Goal: Information Seeking & Learning: Learn about a topic

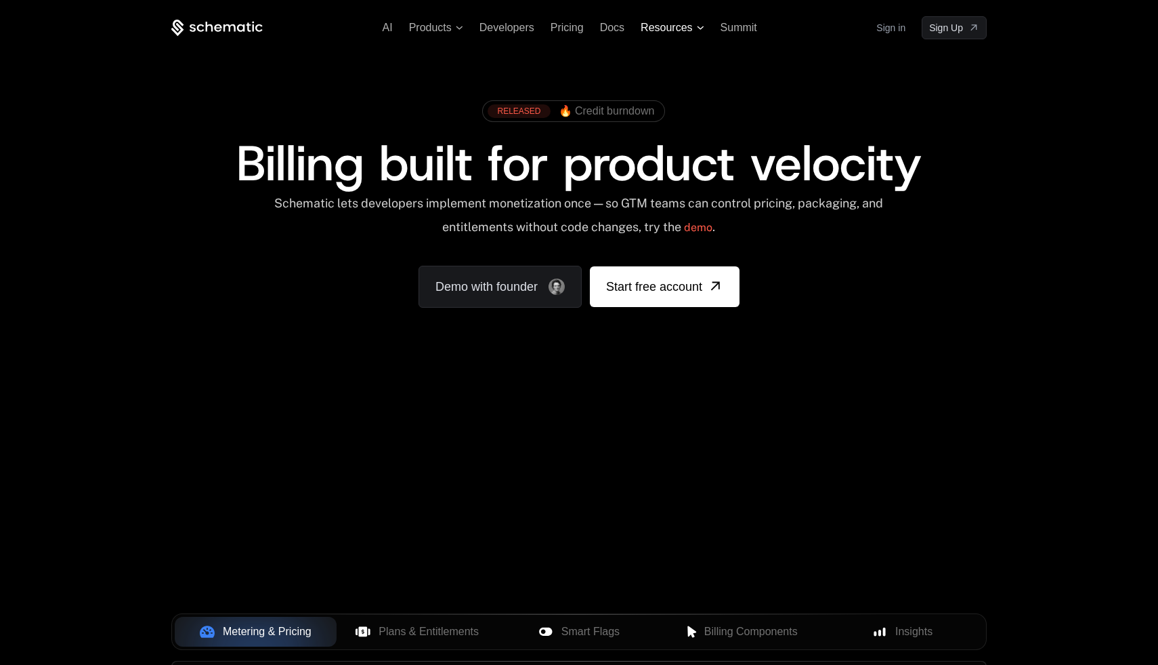
click at [656, 29] on span "Resources" at bounding box center [666, 28] width 51 height 12
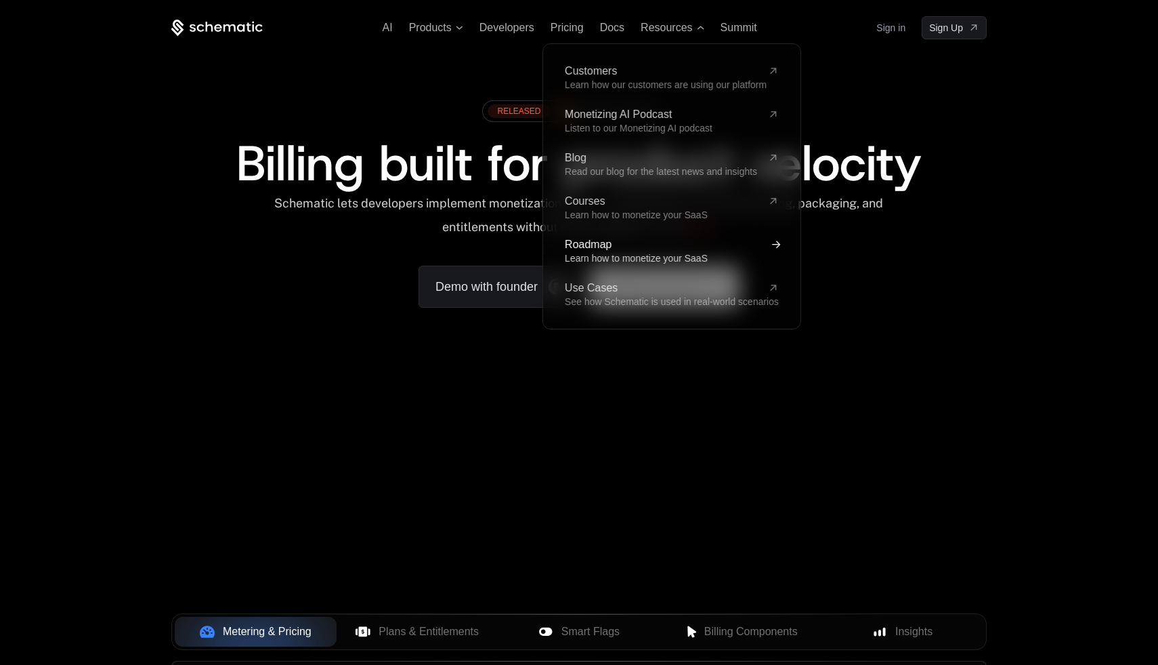
click at [633, 254] on span "Learn how to monetize your SaaS" at bounding box center [636, 258] width 143 height 11
click at [633, 299] on span "See how Schematic is used in real-world scenarios" at bounding box center [672, 301] width 214 height 11
click at [621, 210] on span "Learn how to monetize your SaaS" at bounding box center [636, 214] width 143 height 11
click at [723, 24] on span "Summit" at bounding box center [739, 28] width 37 height 12
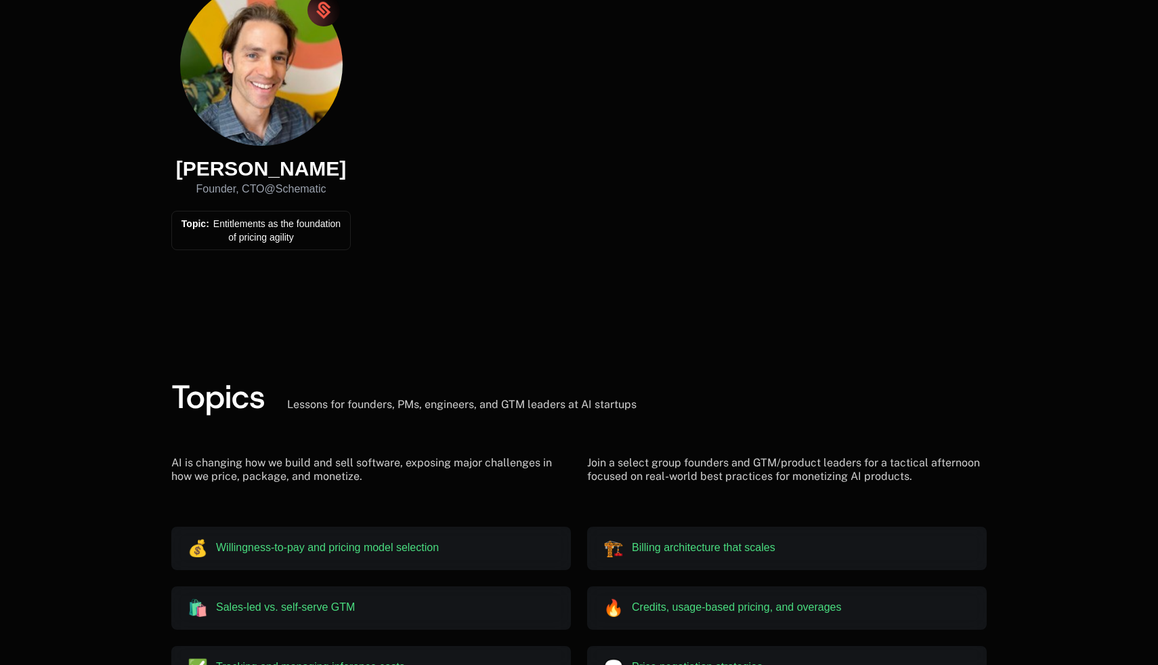
scroll to position [1483, 0]
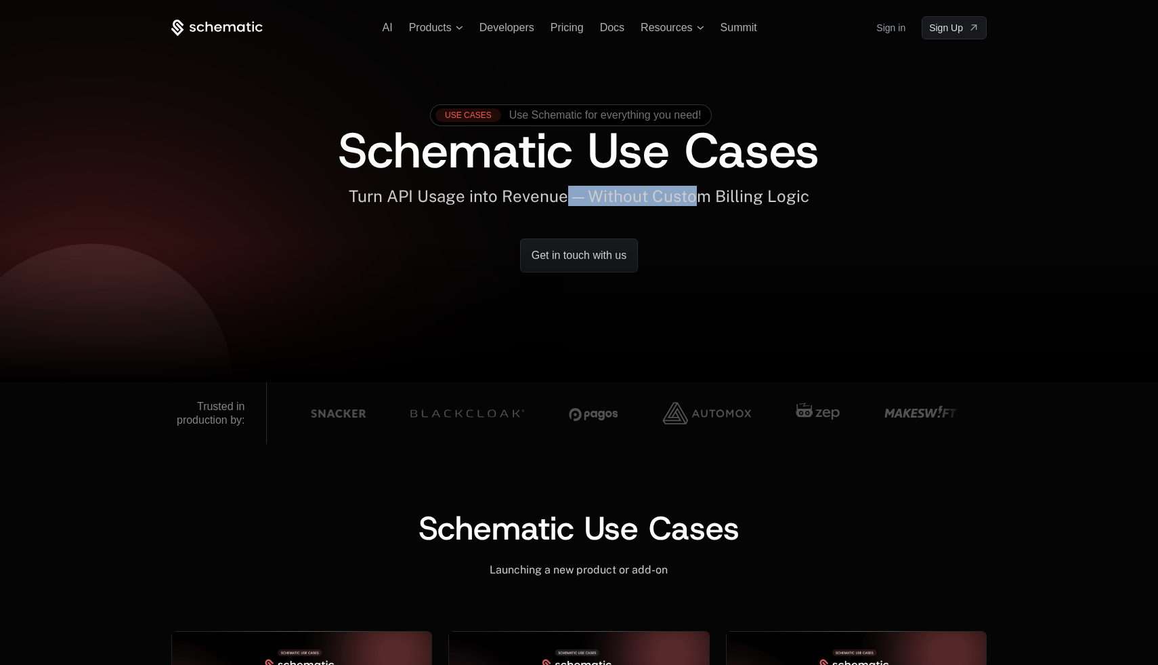
drag, startPoint x: 568, startPoint y: 191, endPoint x: 696, endPoint y: 190, distance: 128.7
click at [696, 190] on span "Turn API Usage into Revenue — Without Custom Billing Logic" at bounding box center [579, 195] width 461 height 19
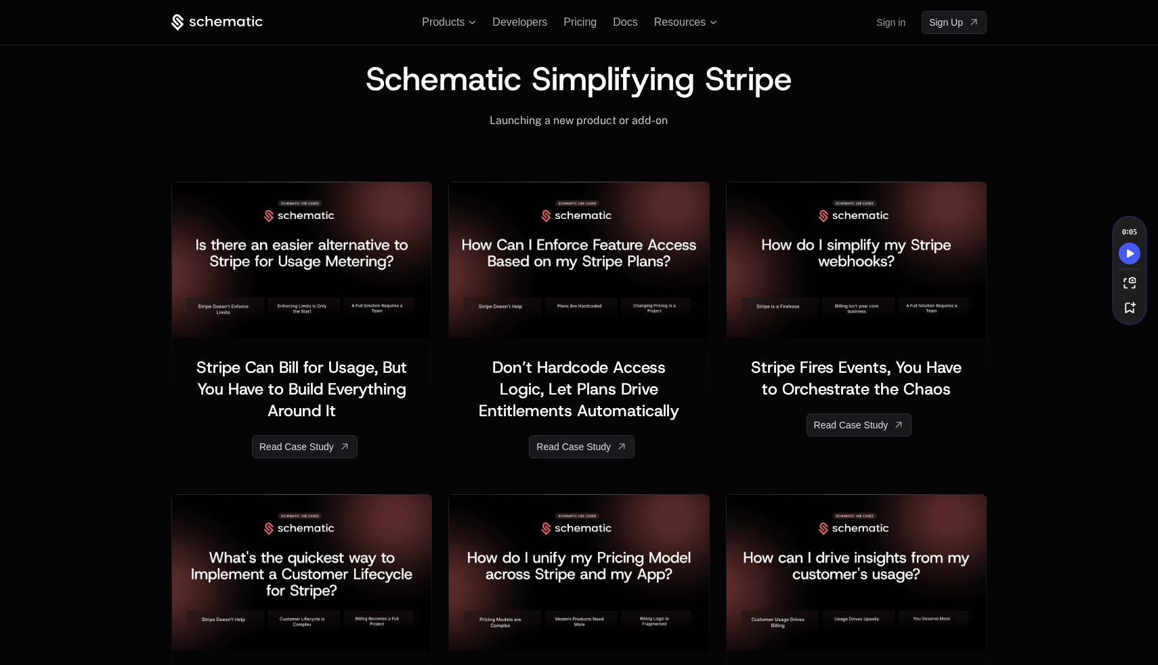
scroll to position [1548, 0]
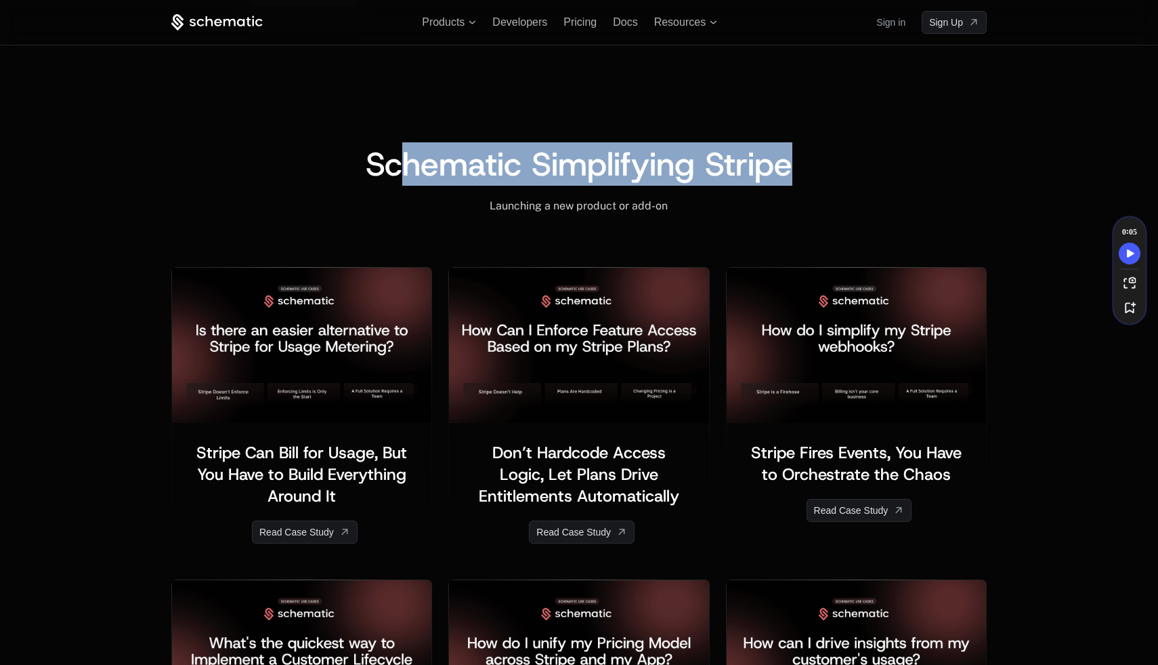
drag, startPoint x: 396, startPoint y: 165, endPoint x: 677, endPoint y: 188, distance: 282.7
click at [677, 188] on div "Schematic Simplifying Stripe ﻿ Launching a new product or add-on ﻿ ﻿ ﻿ Stripe C…" at bounding box center [579, 668] width 816 height 1041
click at [677, 188] on div "Launching a new product or add-on ﻿" at bounding box center [579, 196] width 816 height 33
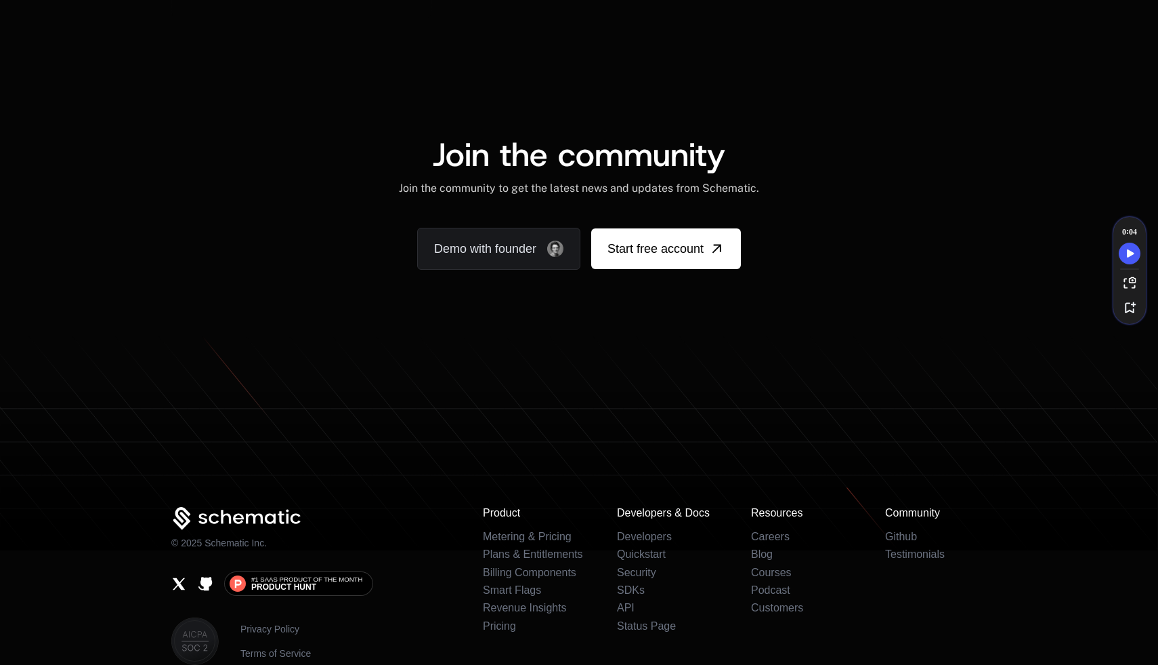
scroll to position [2793, 0]
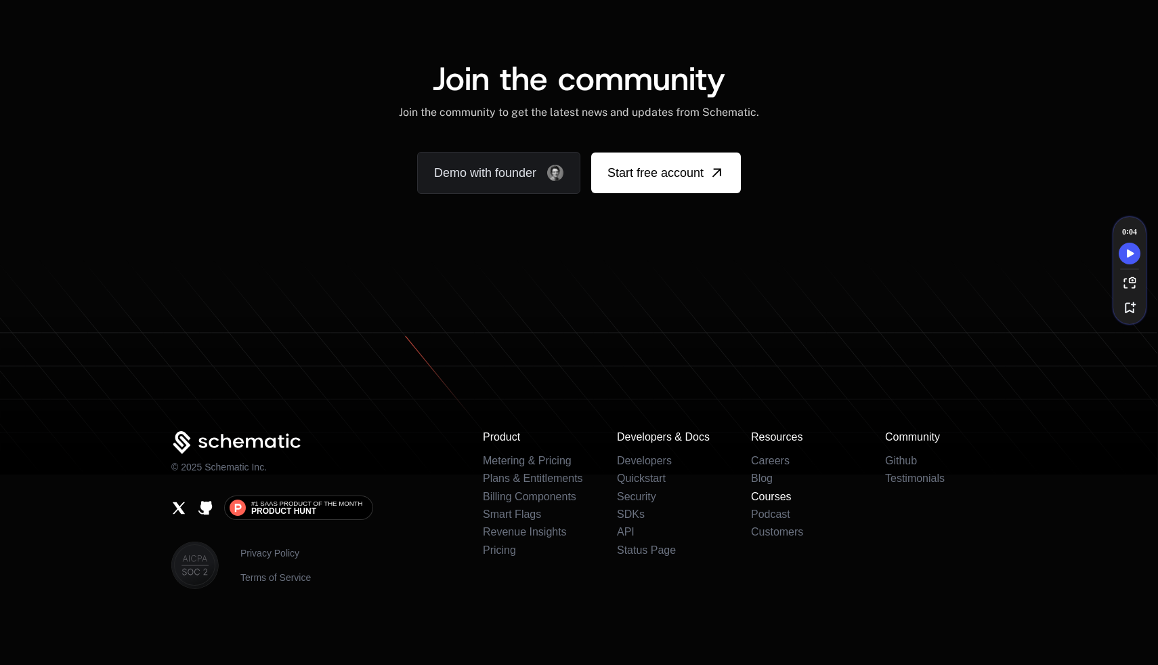
click at [772, 499] on link "Courses" at bounding box center [771, 496] width 41 height 12
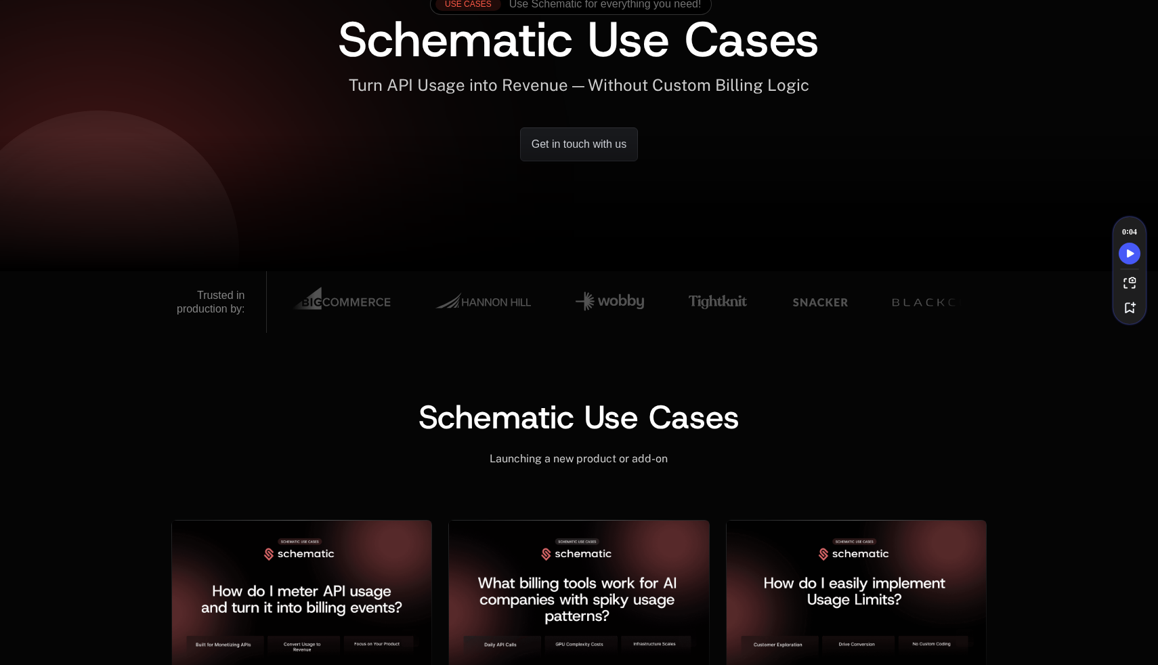
scroll to position [0, 0]
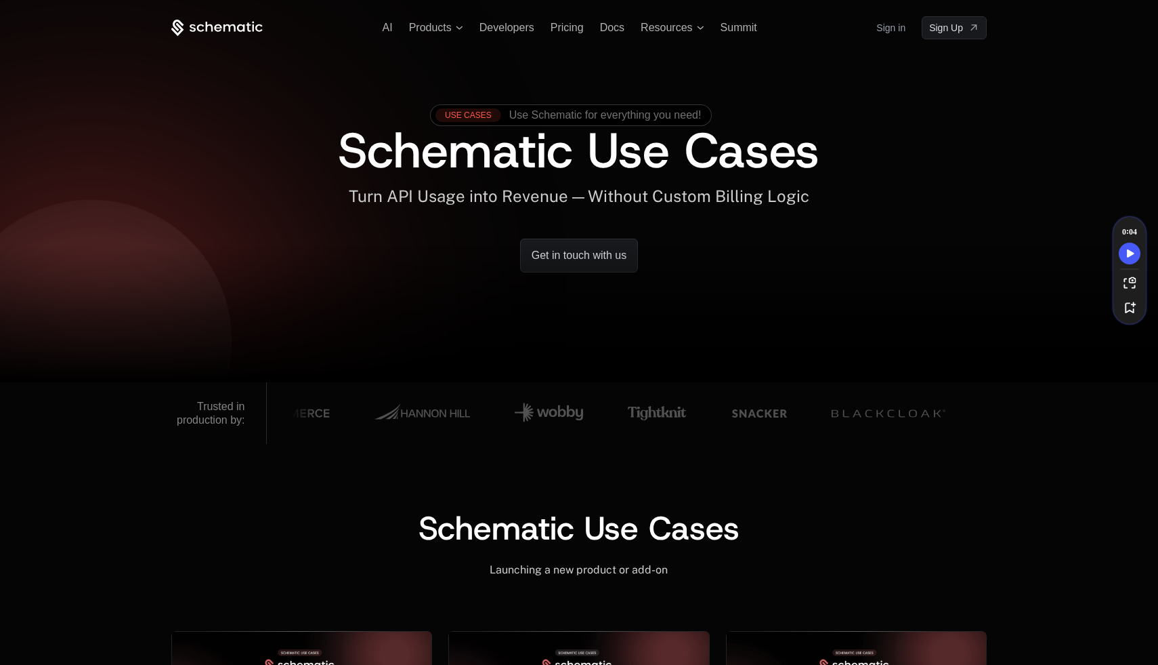
click at [595, 413] on div at bounding box center [606, 412] width 2562 height 51
click at [704, 415] on div at bounding box center [592, 412] width 2562 height 51
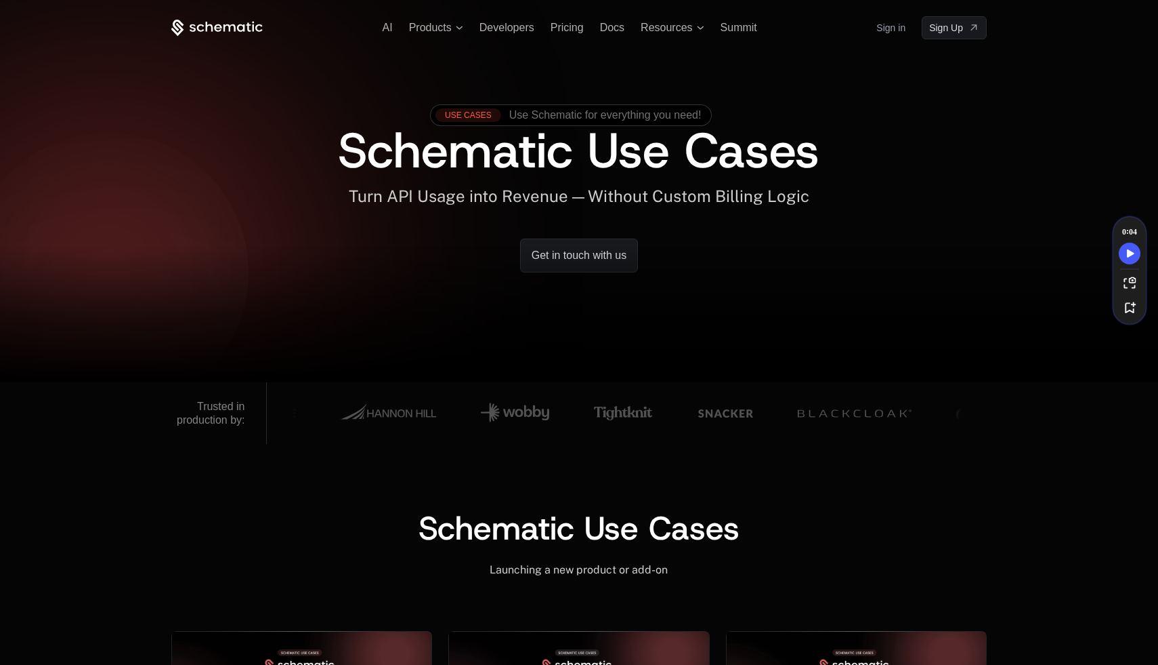
click at [828, 423] on img at bounding box center [855, 413] width 114 height 40
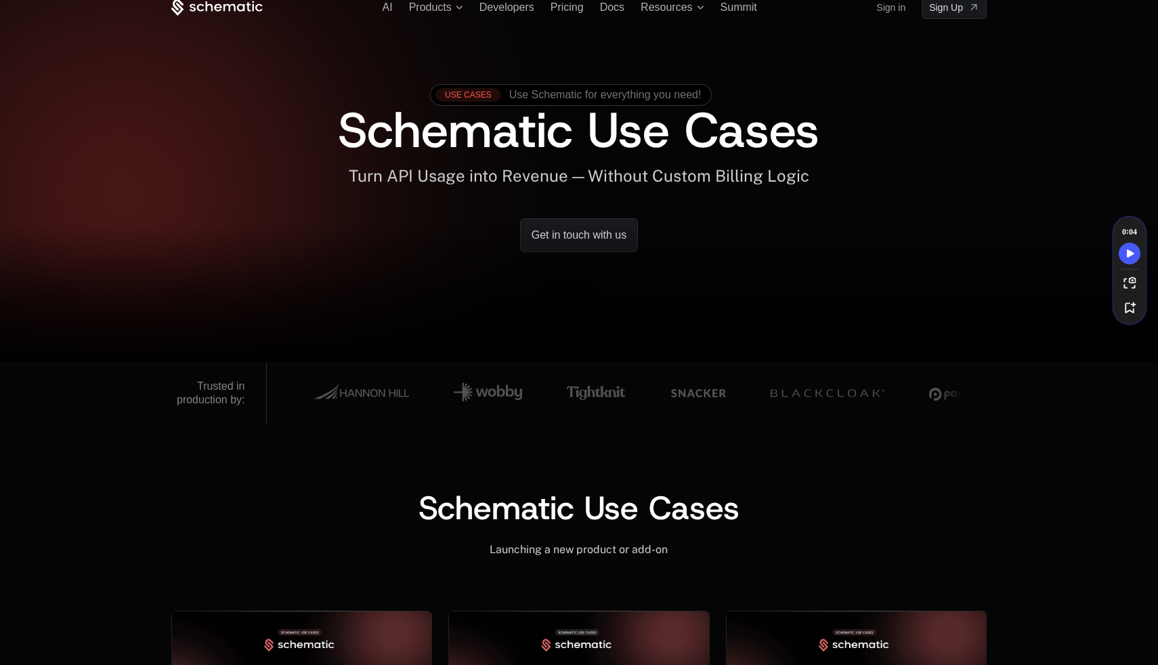
scroll to position [23, 0]
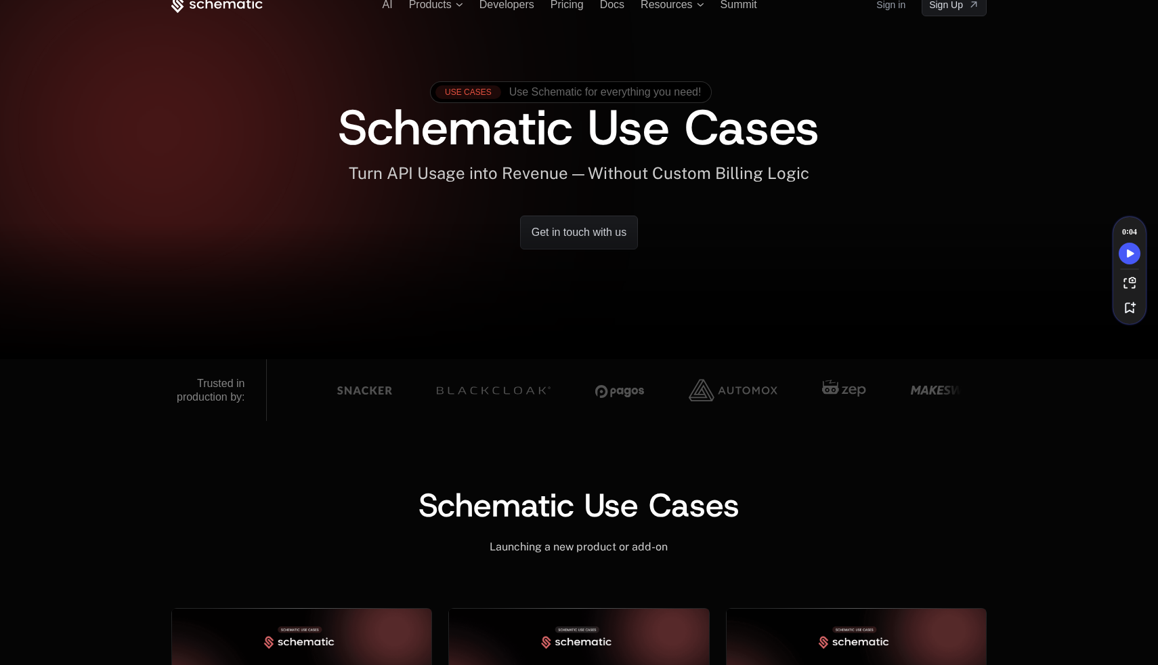
click at [558, 96] on span "Use Schematic for everything you need!" at bounding box center [605, 92] width 192 height 12
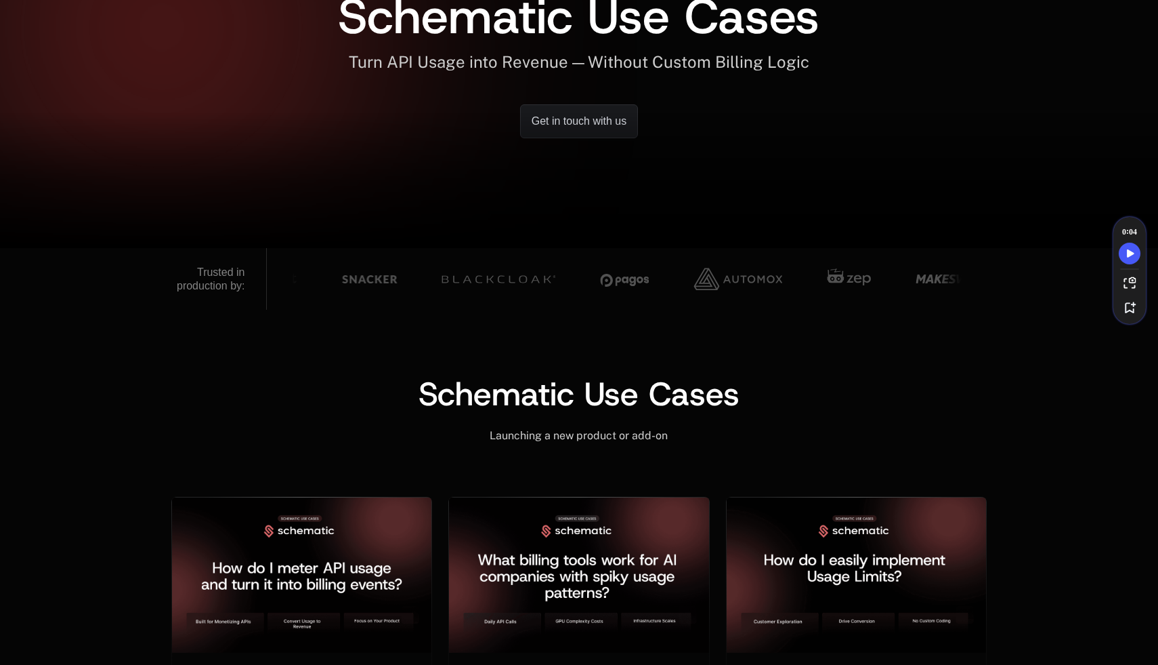
scroll to position [370, 0]
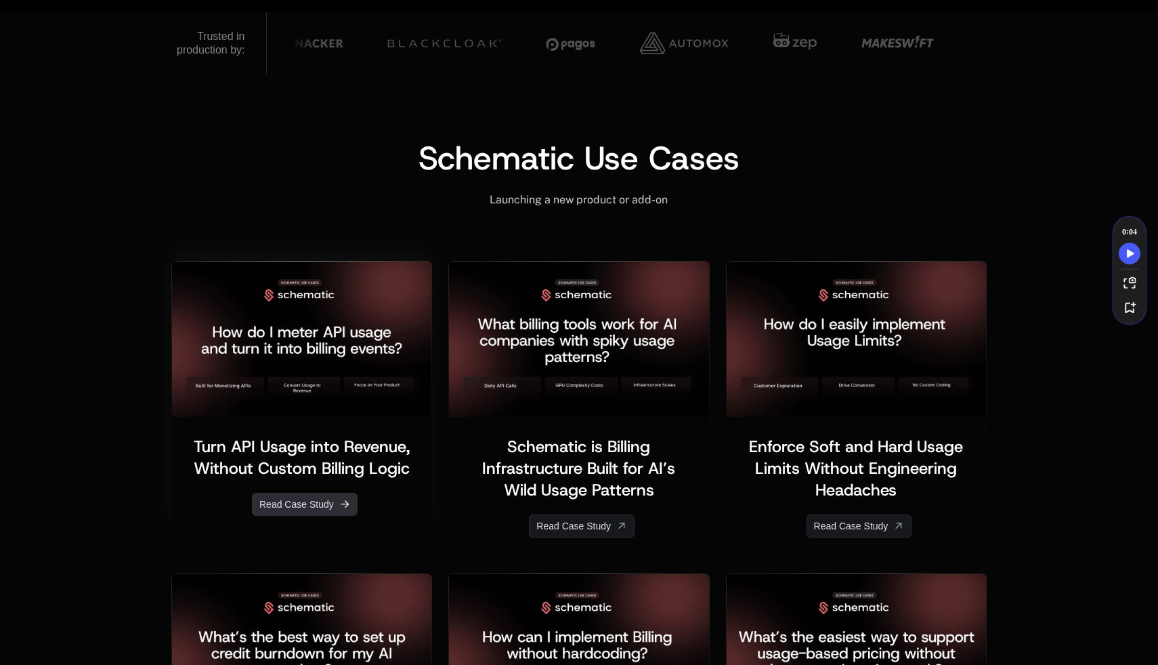
click at [291, 505] on link "Read Case Study" at bounding box center [305, 503] width 106 height 23
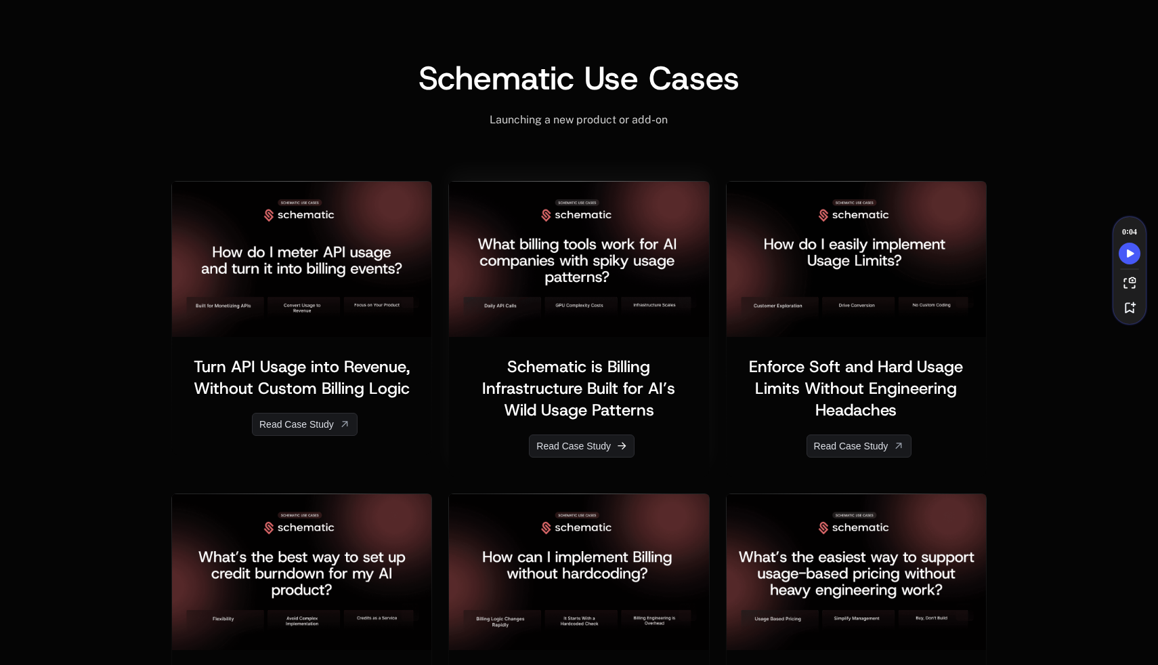
scroll to position [452, 0]
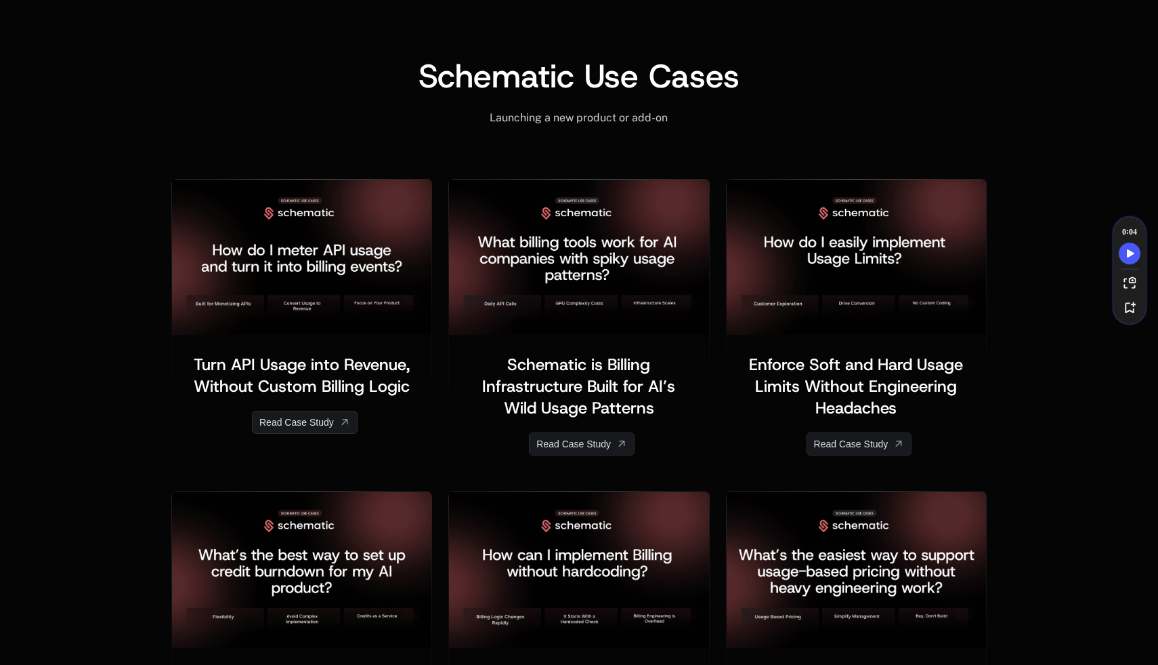
click at [1034, 270] on div "Schematic Use Cases ﻿ Launching a new product or add-on ﻿ ﻿ ﻿ Turn API Usage in…" at bounding box center [579, 584] width 1158 height 1184
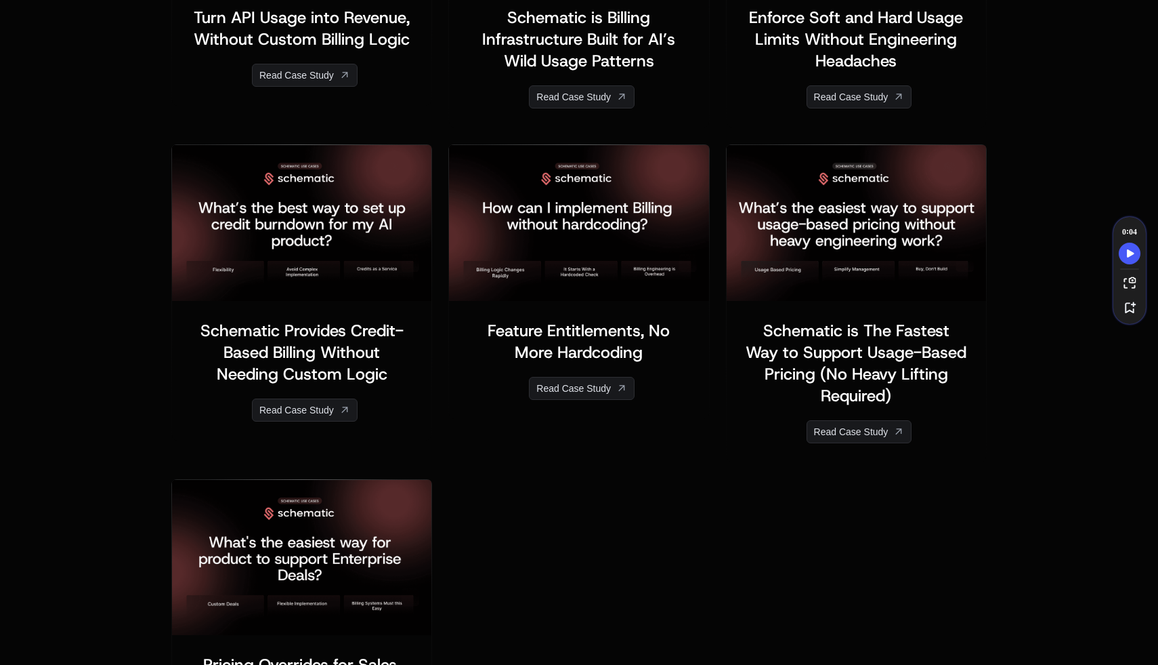
scroll to position [870, 0]
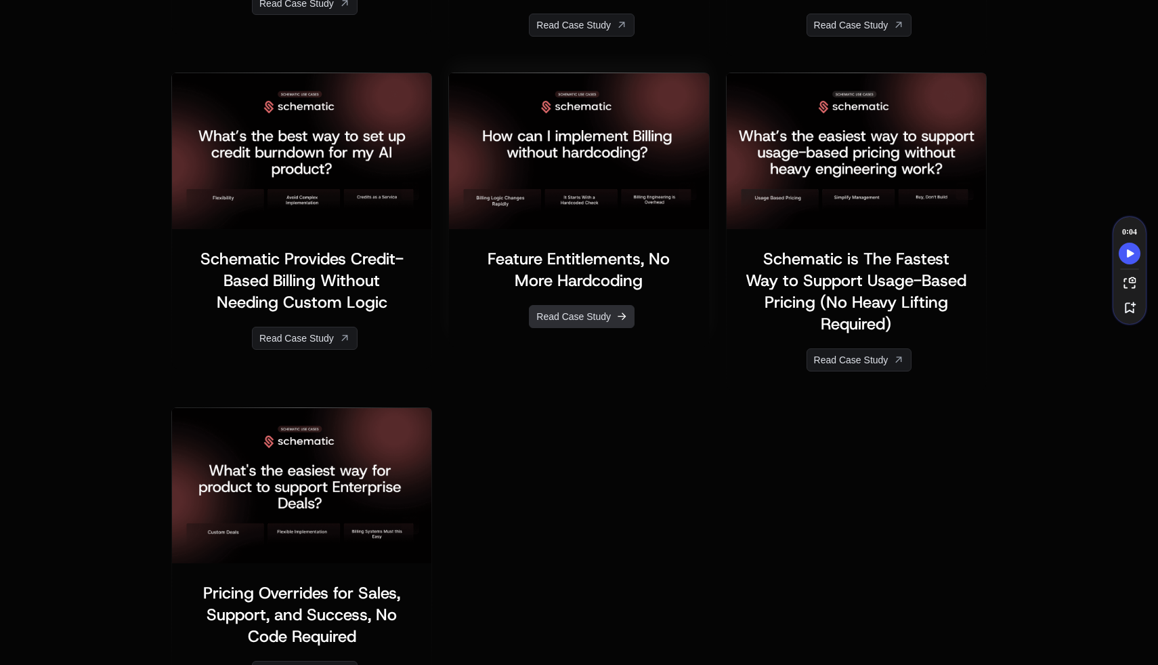
click at [558, 314] on link "Read Case Study" at bounding box center [582, 316] width 106 height 23
click at [854, 357] on link "Read Case Study" at bounding box center [860, 359] width 106 height 23
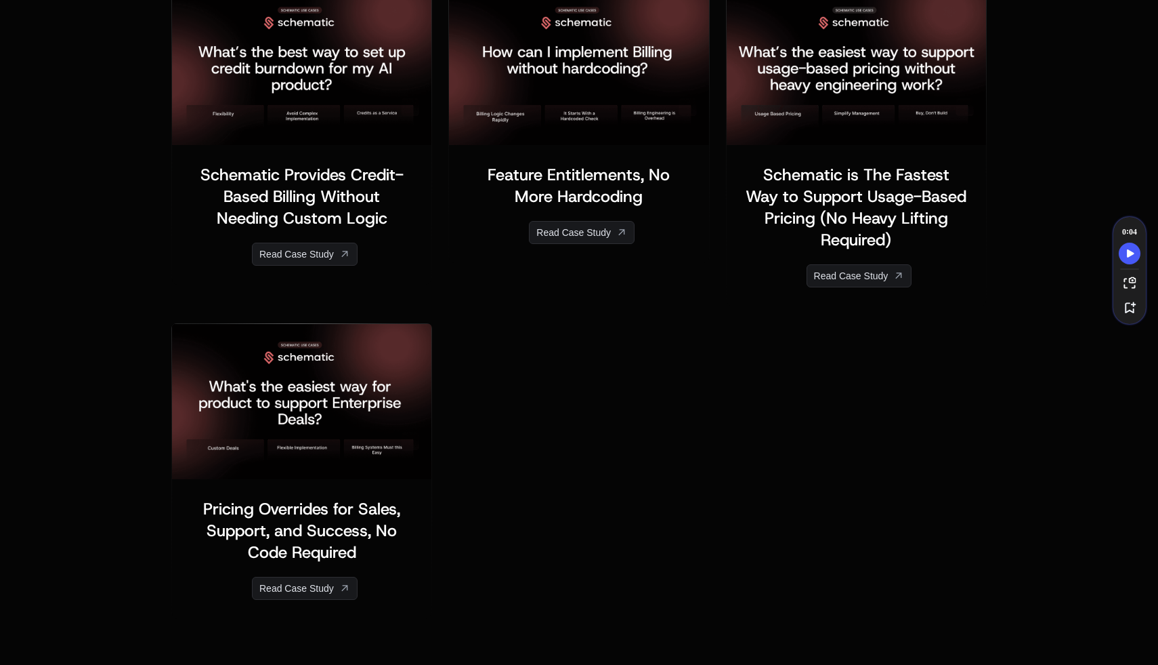
click at [556, 390] on div "﻿ ﻿ Pricing Overrides for Sales, Support, and Success, No Code Required ﻿ ﻿ Rea…" at bounding box center [579, 467] width 816 height 304
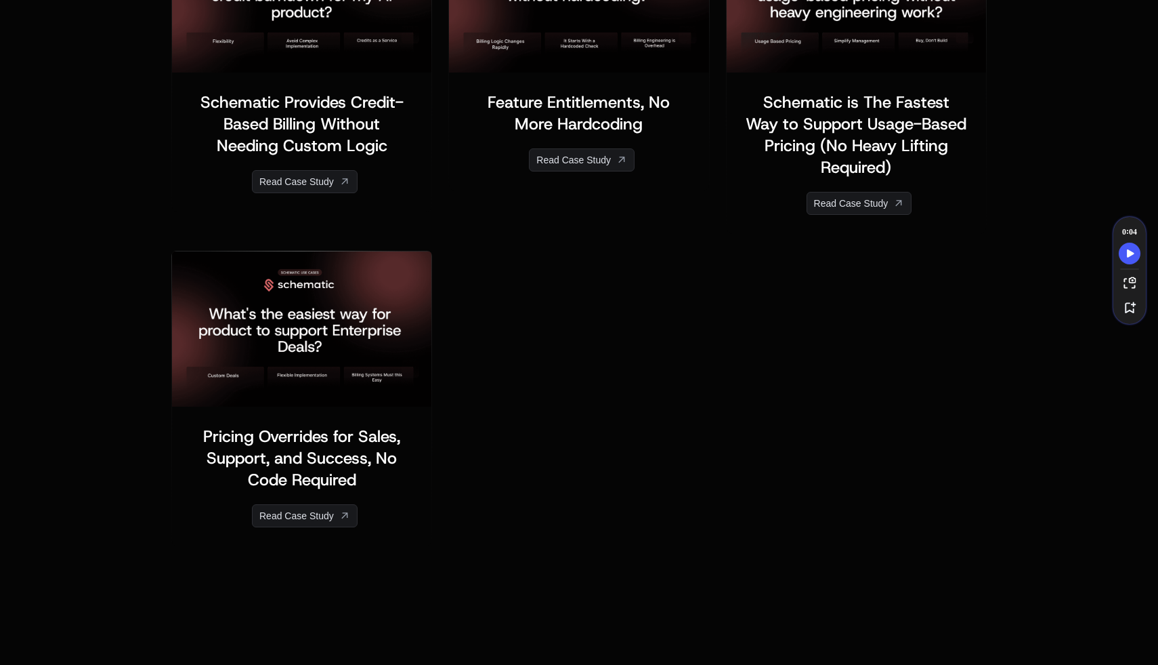
scroll to position [1044, 0]
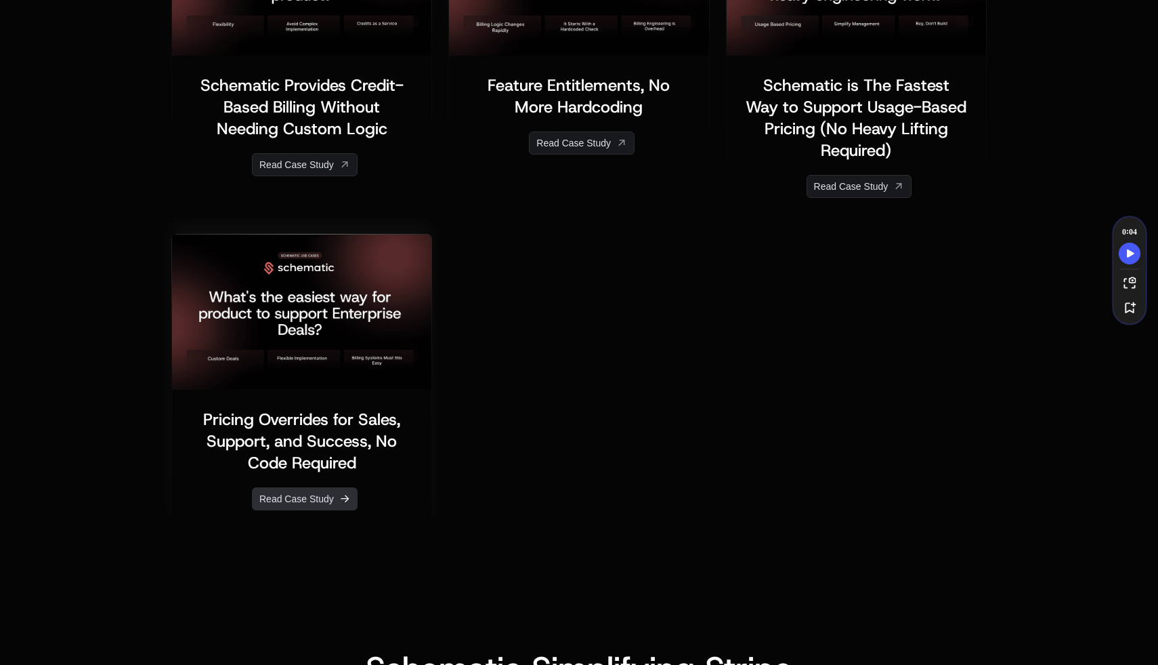
click at [312, 494] on link "Read Case Study" at bounding box center [305, 498] width 106 height 23
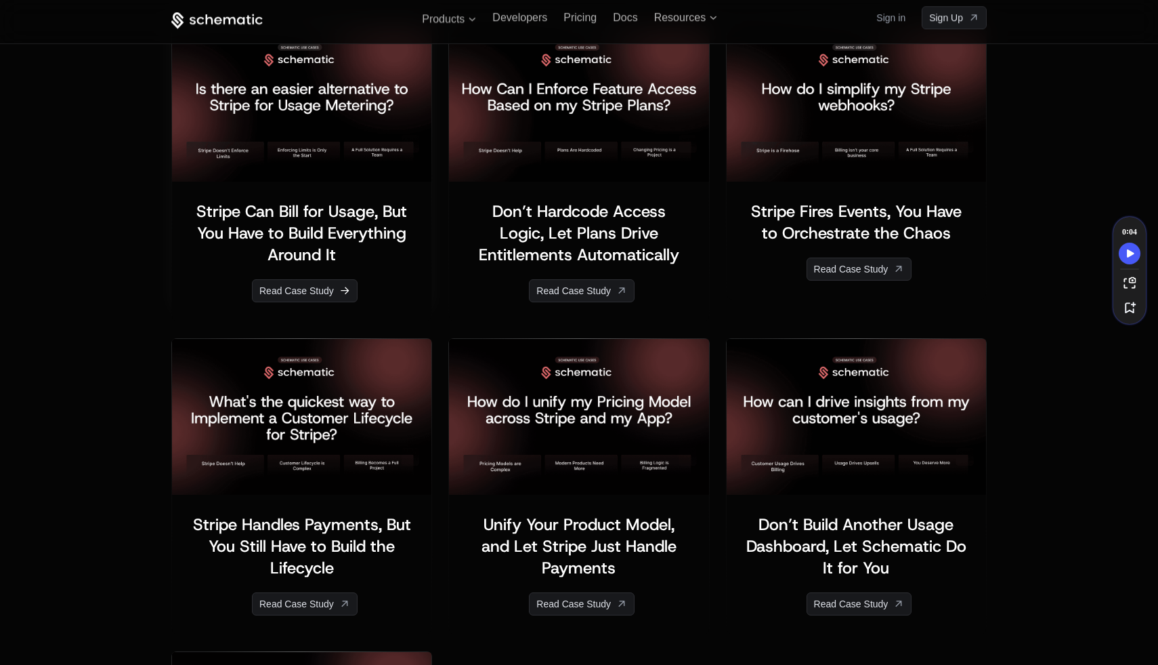
scroll to position [1786, 0]
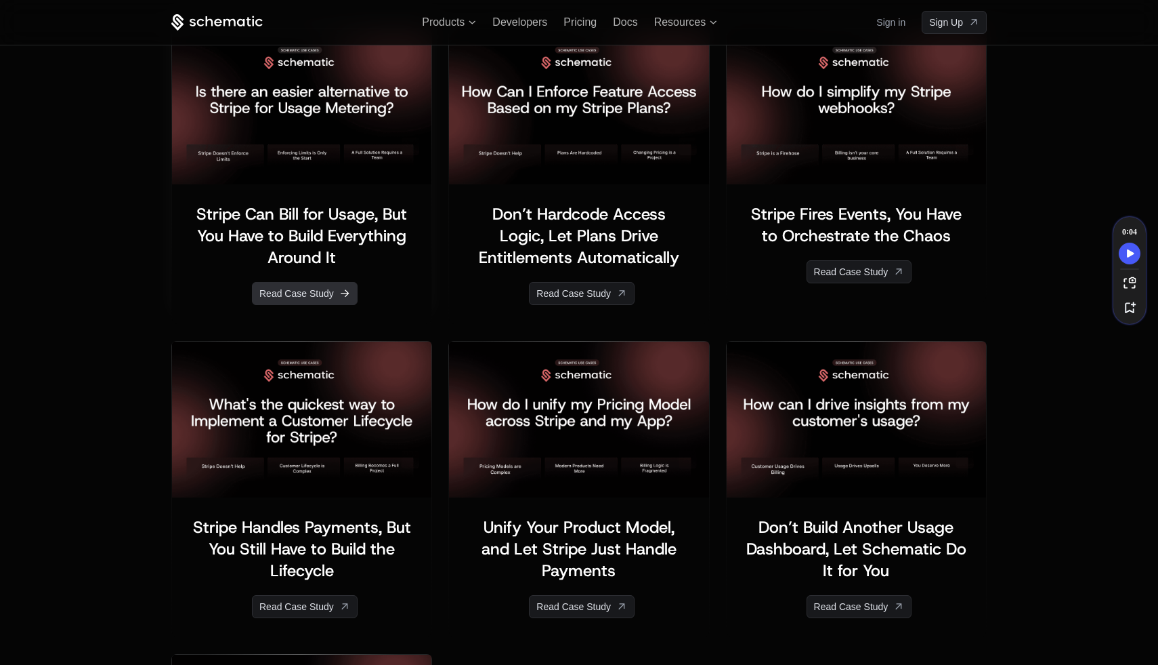
click at [287, 290] on link "Read Case Study" at bounding box center [305, 293] width 106 height 23
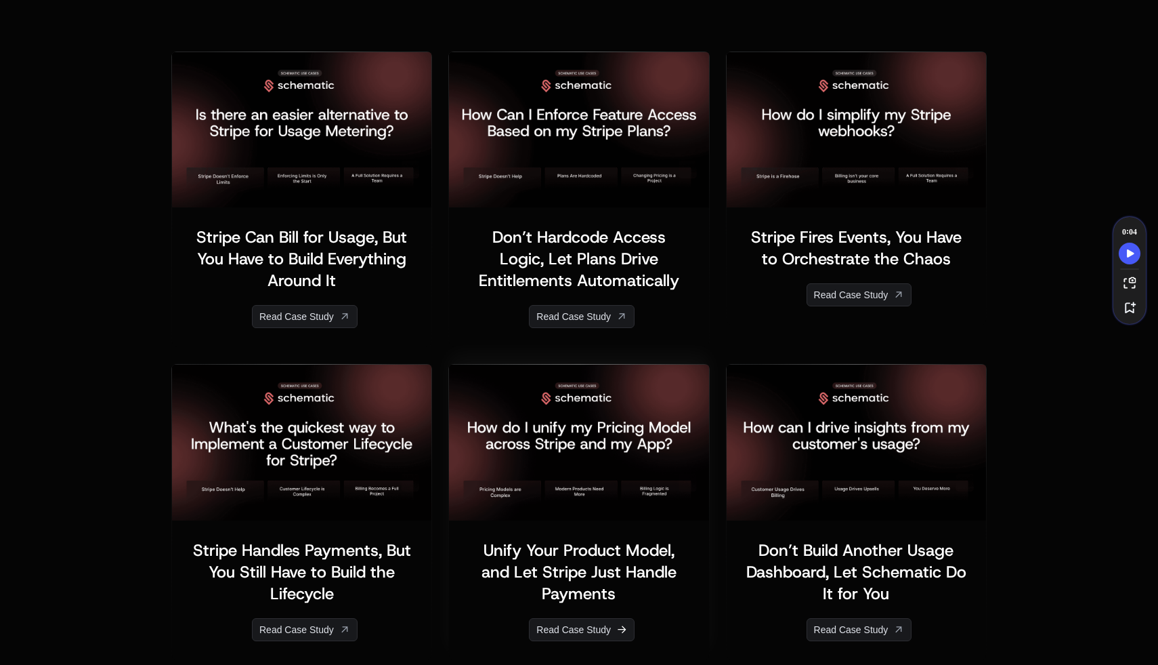
scroll to position [1771, 0]
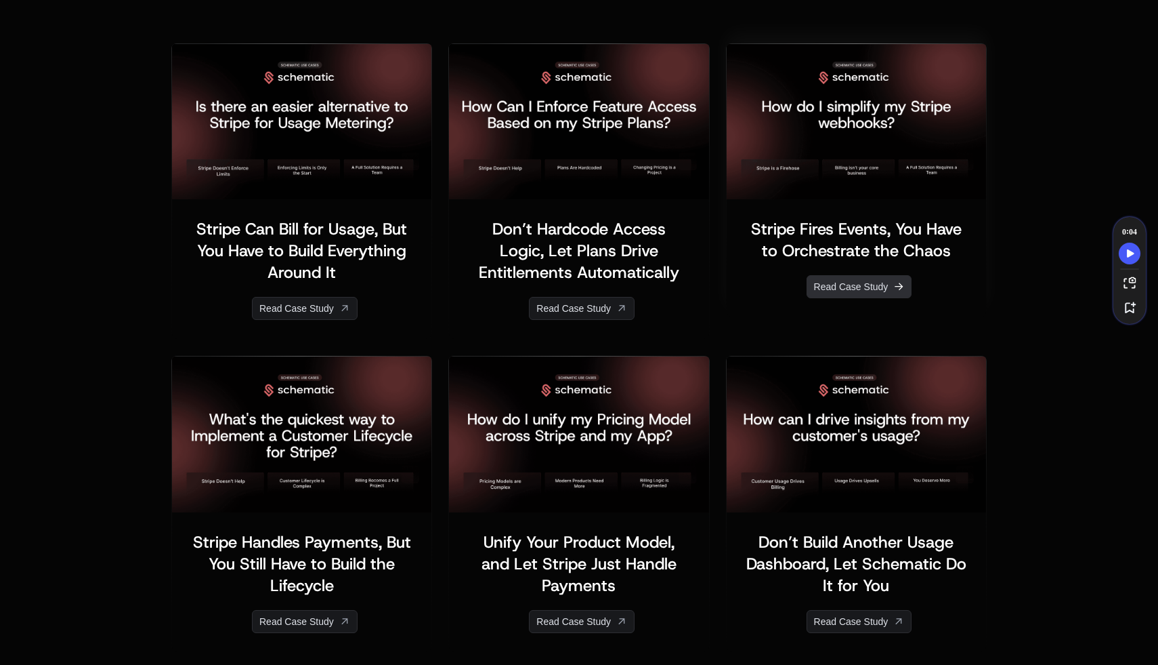
click at [836, 291] on link "Read Case Study" at bounding box center [860, 286] width 106 height 23
click at [576, 311] on link "Read Case Study" at bounding box center [582, 308] width 106 height 23
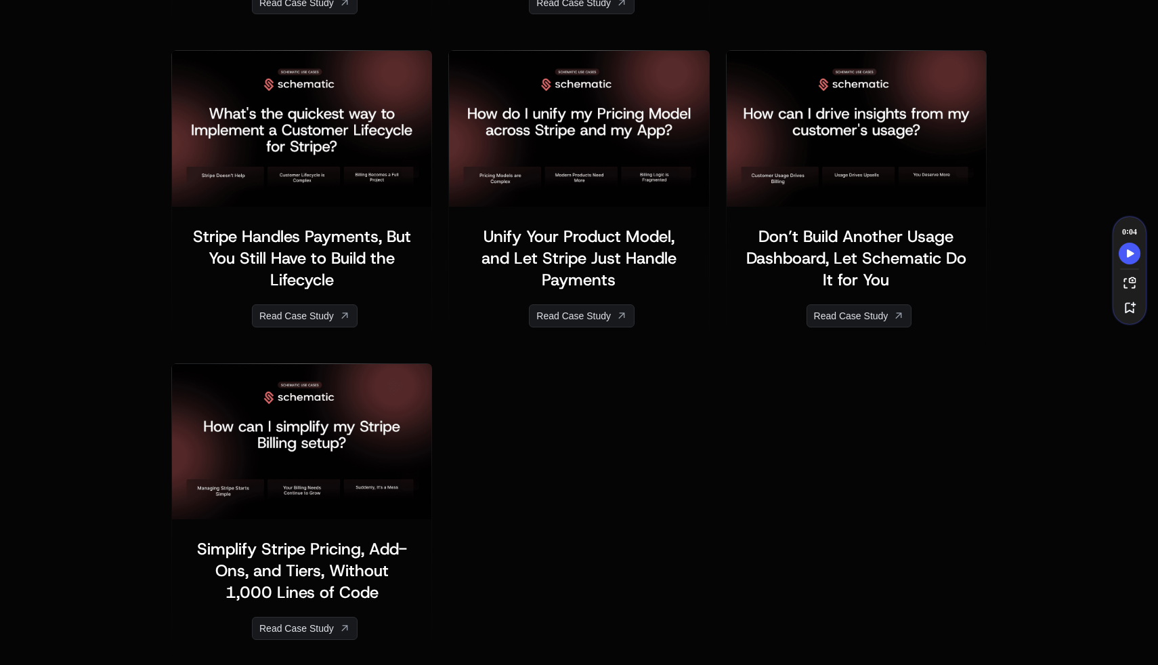
scroll to position [2078, 0]
click at [325, 315] on link "Read Case Study" at bounding box center [305, 314] width 106 height 23
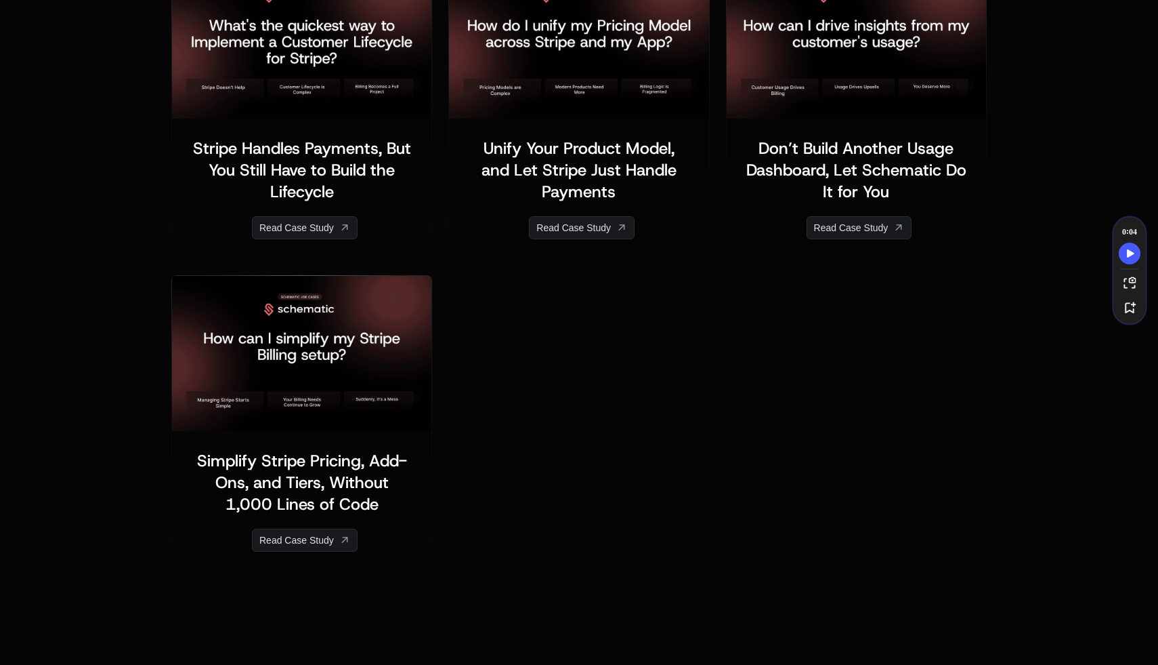
scroll to position [2166, 0]
click at [516, 412] on div "﻿ ﻿ Simplify Stripe Pricing, Add-Ons, and Tiers, Without 1,000 Lines of Code ﻿ …" at bounding box center [579, 418] width 816 height 304
click at [297, 543] on link "Read Case Study" at bounding box center [305, 539] width 106 height 23
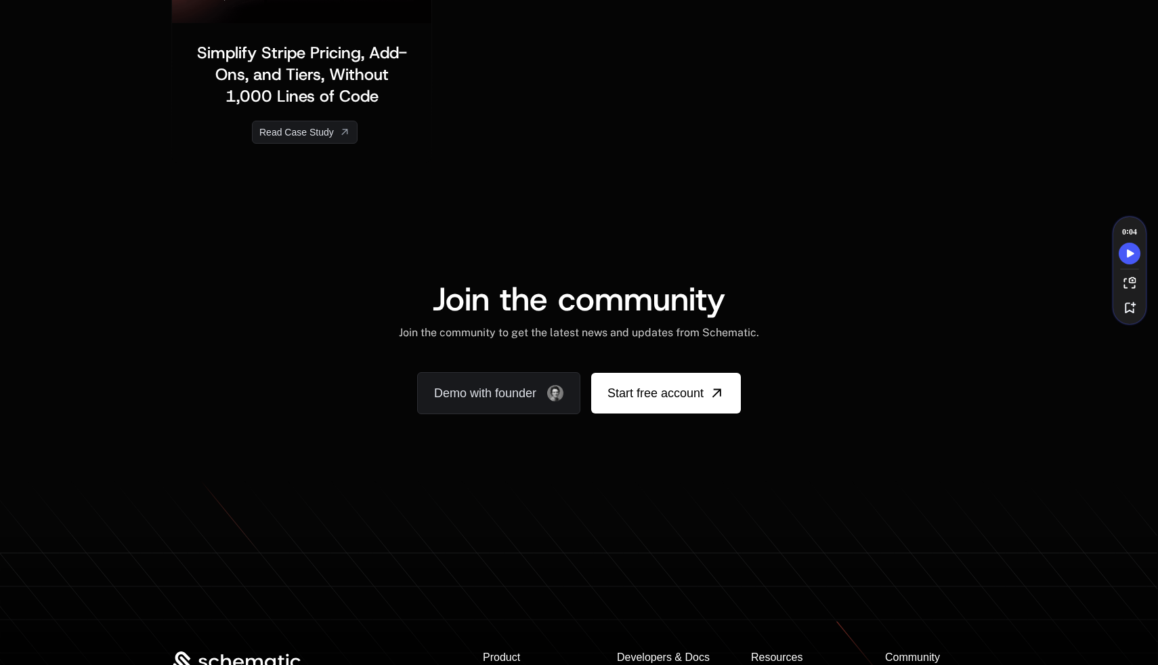
scroll to position [2482, 0]
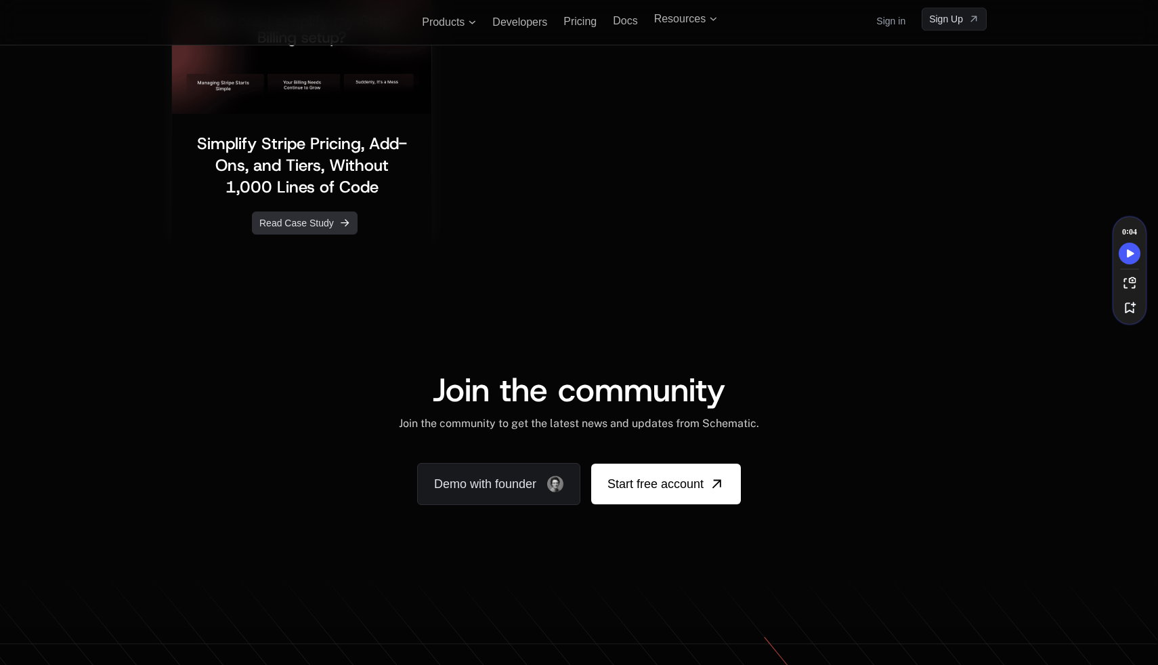
click at [287, 227] on link "Read Case Study" at bounding box center [305, 222] width 106 height 23
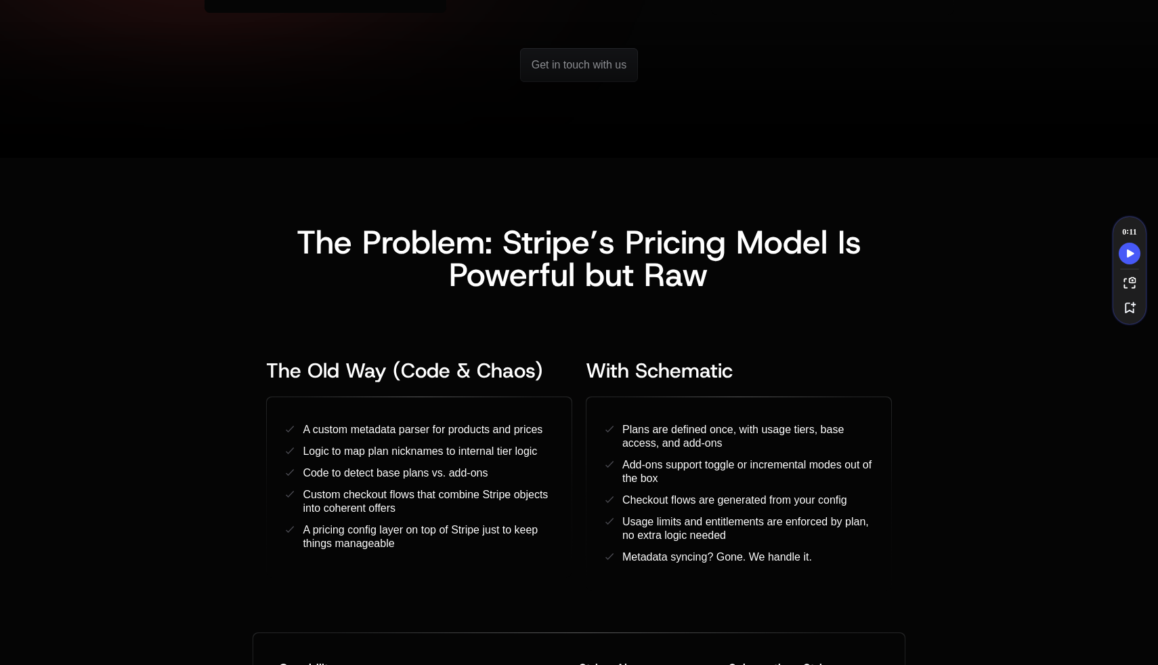
scroll to position [504, 0]
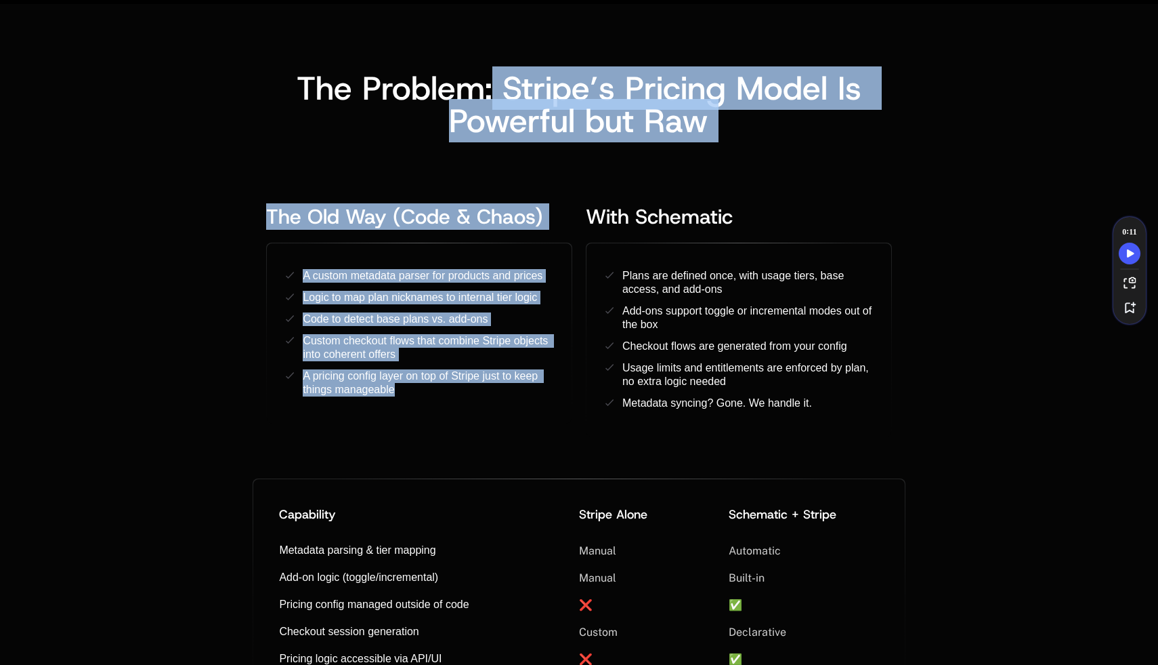
drag, startPoint x: 495, startPoint y: 75, endPoint x: 623, endPoint y: 191, distance: 173.2
click at [623, 191] on div "The Problem: Stripe’s Pricing Model Is Powerful but Raw ﻿ ﻿ The Old Way (Code &…" at bounding box center [579, 227] width 816 height 447
click at [623, 191] on div "The Old Way (Code & Chaos) ﻿ ﻿ A custom metadata parser for products and prices…" at bounding box center [579, 321] width 652 height 260
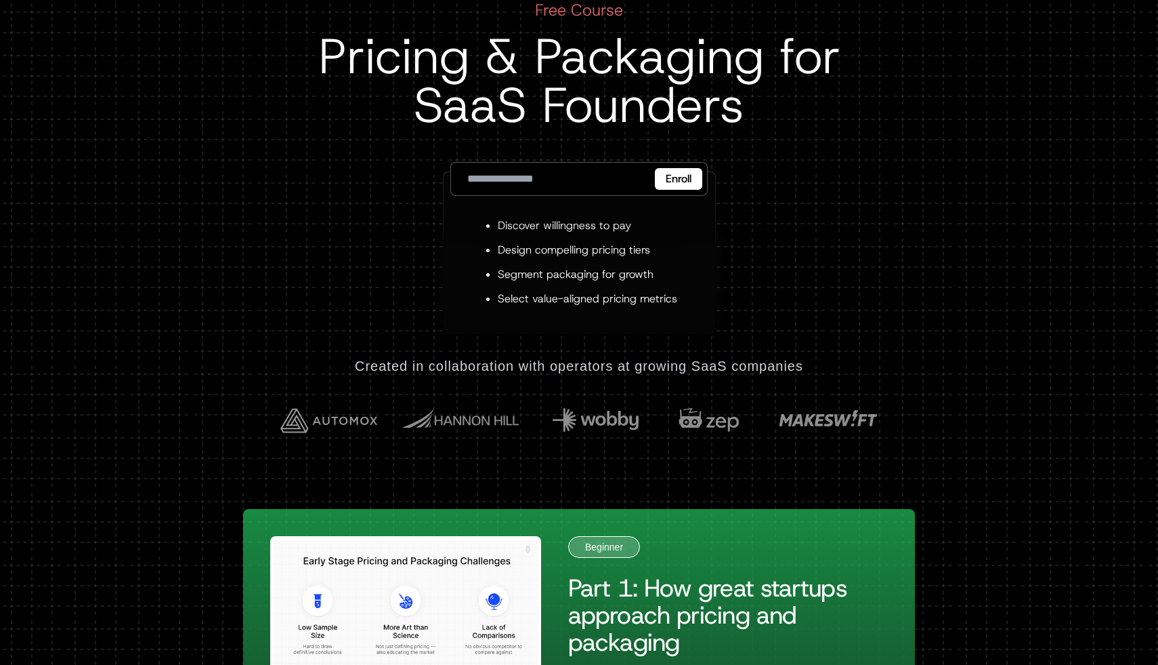
scroll to position [104, 0]
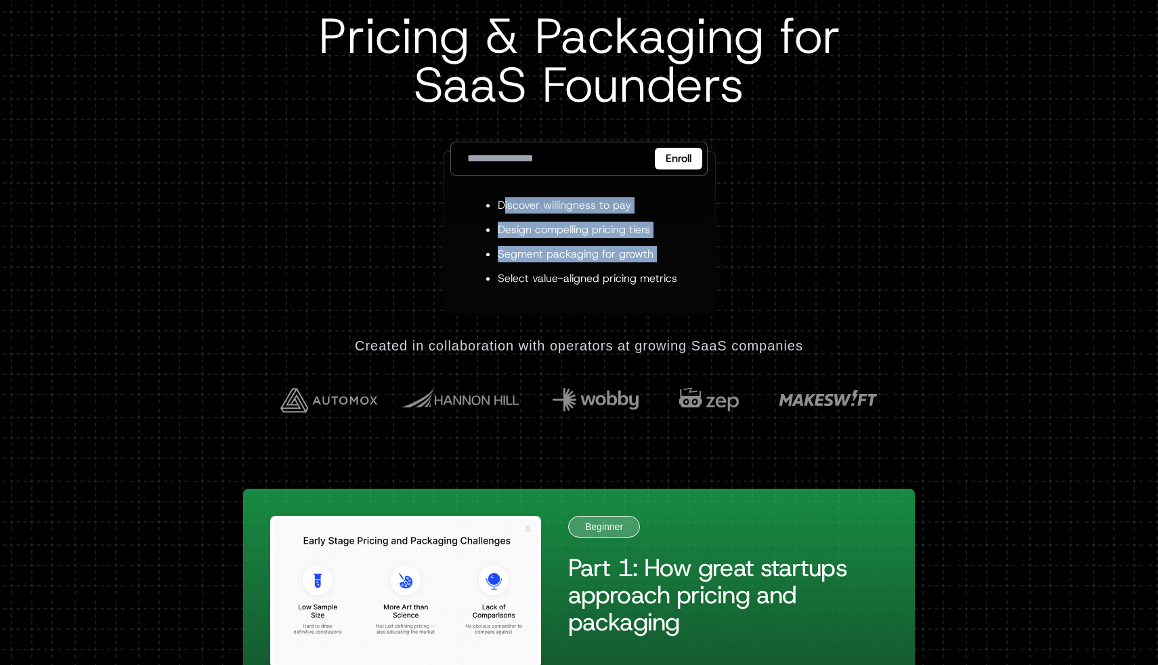
drag, startPoint x: 506, startPoint y: 207, endPoint x: 638, endPoint y: 266, distance: 144.4
click at [638, 266] on ul "Discover willingness to pay Design compelling pricing tiers Segment packaging f…" at bounding box center [580, 241] width 196 height 89
drag, startPoint x: 654, startPoint y: 280, endPoint x: 490, endPoint y: 209, distance: 178.1
click at [490, 209] on ul "Discover willingness to pay Design compelling pricing tiers Segment packaging f…" at bounding box center [580, 241] width 196 height 89
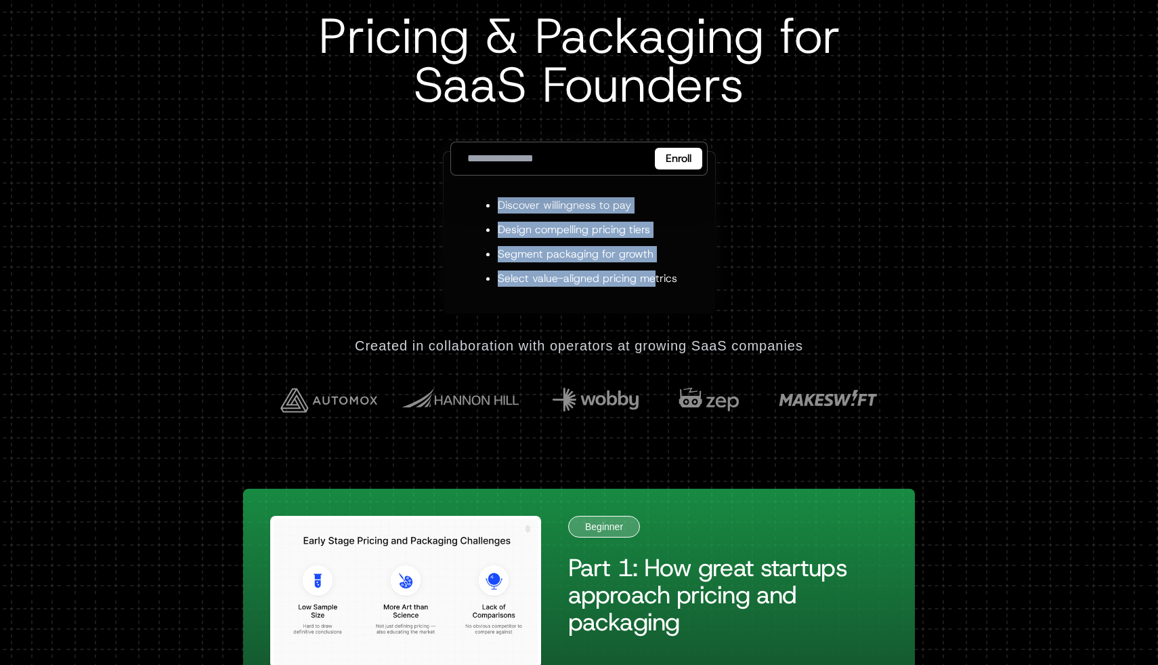
click at [498, 209] on li "Discover willingness to pay" at bounding box center [588, 205] width 180 height 16
drag, startPoint x: 490, startPoint y: 209, endPoint x: 711, endPoint y: 278, distance: 231.0
click at [711, 278] on div "Discover willingness to pay Design compelling pricing tiers Segment packaging f…" at bounding box center [580, 233] width 272 height 162
drag, startPoint x: 711, startPoint y: 278, endPoint x: 487, endPoint y: 196, distance: 238.1
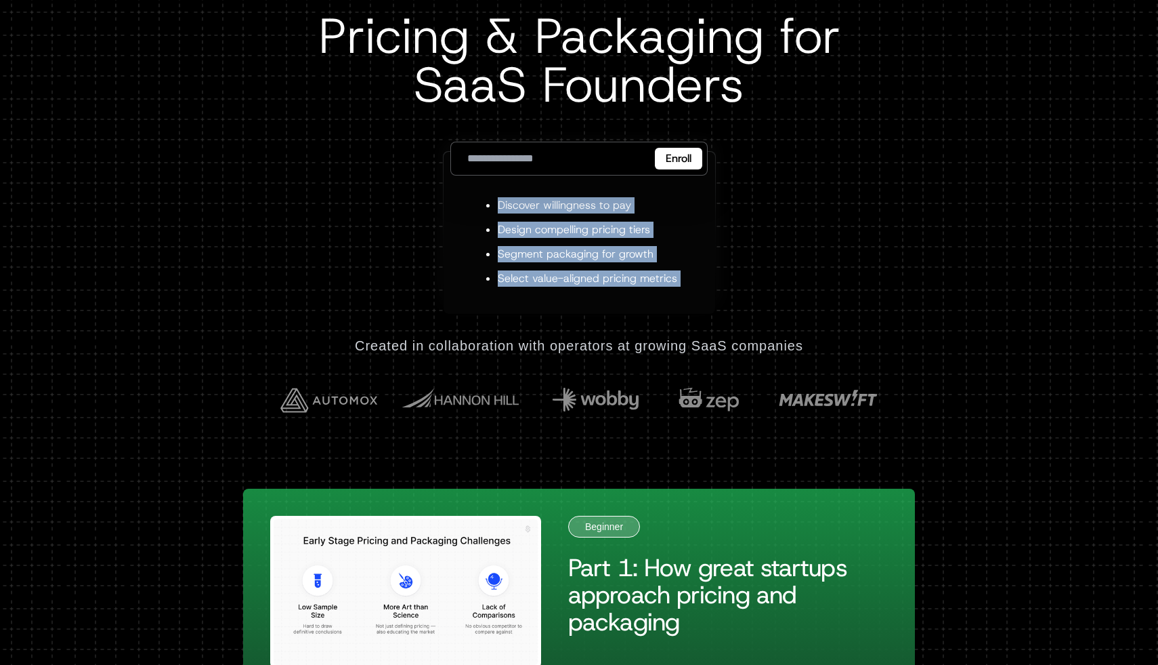
click at [487, 196] on div "Discover willingness to pay Design compelling pricing tiers Segment packaging f…" at bounding box center [580, 233] width 272 height 162
click at [252, 226] on div "Free Course Pricing & Packaging for SaaS Founders Enroll Discover willingness t…" at bounding box center [579, 146] width 816 height 335
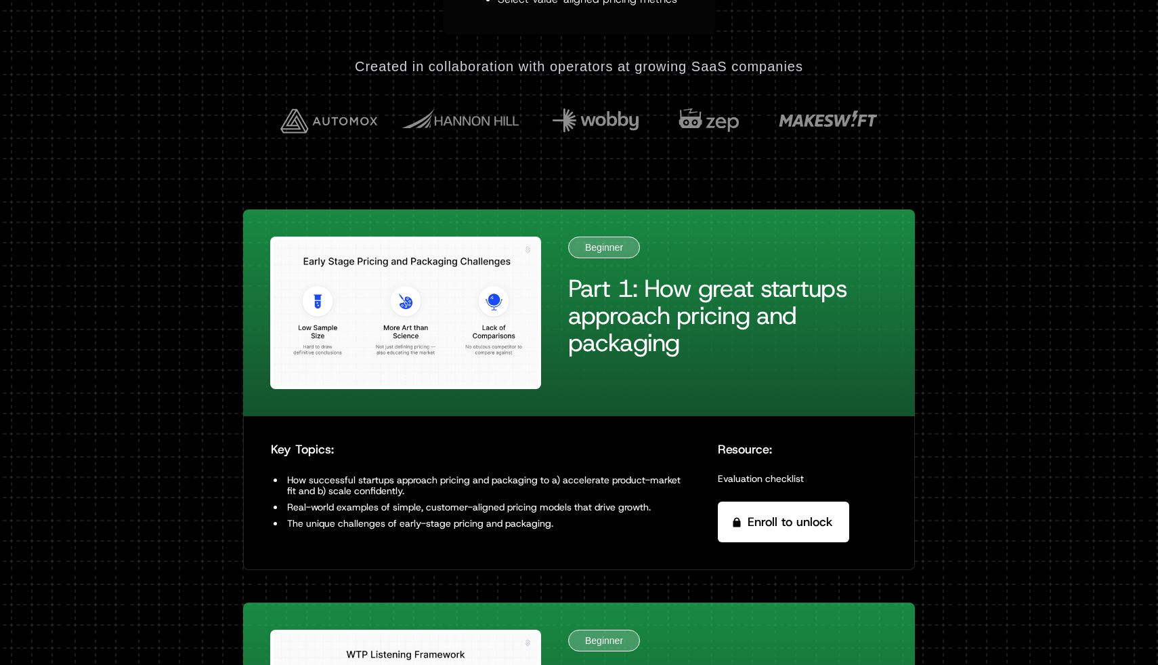
scroll to position [400, 0]
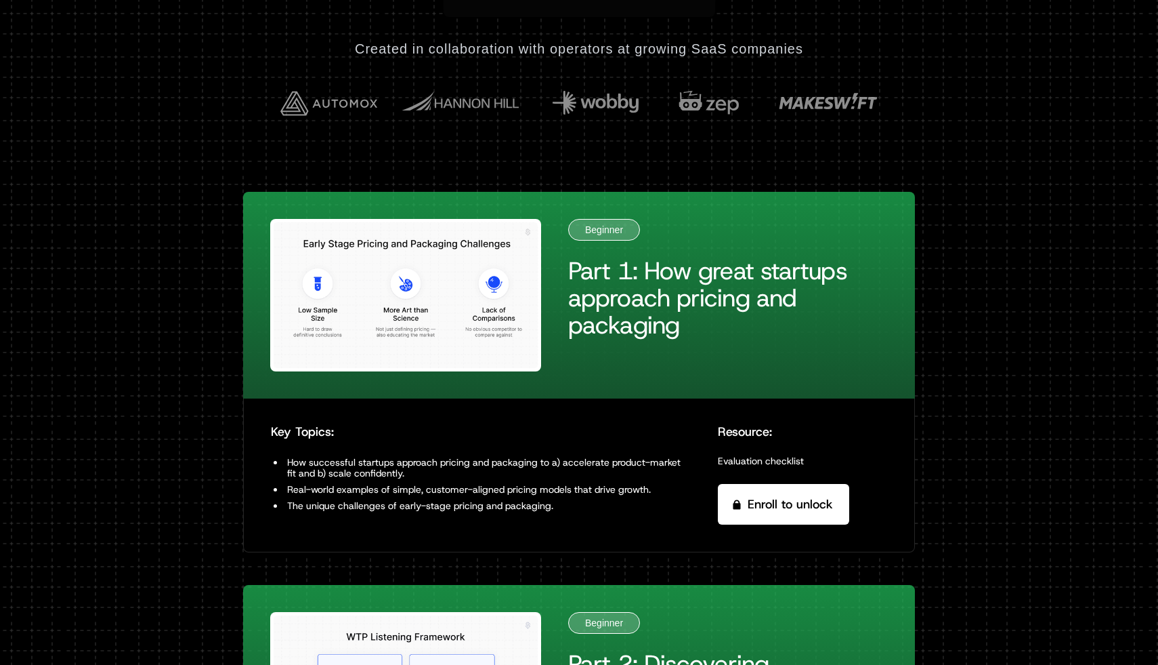
click at [592, 303] on div "Part 1: How great startups approach pricing and packaging" at bounding box center [728, 297] width 320 height 81
click at [449, 288] on img at bounding box center [405, 295] width 271 height 152
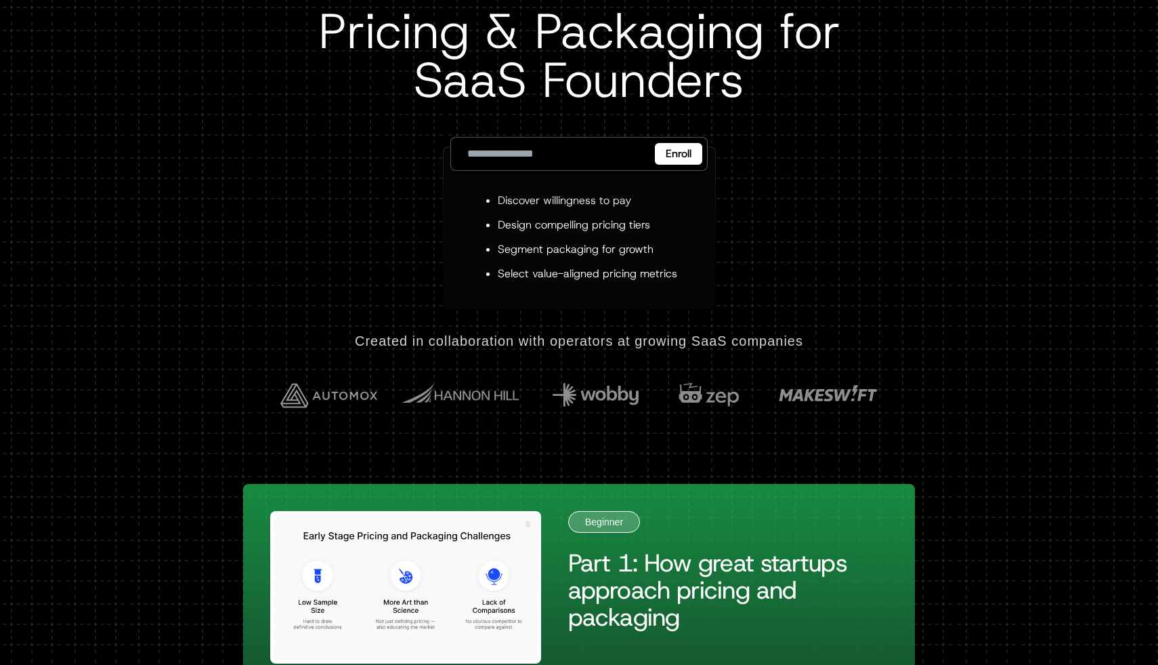
scroll to position [0, 0]
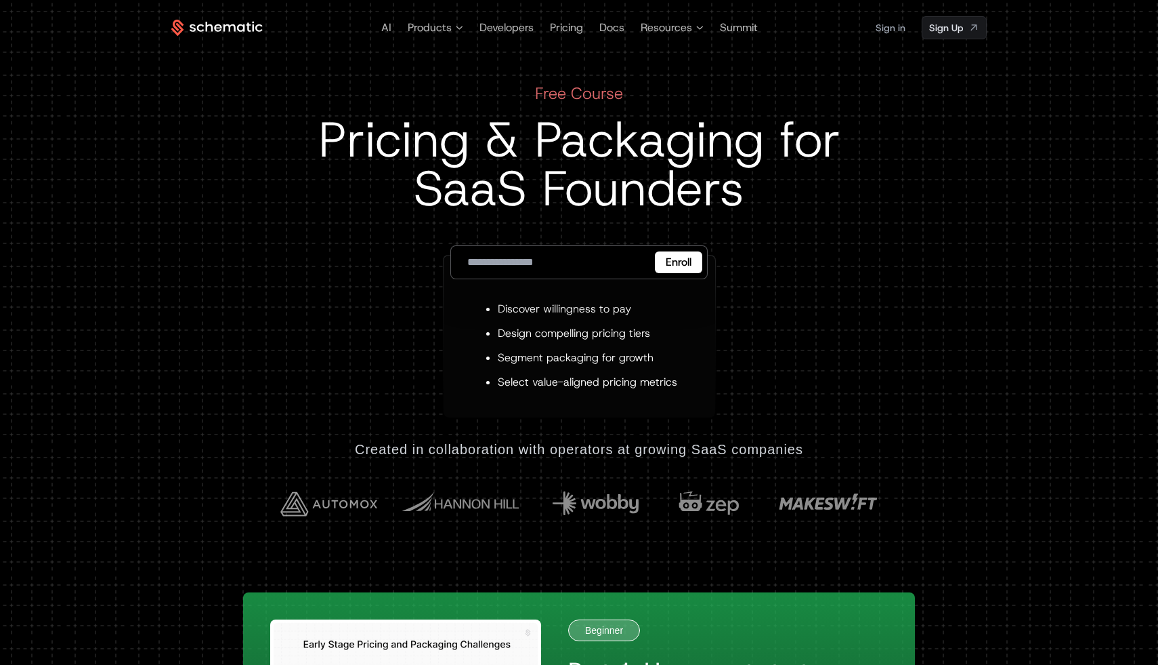
click at [553, 264] on input "email" at bounding box center [578, 262] width 257 height 34
type input "*****"
type input "**********"
click button "Enroll" at bounding box center [678, 262] width 47 height 22
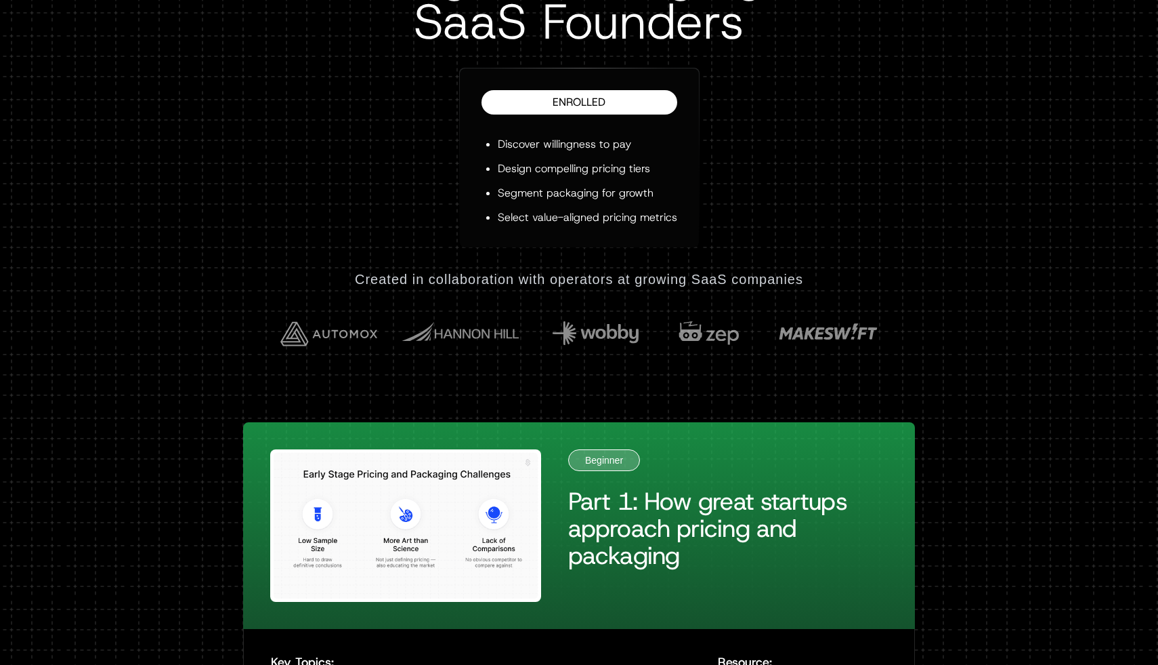
scroll to position [408, 0]
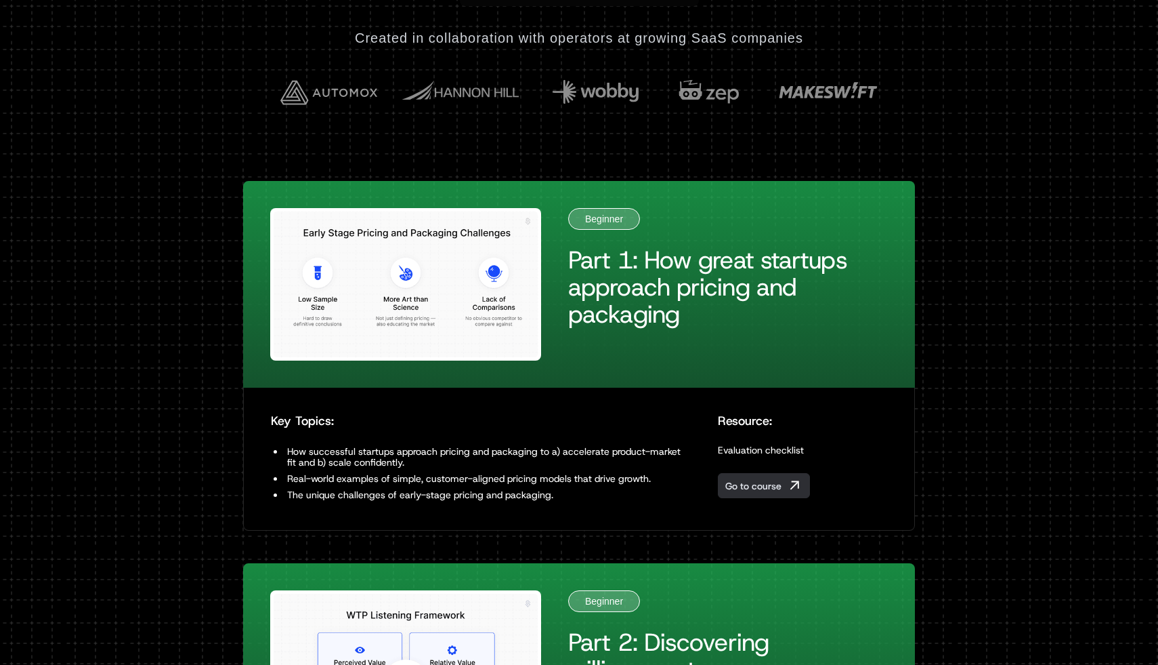
click at [767, 483] on span "Go to course" at bounding box center [754, 486] width 56 height 14
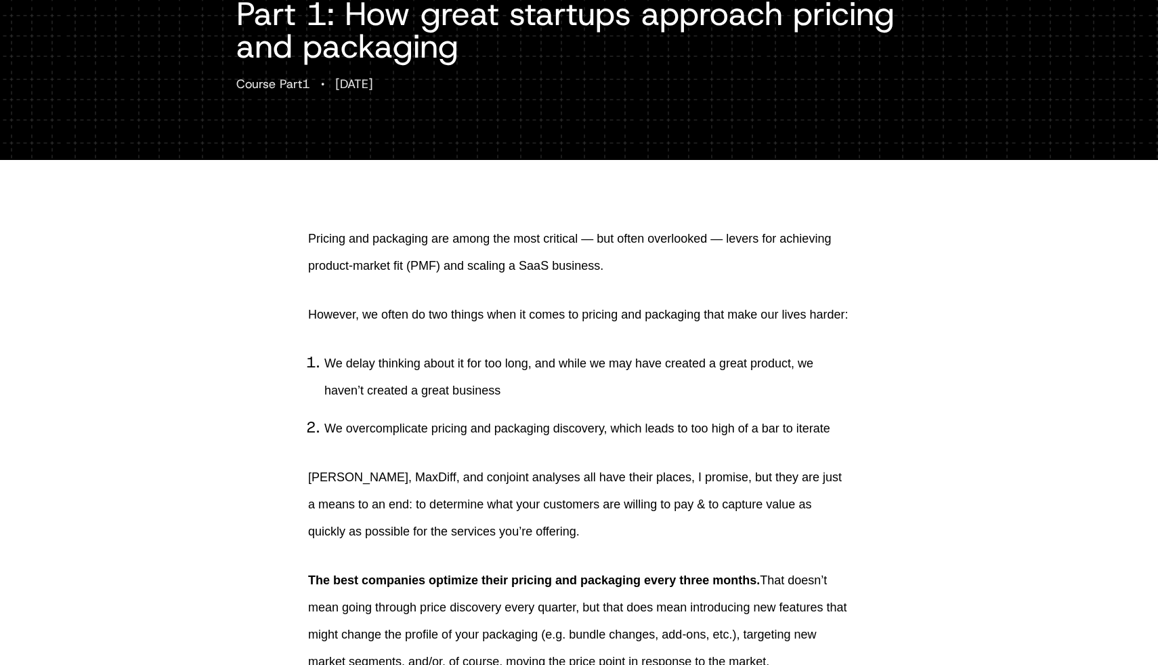
scroll to position [242, 0]
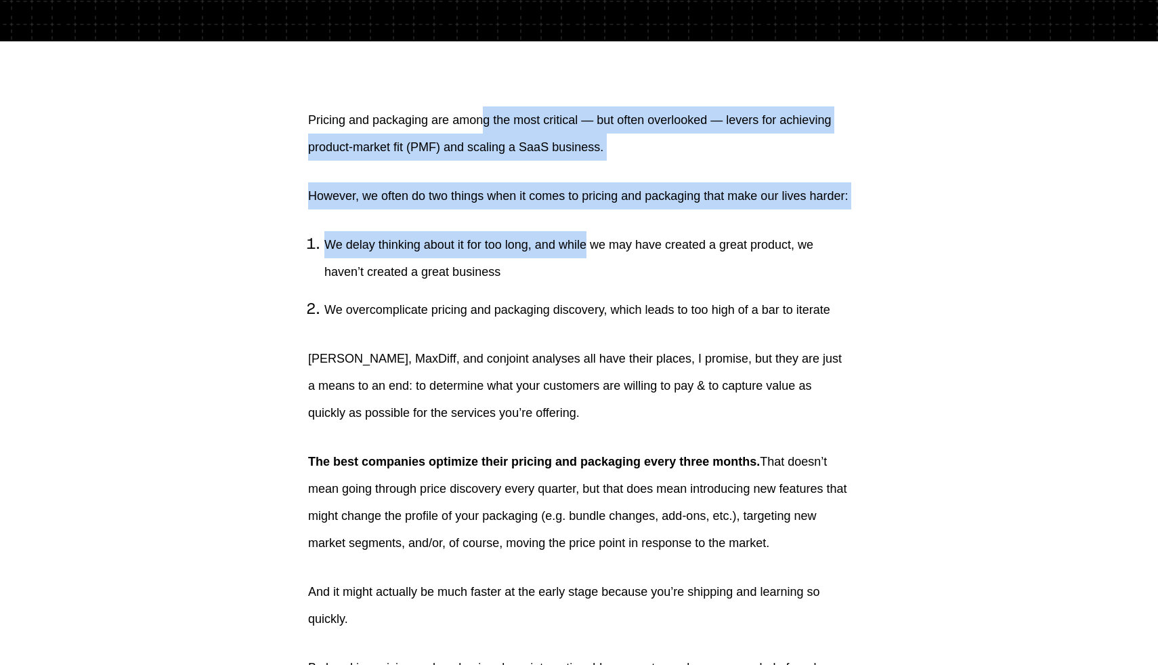
drag, startPoint x: 483, startPoint y: 130, endPoint x: 589, endPoint y: 270, distance: 176.0
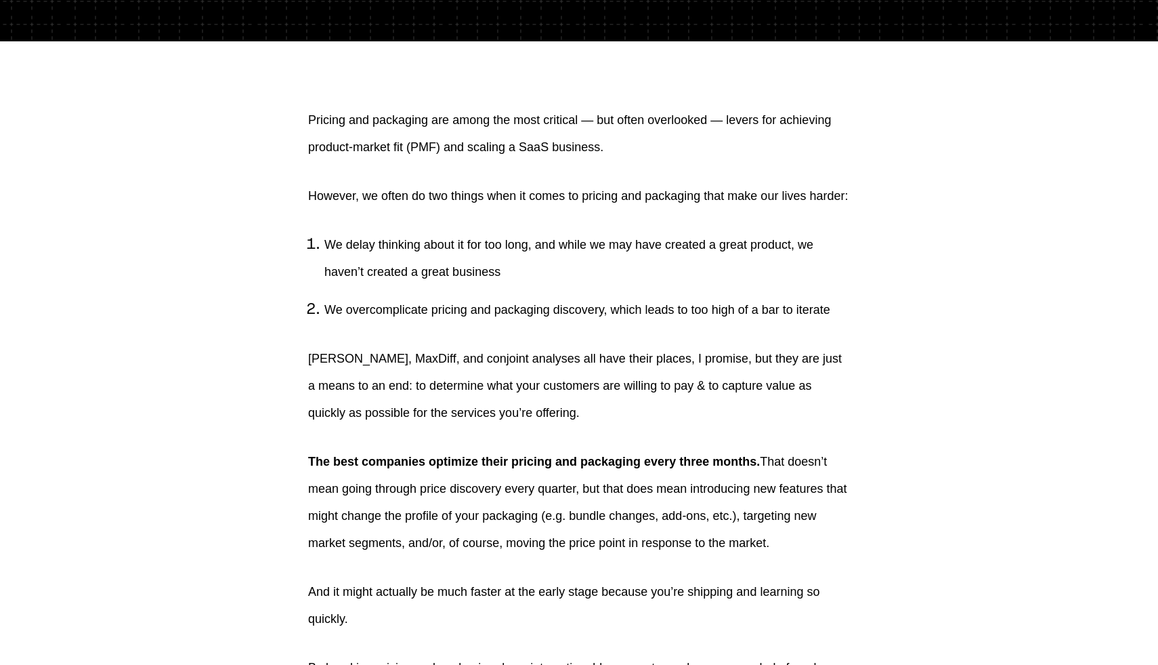
drag, startPoint x: 390, startPoint y: 274, endPoint x: 849, endPoint y: 447, distance: 490.9
click at [849, 426] on p "Van Westendoorp, MaxDiff, and conjoint analyses all have their places, I promis…" at bounding box center [579, 385] width 542 height 81
drag, startPoint x: 839, startPoint y: 446, endPoint x: 285, endPoint y: 383, distance: 557.8
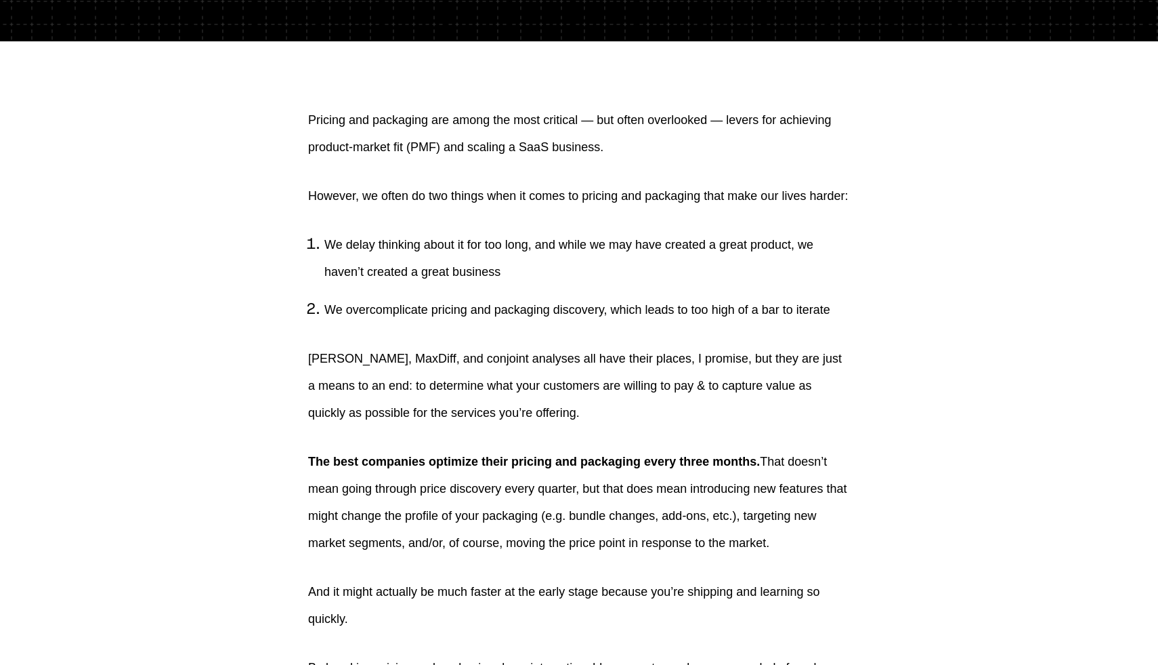
drag, startPoint x: 272, startPoint y: 381, endPoint x: 660, endPoint y: 451, distance: 394.5
click at [663, 426] on p "Van Westendoorp, MaxDiff, and conjoint analyses all have their places, I promis…" at bounding box center [579, 385] width 542 height 81
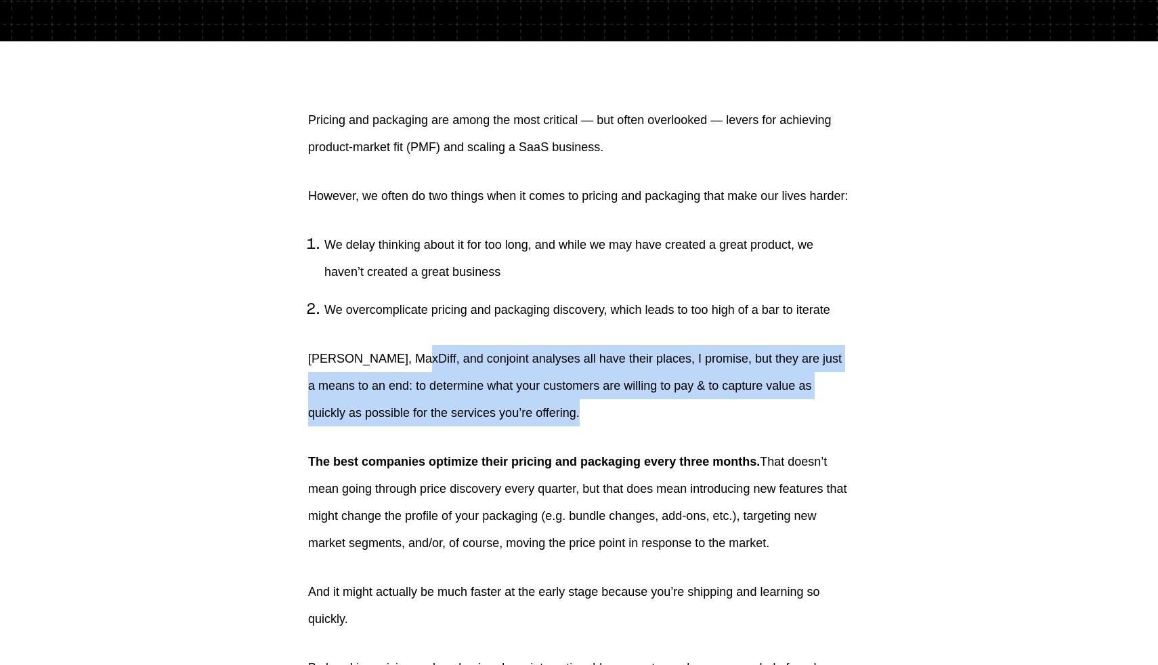
drag, startPoint x: 663, startPoint y: 444, endPoint x: 410, endPoint y: 394, distance: 258.3
click at [411, 395] on p "Van Westendoorp, MaxDiff, and conjoint analyses all have their places, I promis…" at bounding box center [579, 385] width 542 height 81
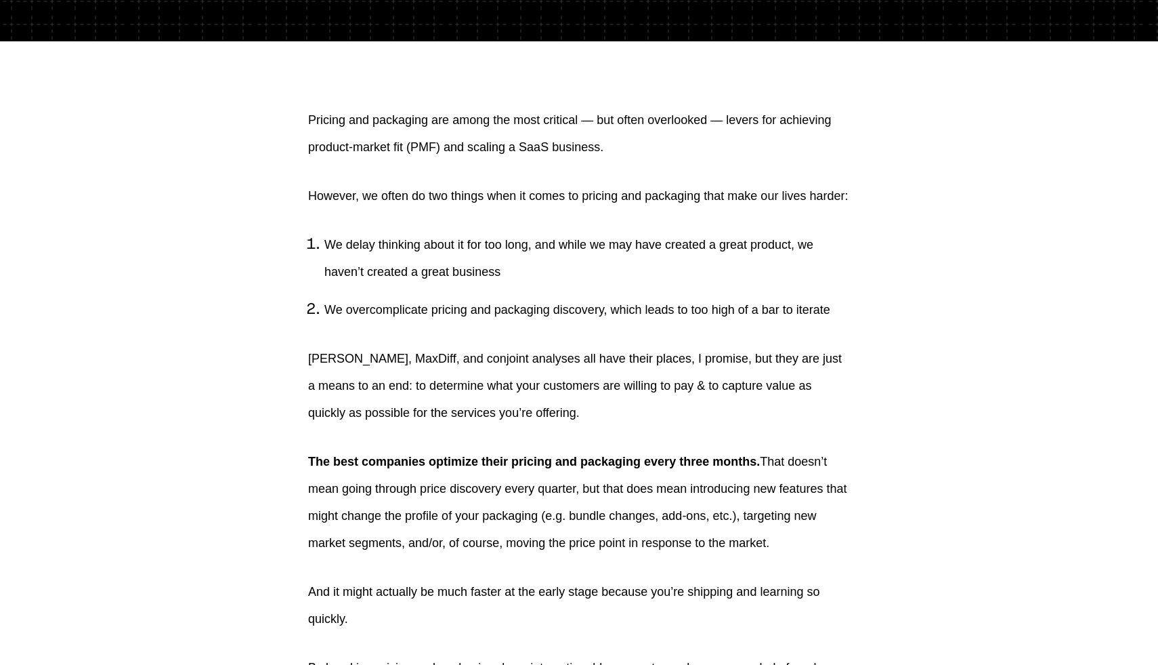
click at [410, 394] on p "Van Westendoorp, MaxDiff, and conjoint analyses all have their places, I promis…" at bounding box center [579, 385] width 542 height 81
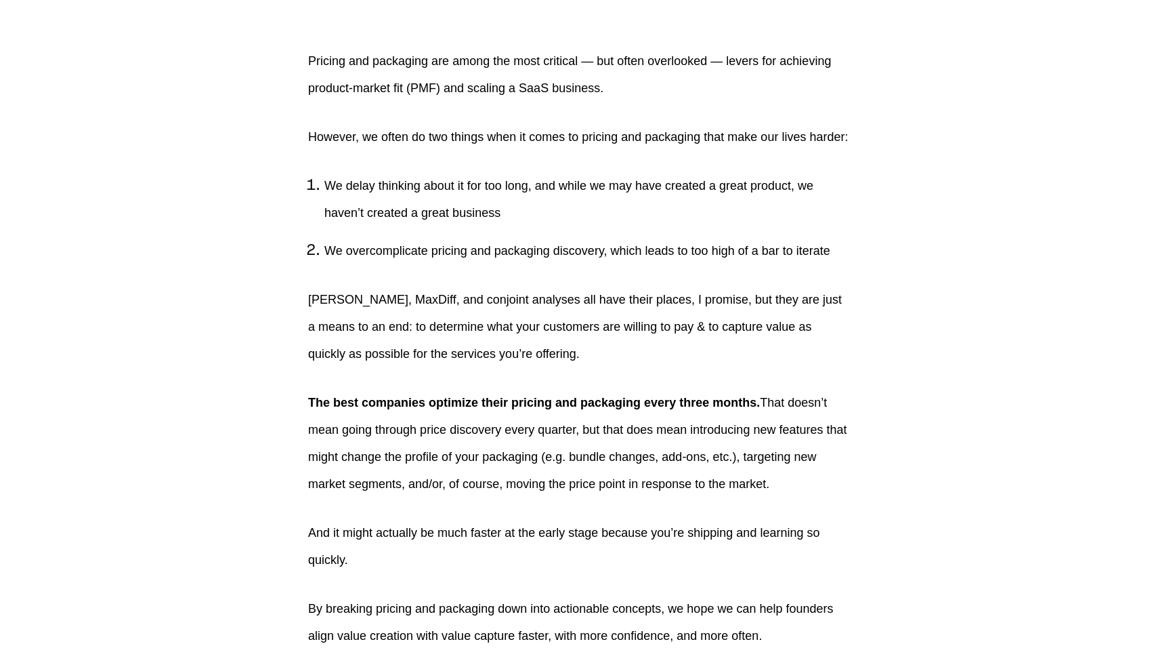
scroll to position [323, 0]
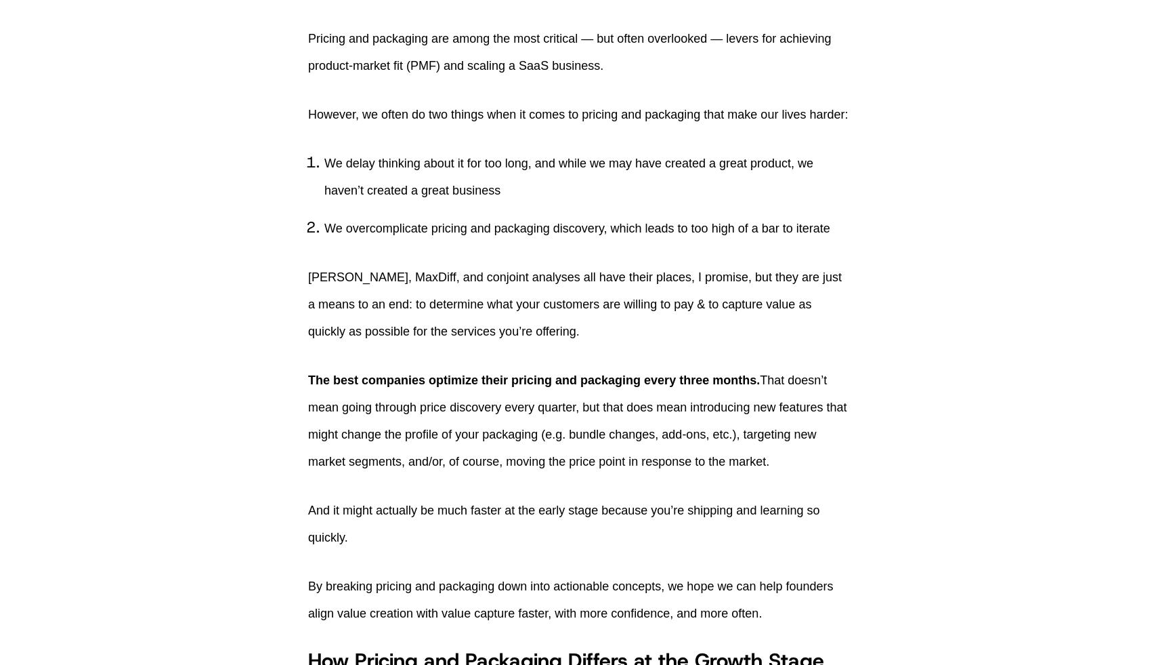
drag, startPoint x: 352, startPoint y: 409, endPoint x: 858, endPoint y: 490, distance: 512.5
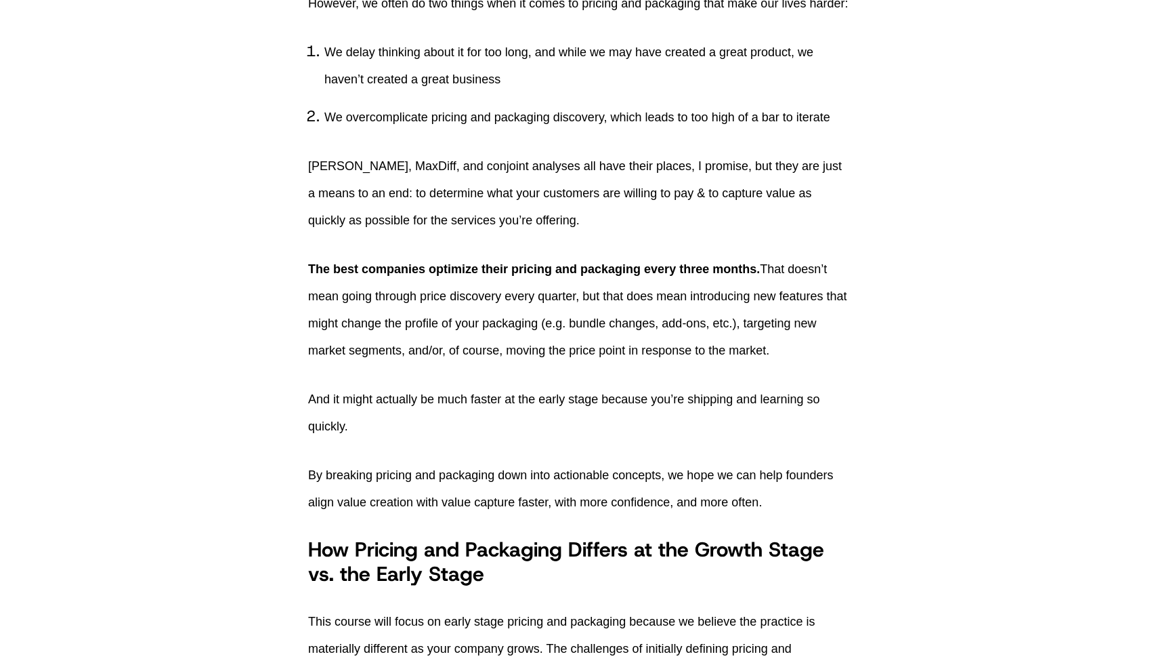
scroll to position [435, 0]
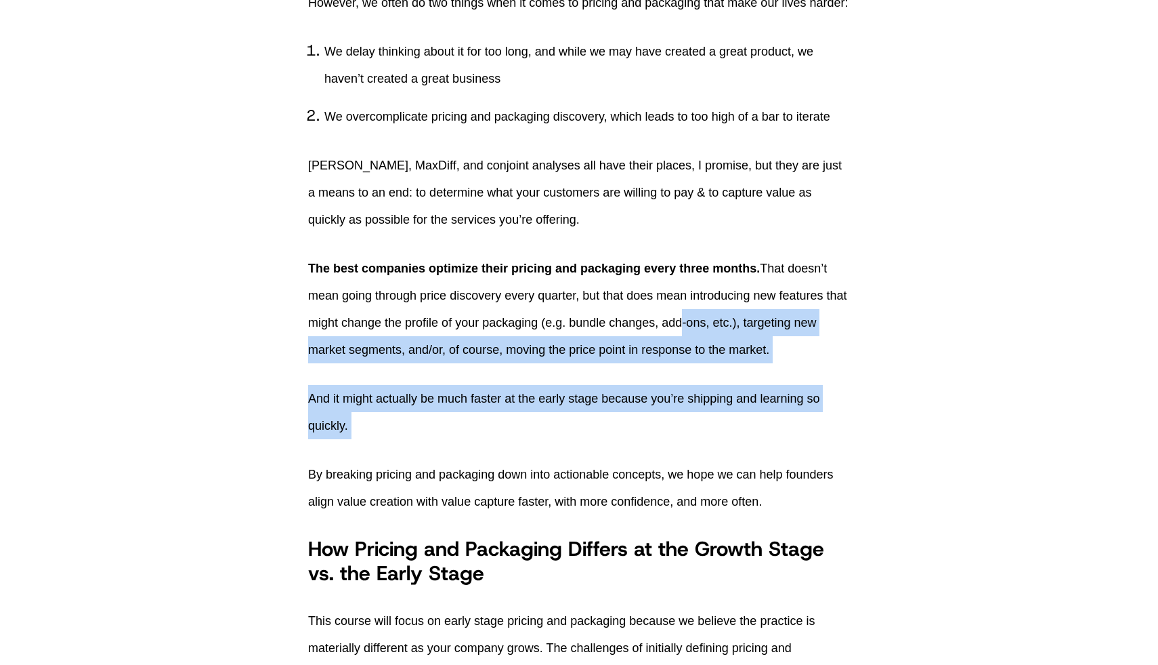
drag, startPoint x: 803, startPoint y: 481, endPoint x: 705, endPoint y: 349, distance: 165.0
click at [705, 349] on p "The best companies optimize their pricing and packaging every three months. Tha…" at bounding box center [579, 309] width 542 height 108
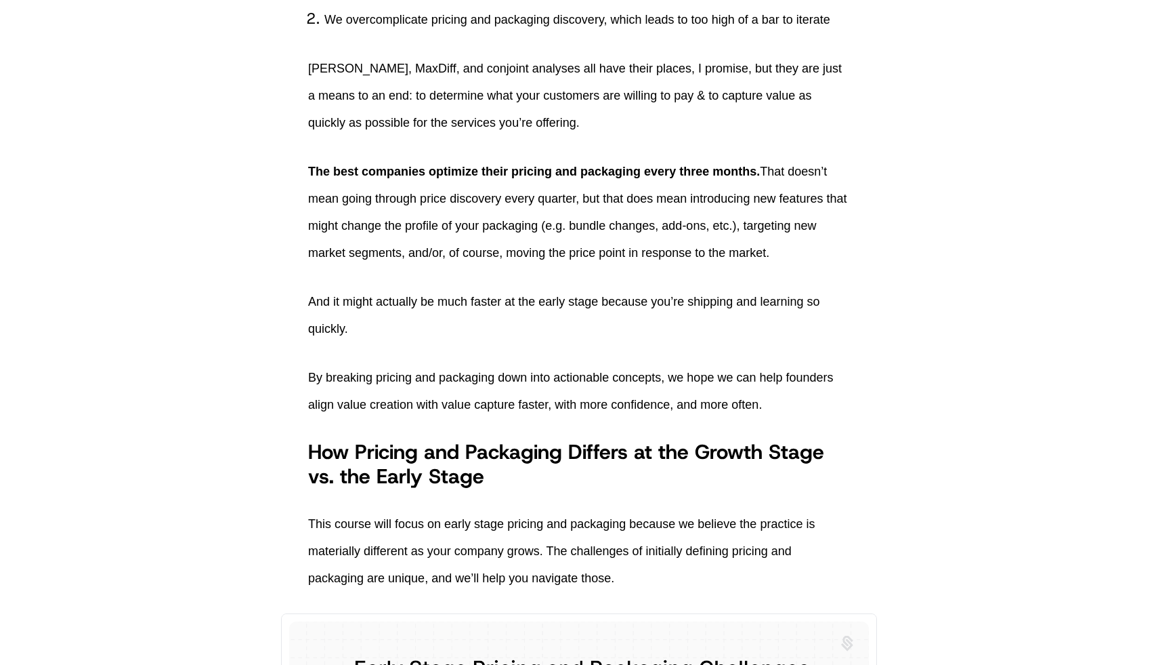
scroll to position [532, 0]
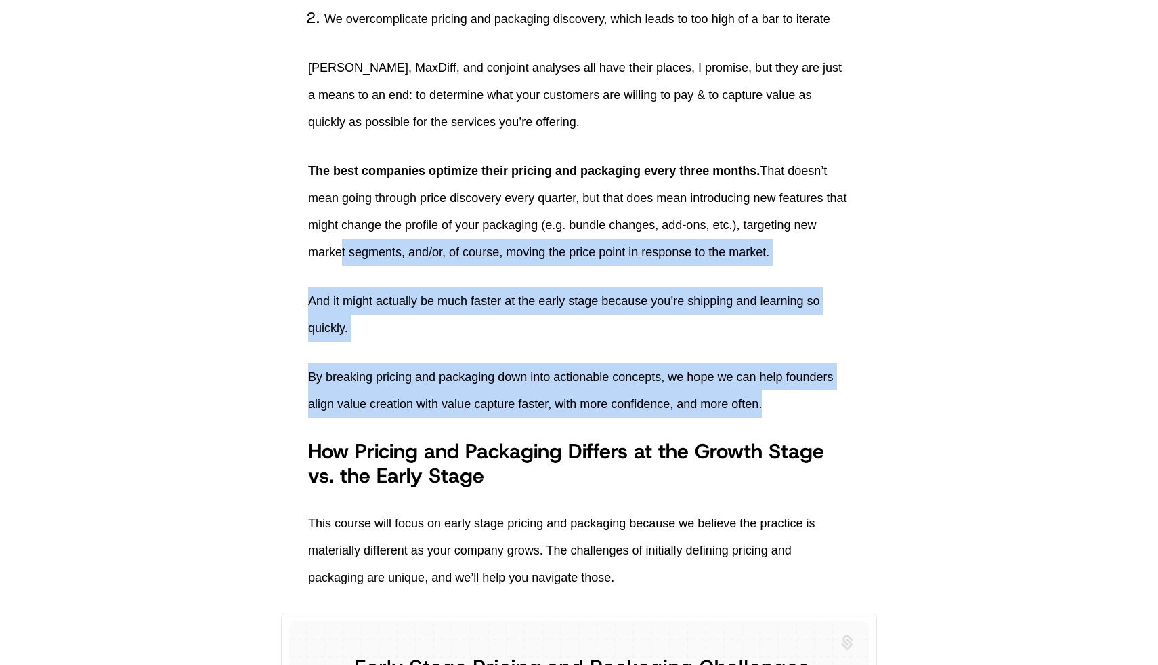
drag, startPoint x: 843, startPoint y: 439, endPoint x: 362, endPoint y: 268, distance: 509.7
click at [362, 266] on p "The best companies optimize their pricing and packaging every three months. Tha…" at bounding box center [579, 211] width 542 height 108
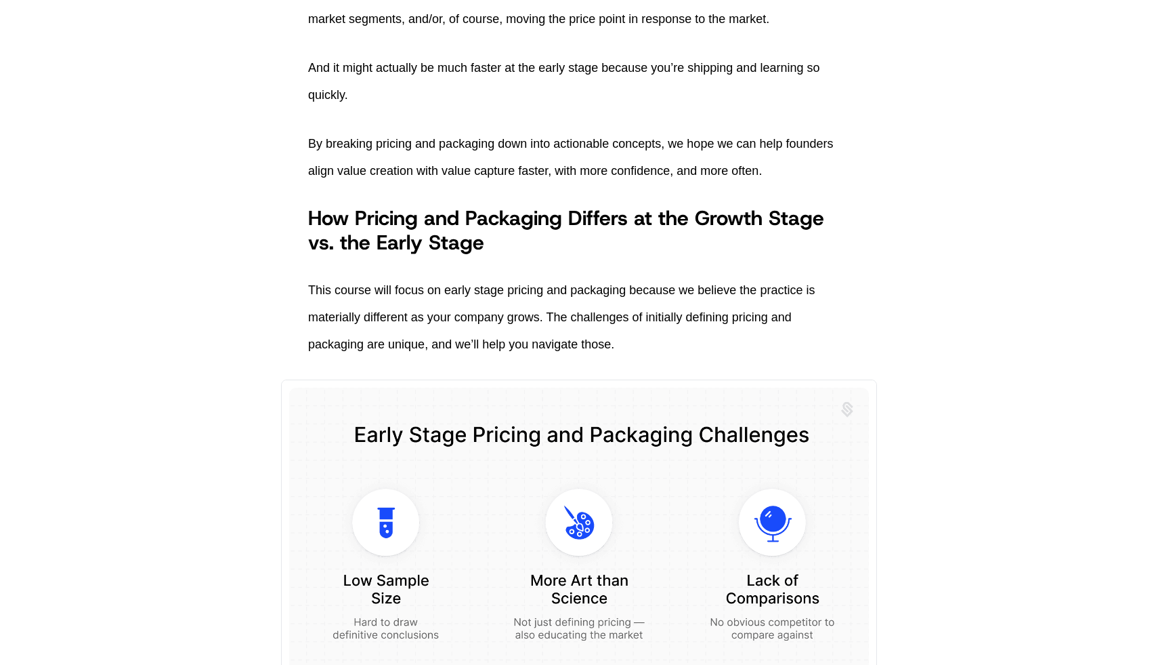
scroll to position [782, 0]
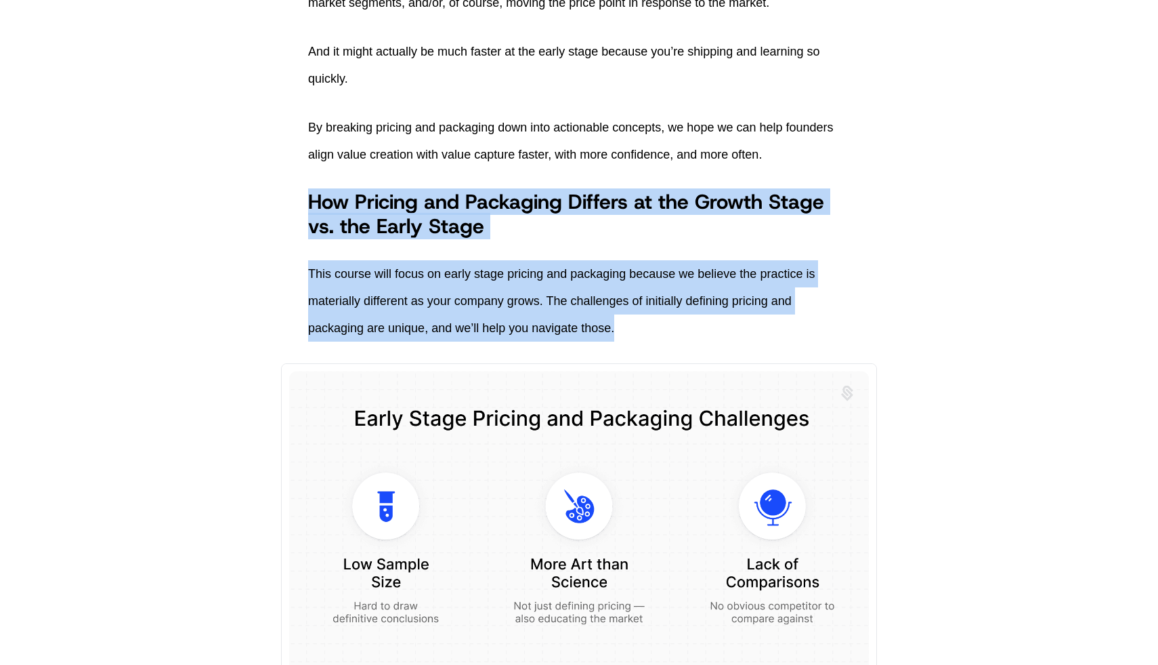
drag, startPoint x: 252, startPoint y: 233, endPoint x: 759, endPoint y: 354, distance: 521.5
click at [759, 341] on p "This course will focus on early stage pricing and packaging because we believe …" at bounding box center [579, 300] width 542 height 81
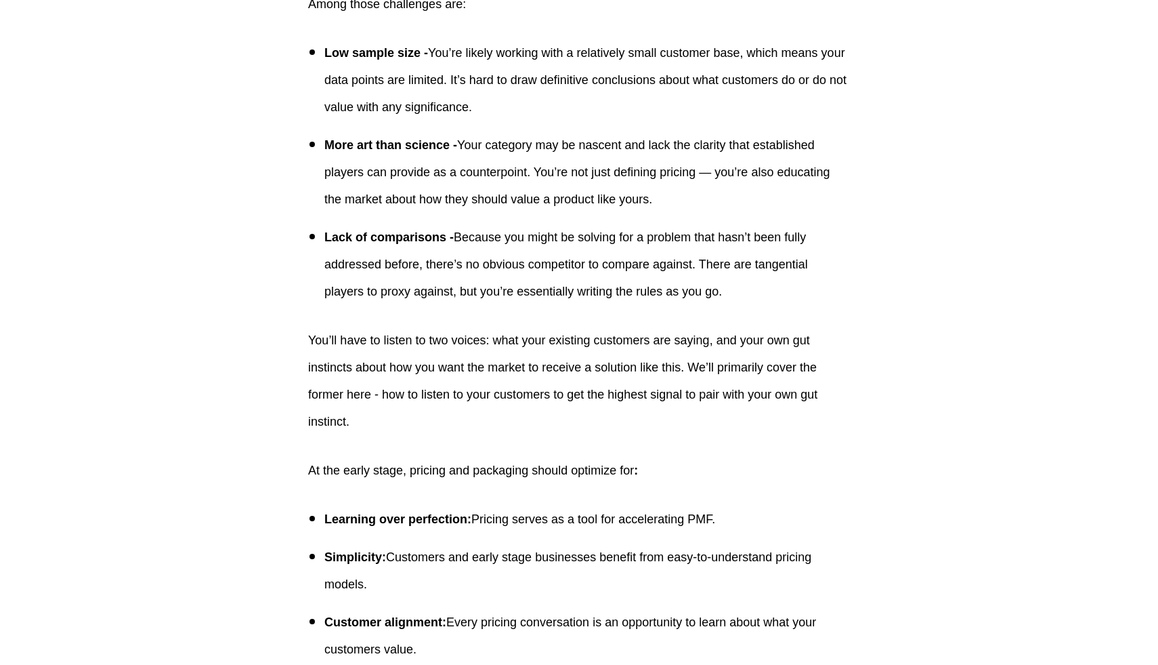
scroll to position [1517, 0]
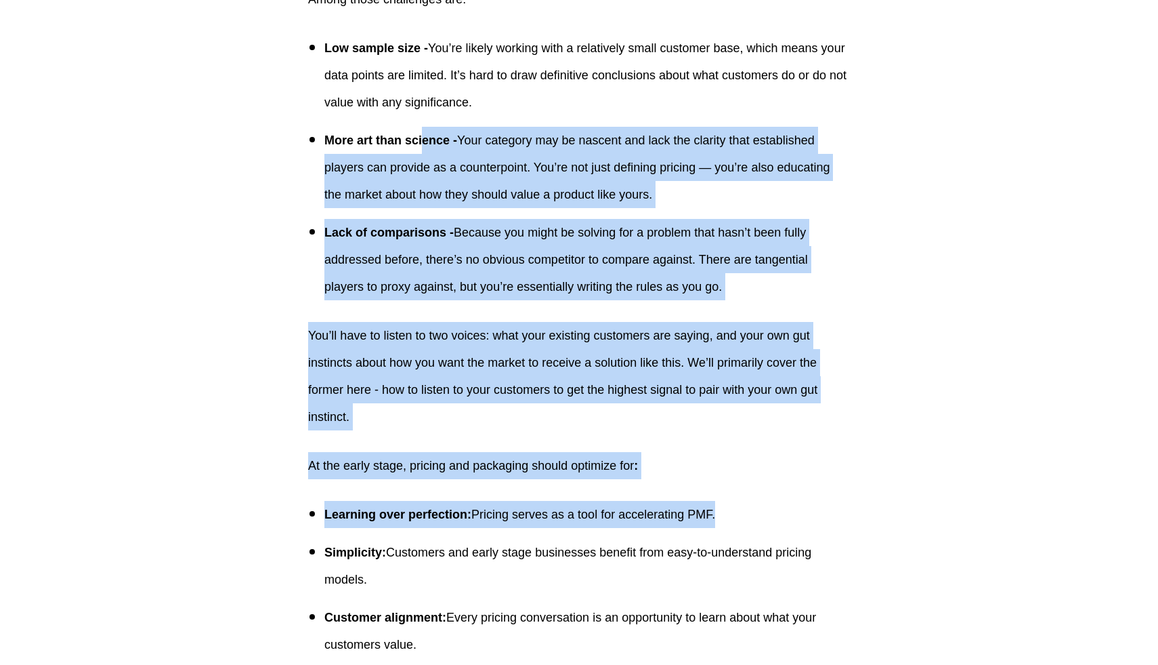
drag, startPoint x: 425, startPoint y: 171, endPoint x: 976, endPoint y: 574, distance: 683.0
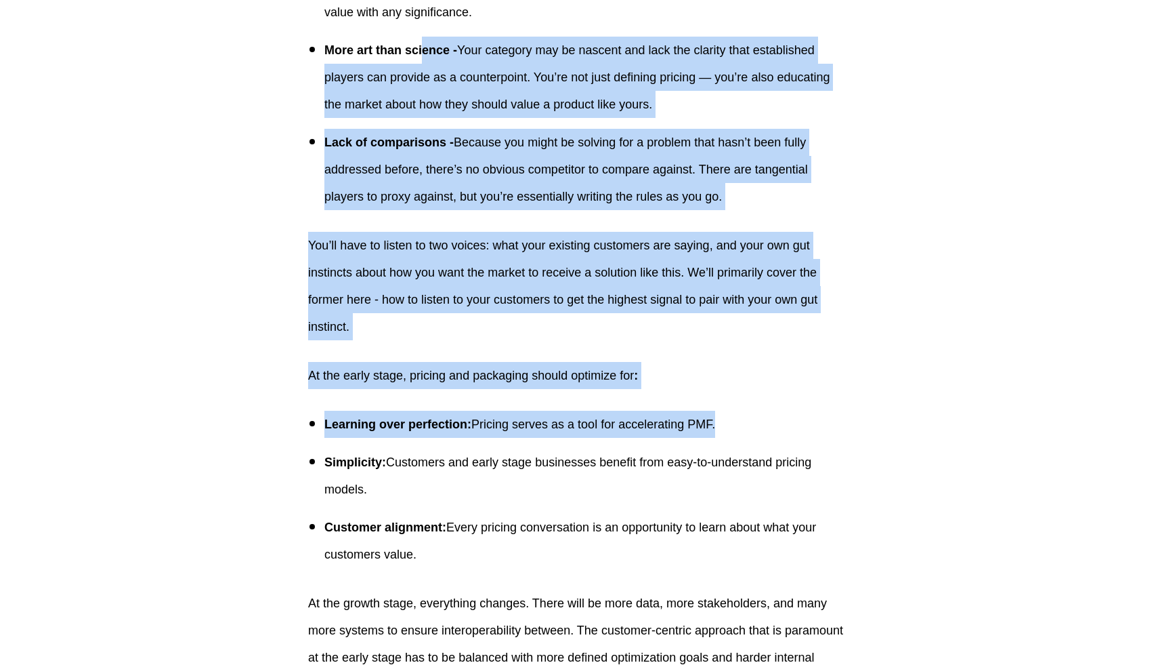
scroll to position [1692, 0]
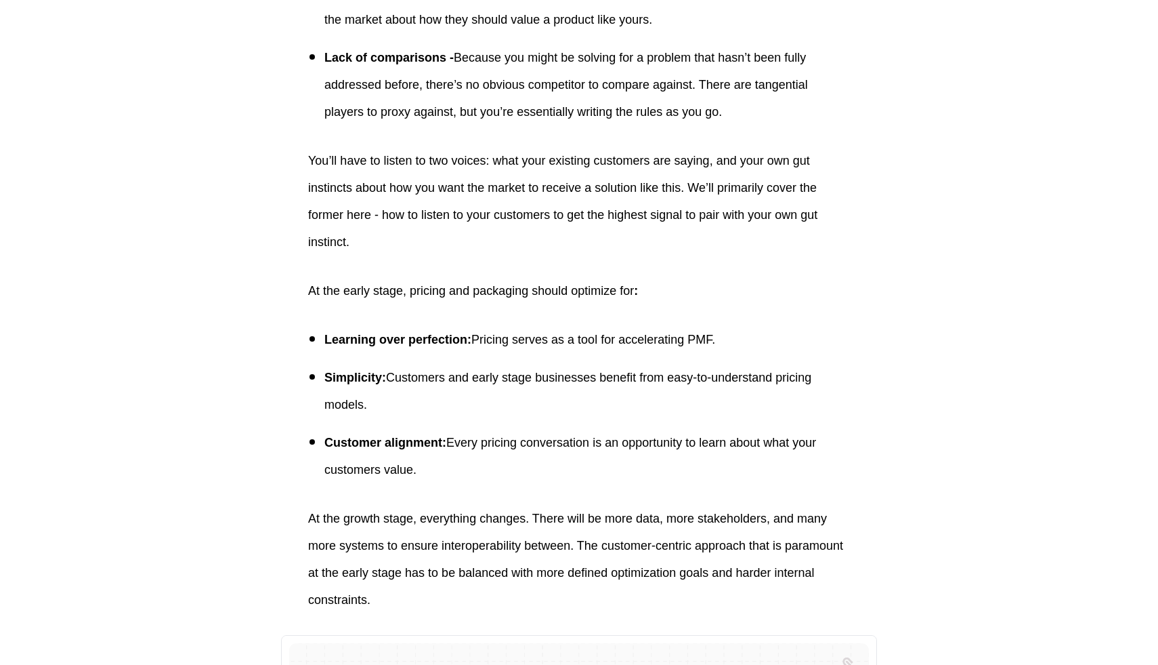
drag, startPoint x: 727, startPoint y: 499, endPoint x: 324, endPoint y: 309, distance: 445.1
click at [324, 304] on p "At the early stage, pricing and packaging should optimize for :" at bounding box center [579, 290] width 542 height 27
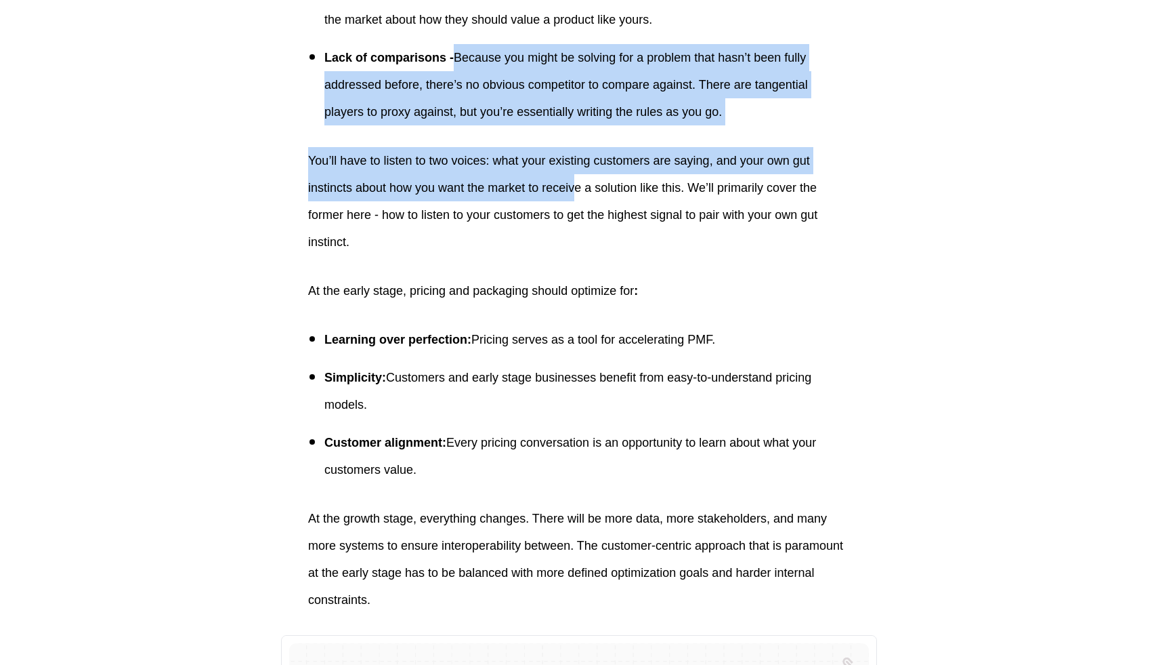
drag, startPoint x: 453, startPoint y: 92, endPoint x: 574, endPoint y: 224, distance: 178.9
click at [574, 224] on p "You’ll have to listen to two voices: what your existing customers are saying, a…" at bounding box center [579, 201] width 542 height 108
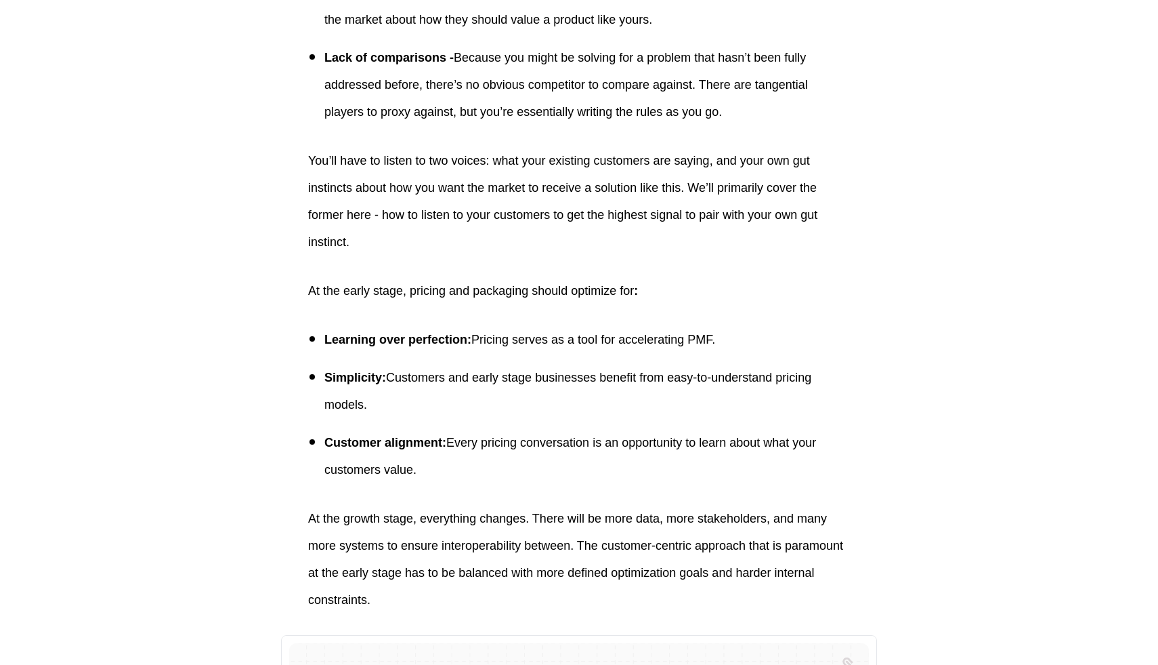
click at [568, 184] on p "You’ll have to listen to two voices: what your existing customers are saying, a…" at bounding box center [579, 201] width 542 height 108
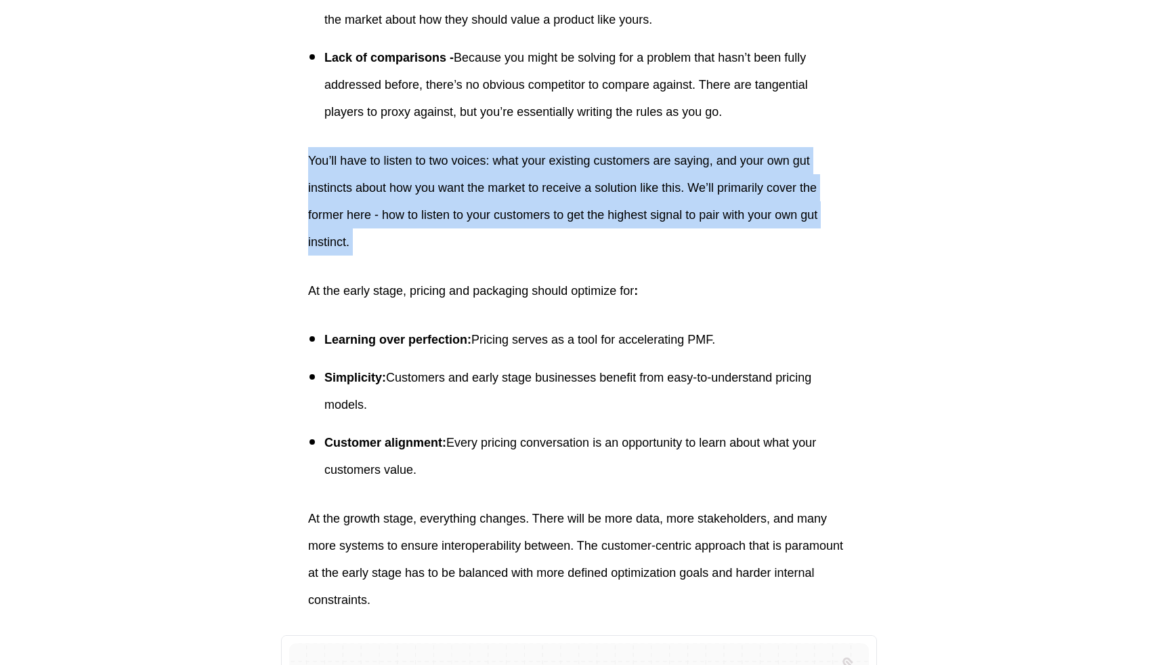
click at [568, 184] on p "You’ll have to listen to two voices: what your existing customers are saying, a…" at bounding box center [579, 201] width 542 height 108
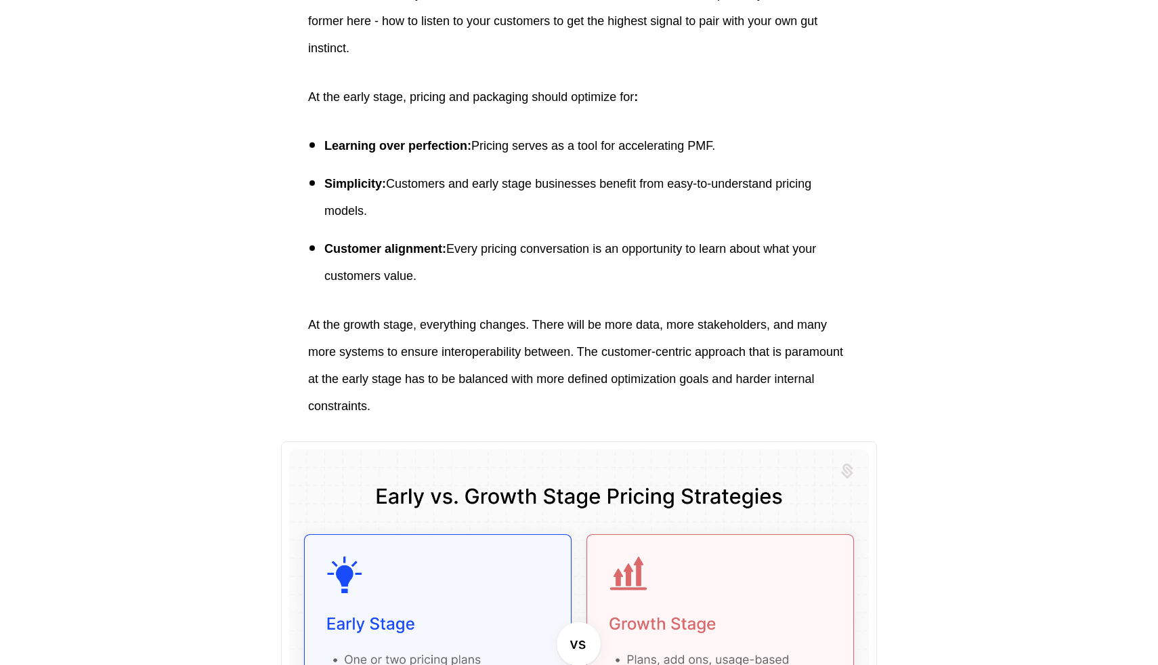
scroll to position [1876, 0]
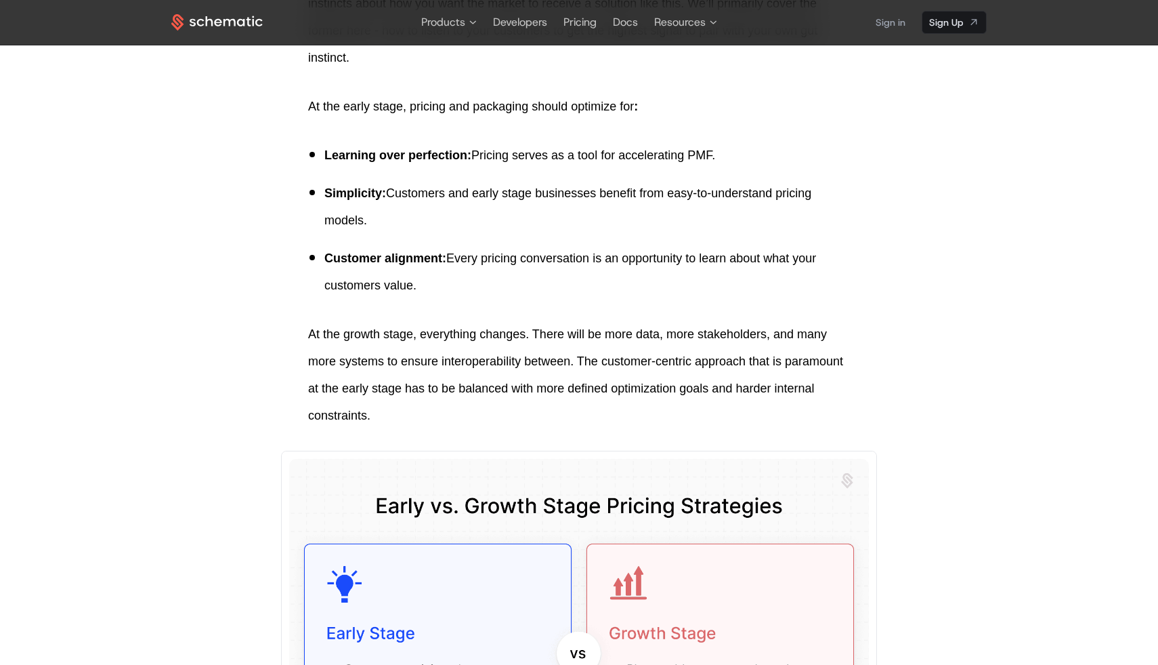
click at [1135, 254] on icon "Speechify play button" at bounding box center [1130, 253] width 19 height 12
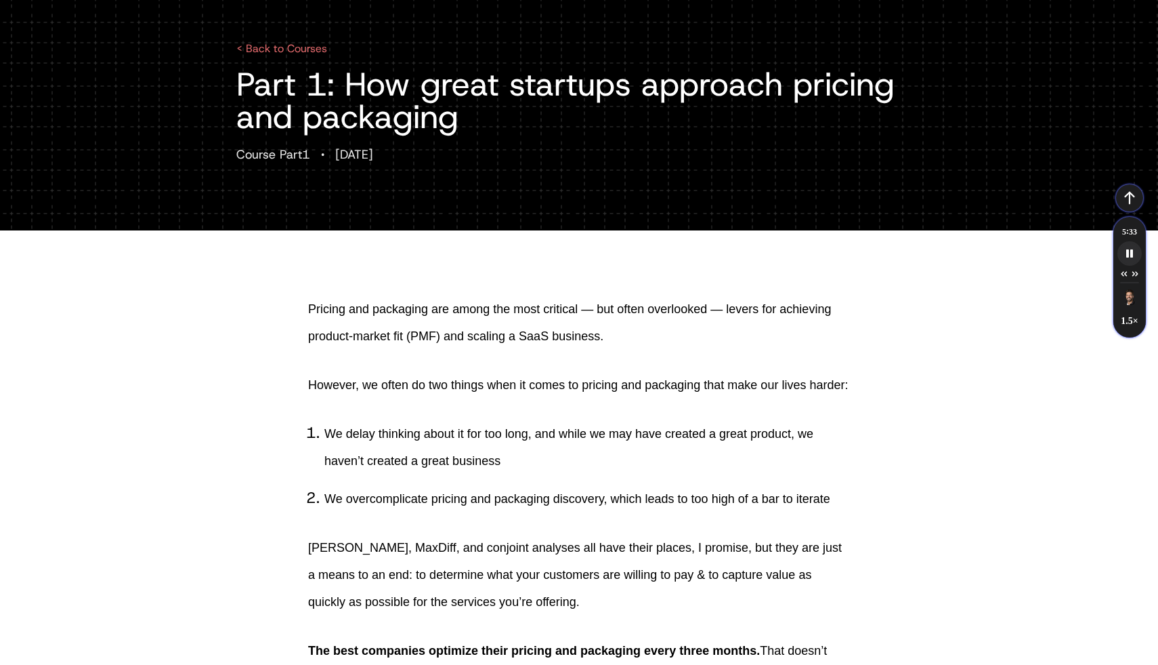
scroll to position [0, 0]
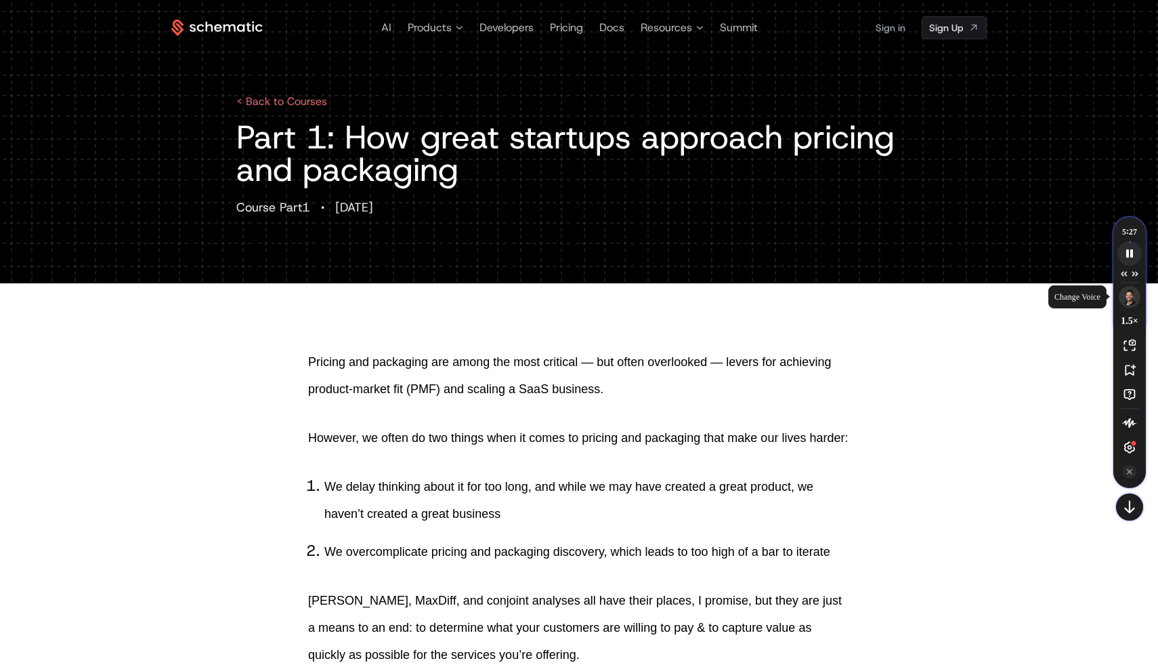
click at [1133, 301] on img "Speechify voice menu" at bounding box center [1130, 297] width 18 height 18
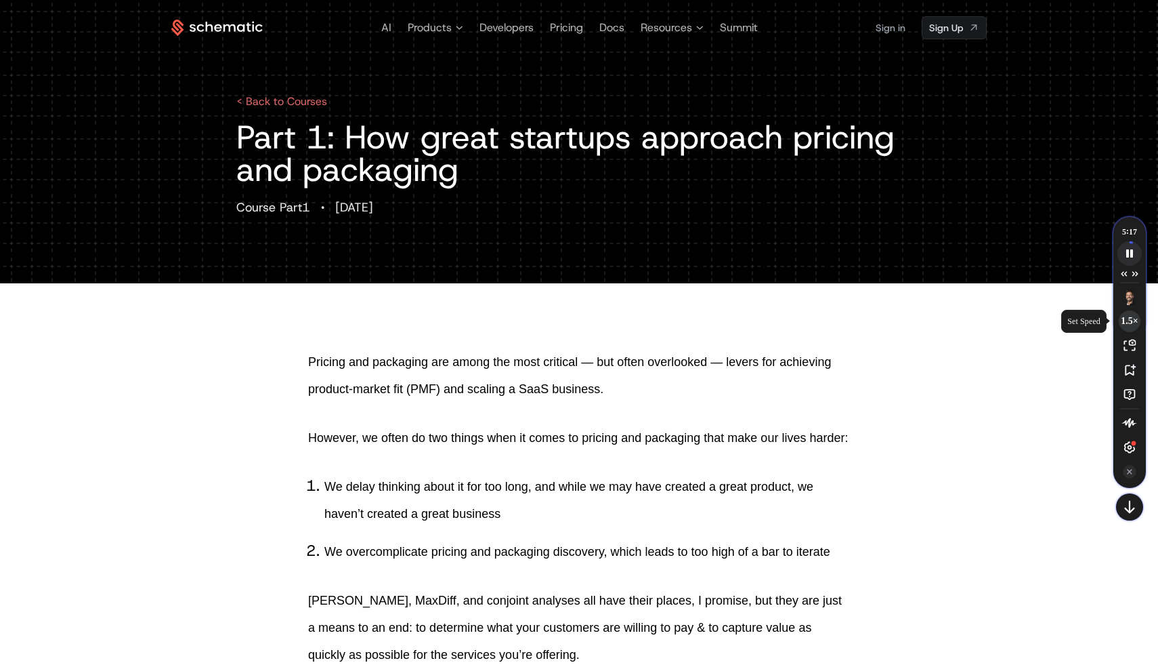
click at [1129, 322] on span "1.5 ×" at bounding box center [1129, 321] width 17 height 10
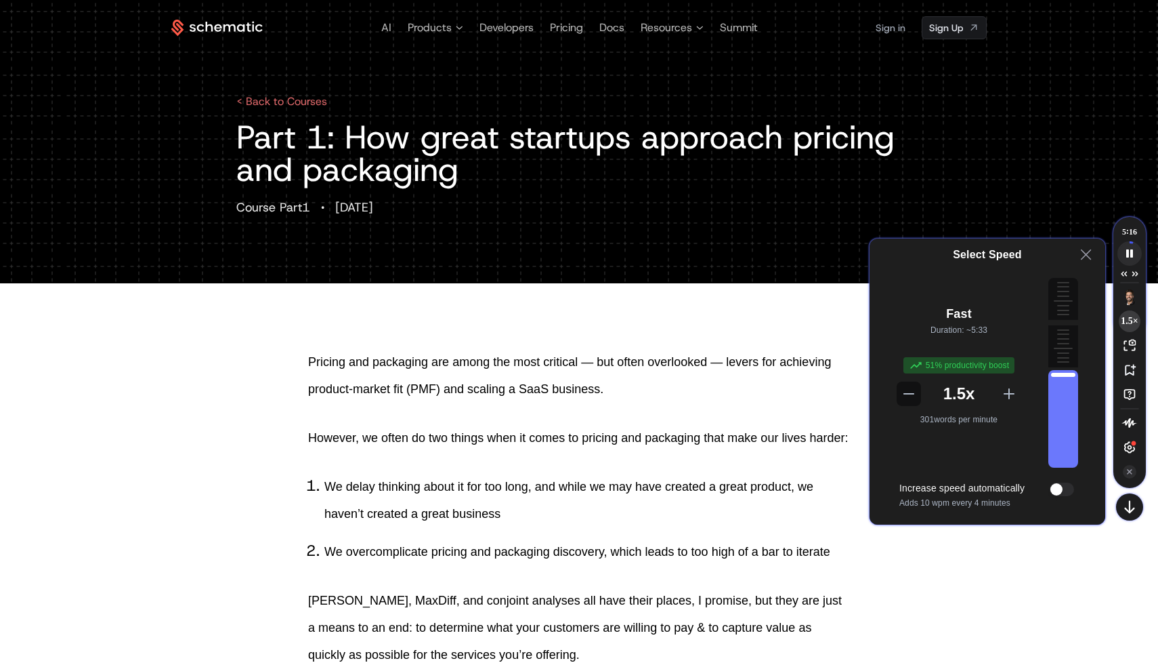
click at [1011, 393] on icon at bounding box center [1009, 393] width 11 height 11
click at [1010, 393] on icon at bounding box center [1009, 393] width 11 height 11
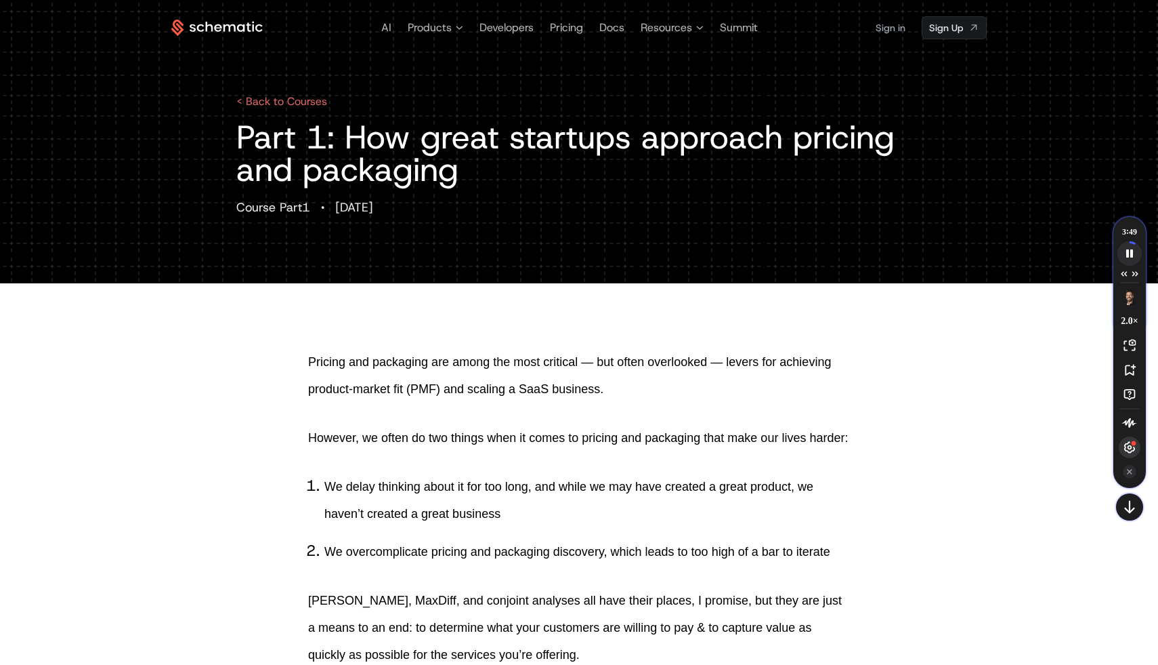
click at [1128, 448] on icon "Speechify Side Player Settings" at bounding box center [1130, 447] width 14 height 14
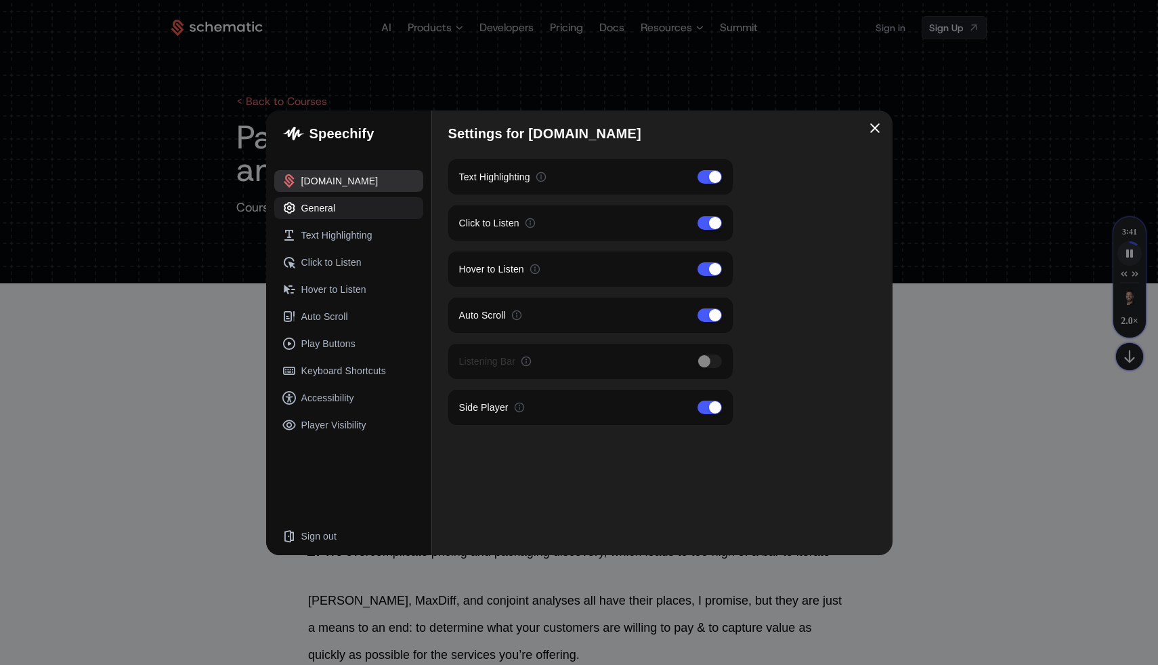
click at [338, 212] on div "General" at bounding box center [348, 208] width 149 height 22
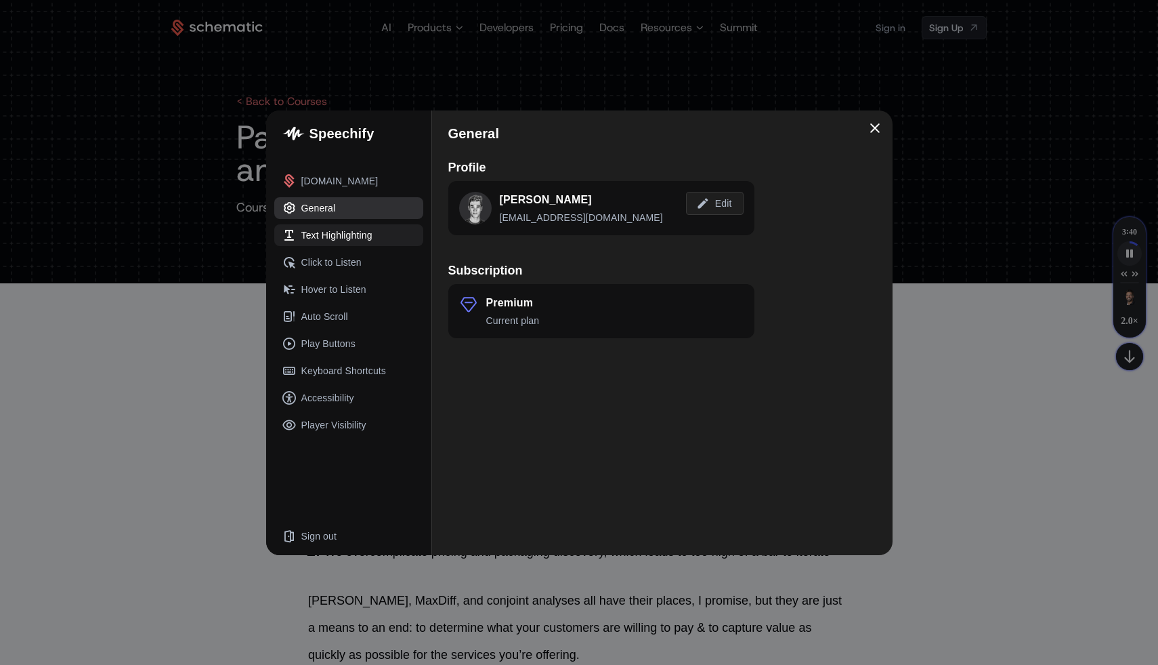
click at [333, 233] on div "Text Highlighting" at bounding box center [336, 235] width 71 height 14
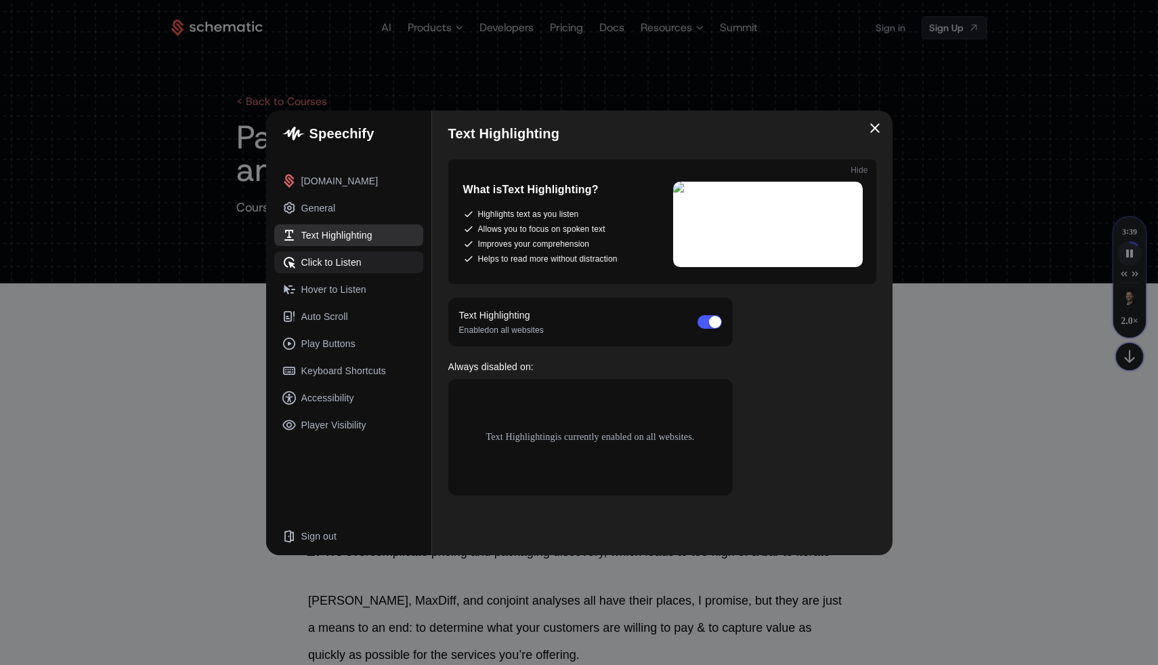
click at [332, 255] on div "Click to Listen" at bounding box center [331, 262] width 60 height 14
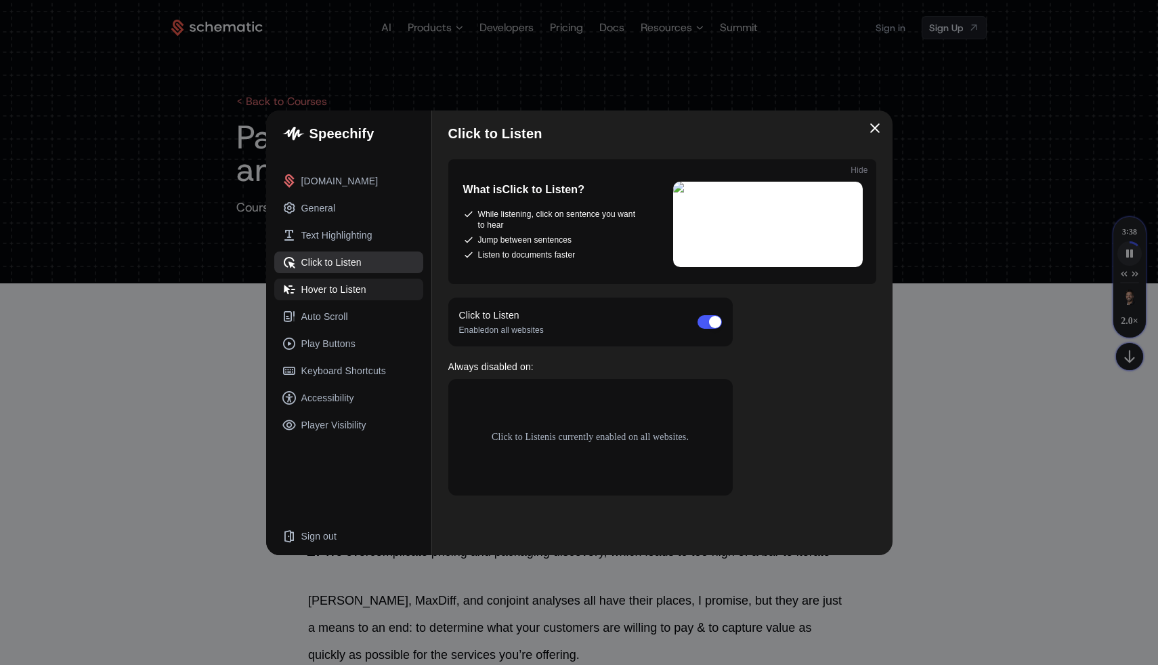
click at [329, 282] on div "Hover to Listen" at bounding box center [333, 289] width 65 height 14
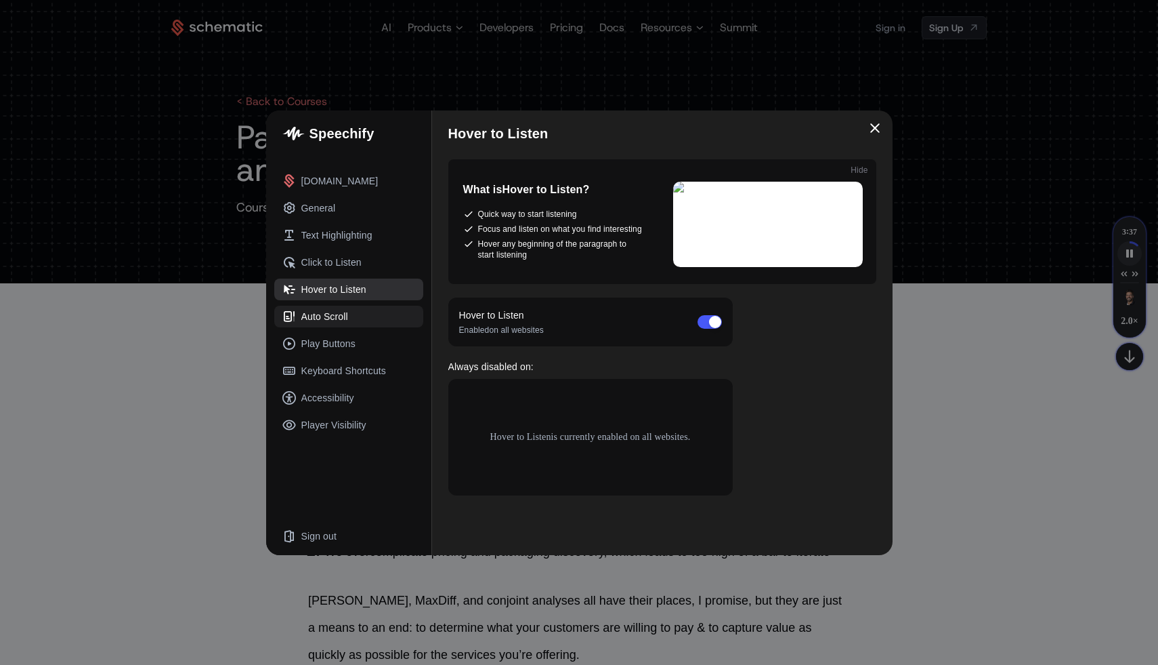
click at [325, 312] on div "Auto Scroll" at bounding box center [324, 317] width 47 height 14
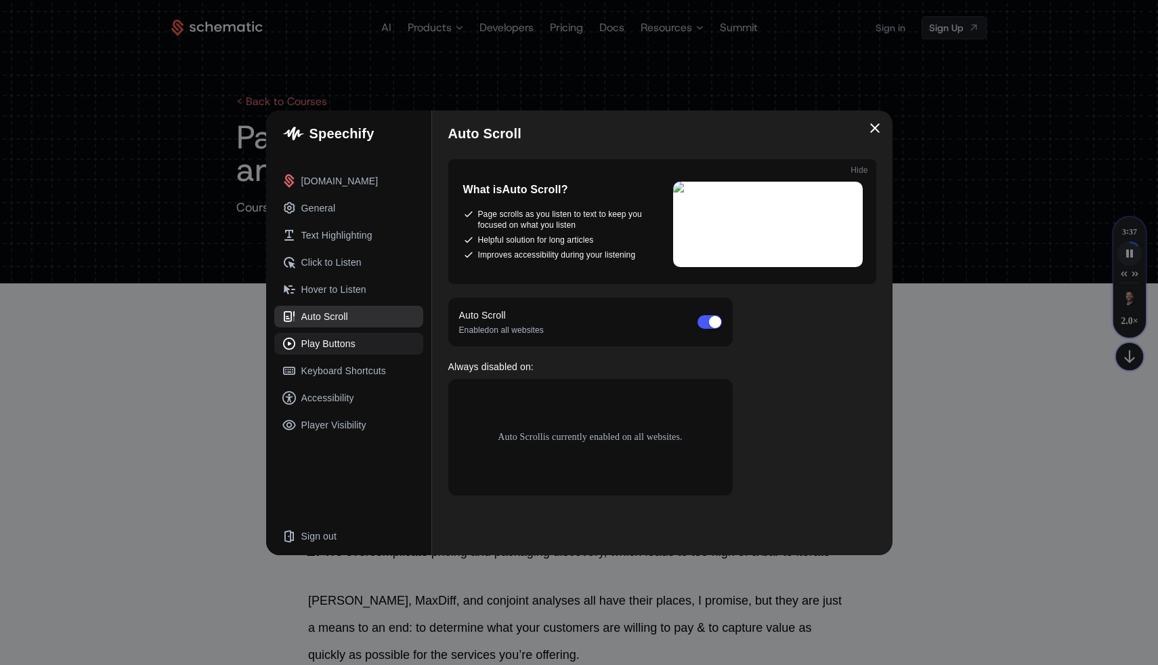
click at [325, 337] on div "Play Buttons" at bounding box center [328, 344] width 54 height 14
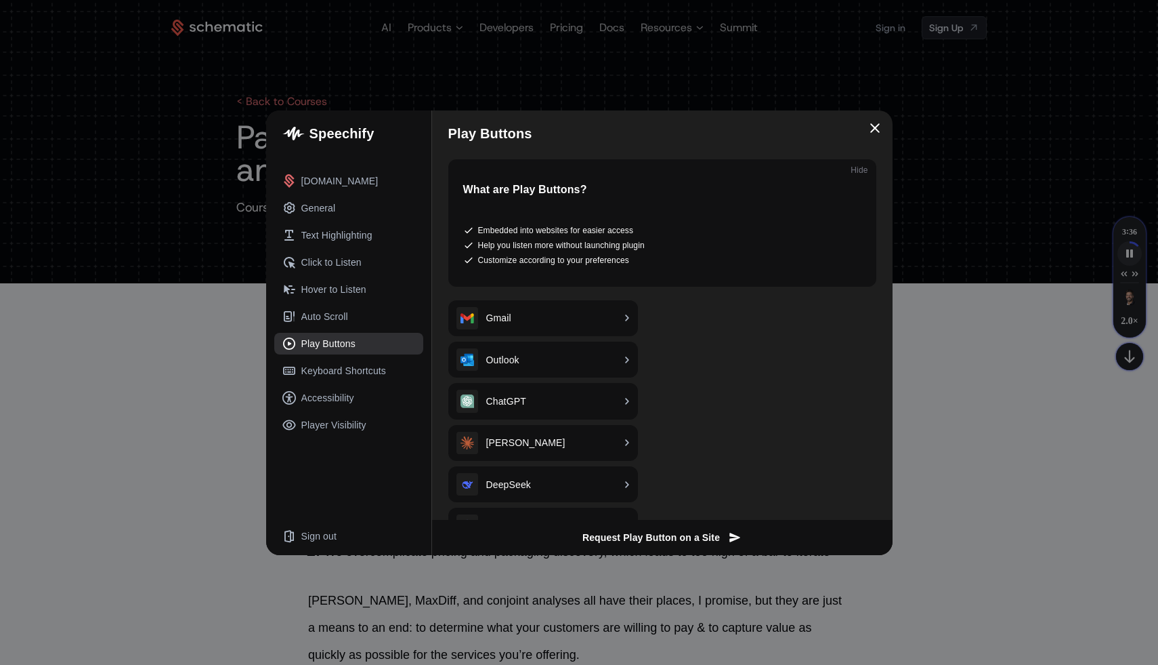
click at [325, 354] on div "schematichq.com General Text Highlighting Click to Listen Hover to Listen Auto …" at bounding box center [348, 303] width 149 height 266
click at [325, 373] on div "Keyboard Shortcuts" at bounding box center [343, 371] width 85 height 14
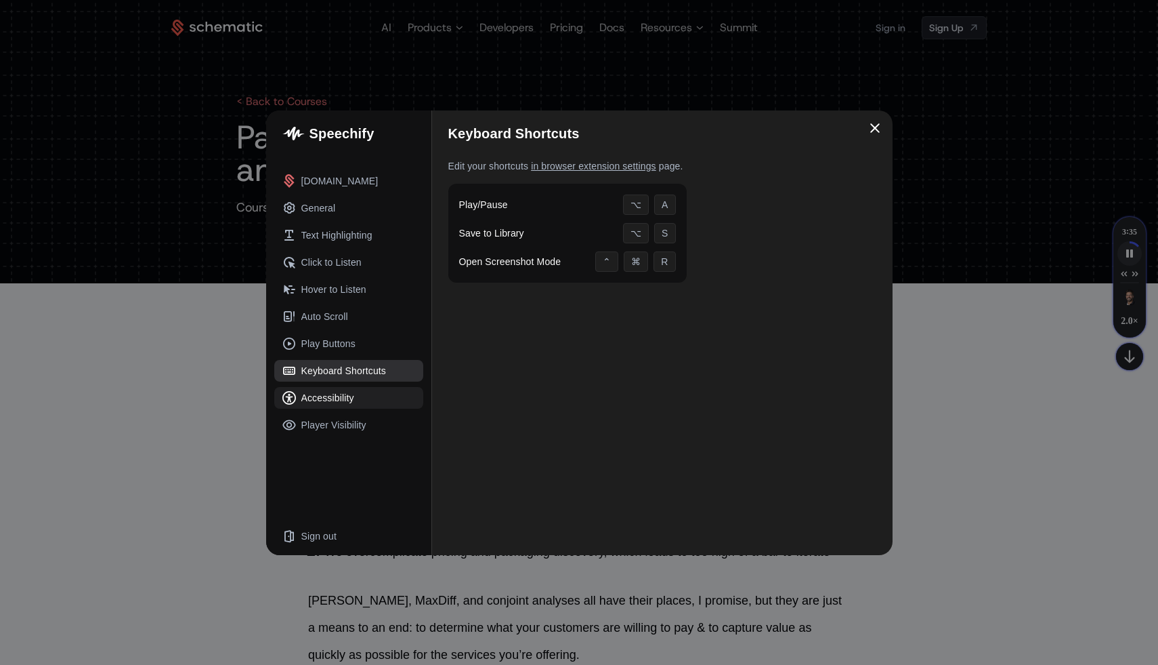
click at [325, 390] on div "Accessibility" at bounding box center [348, 398] width 149 height 22
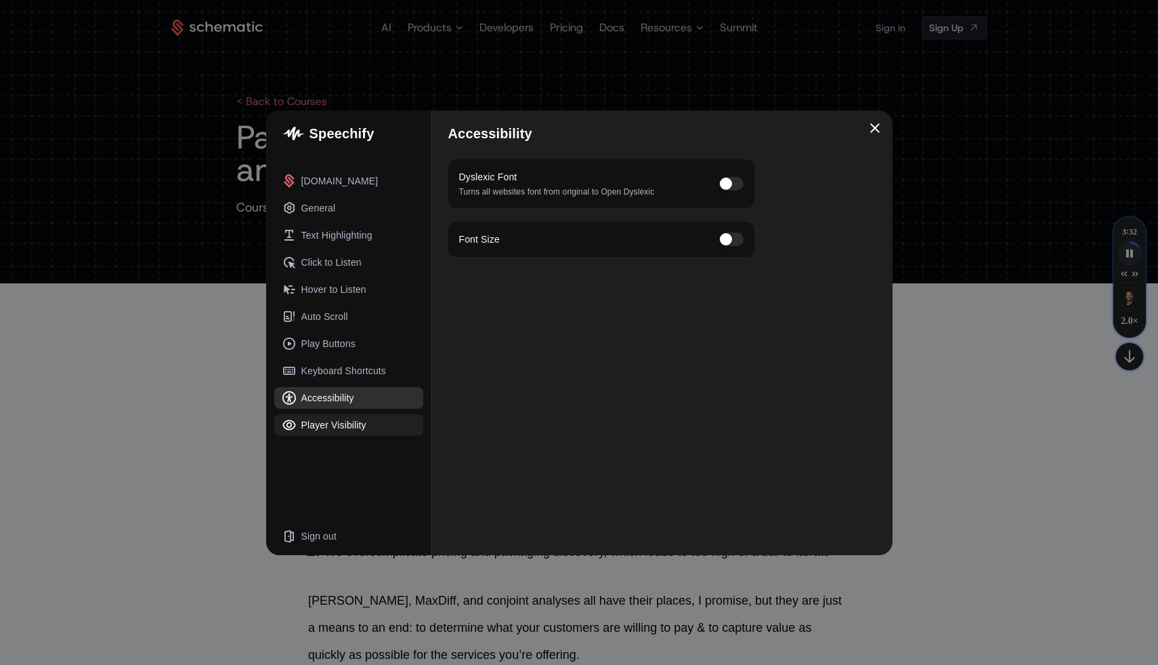
click at [324, 423] on div "Player Visibility" at bounding box center [333, 425] width 65 height 14
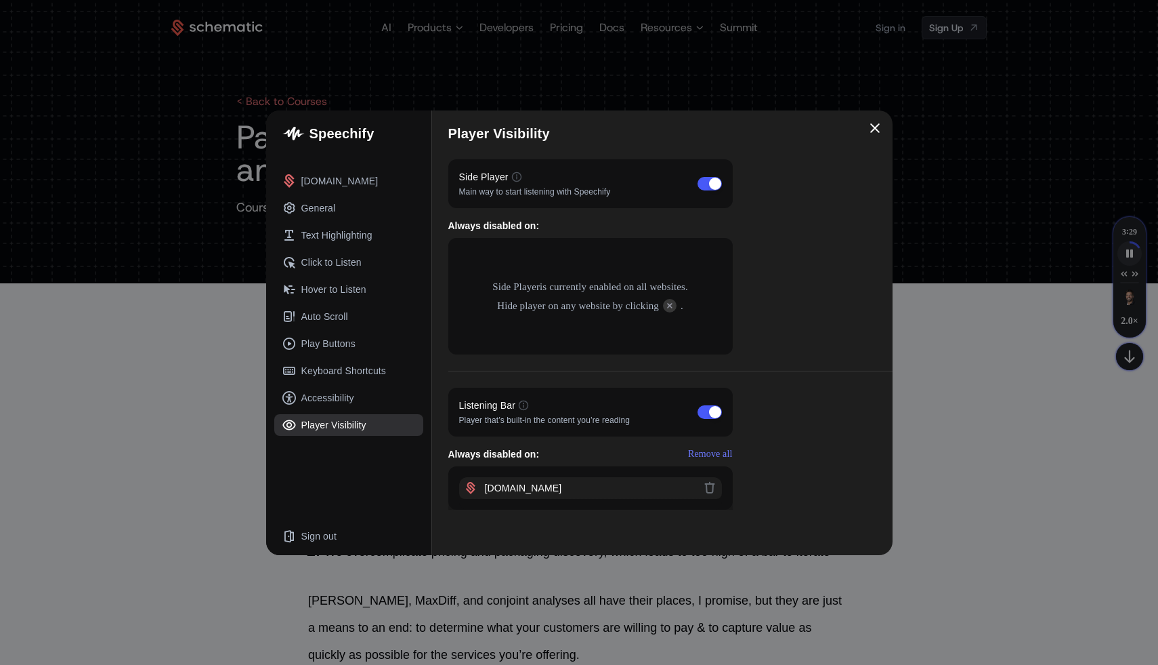
click at [876, 129] on icon "Close Settings window" at bounding box center [874, 127] width 9 height 9
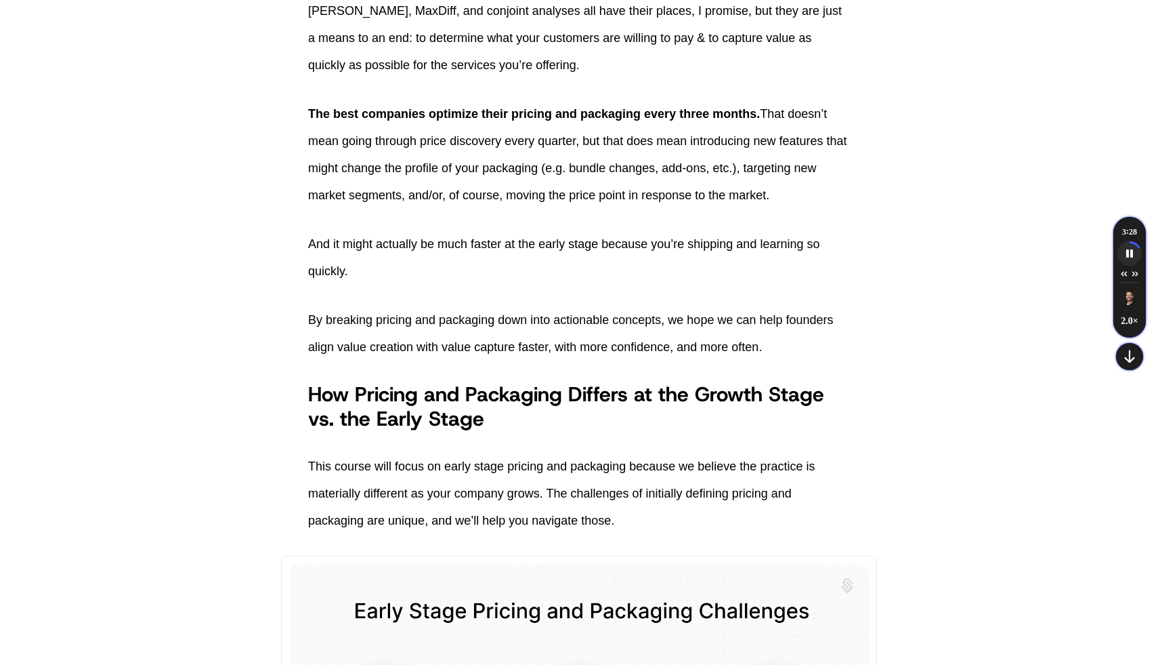
scroll to position [706, 0]
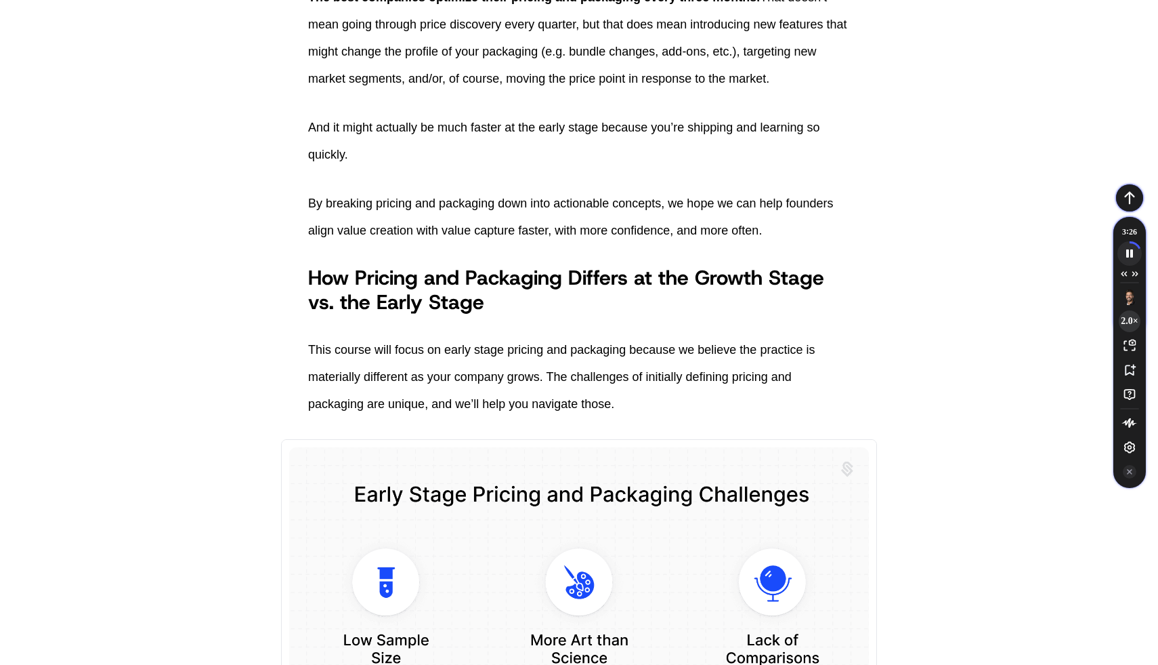
click at [1131, 328] on button "2.0 ×" at bounding box center [1130, 321] width 22 height 22
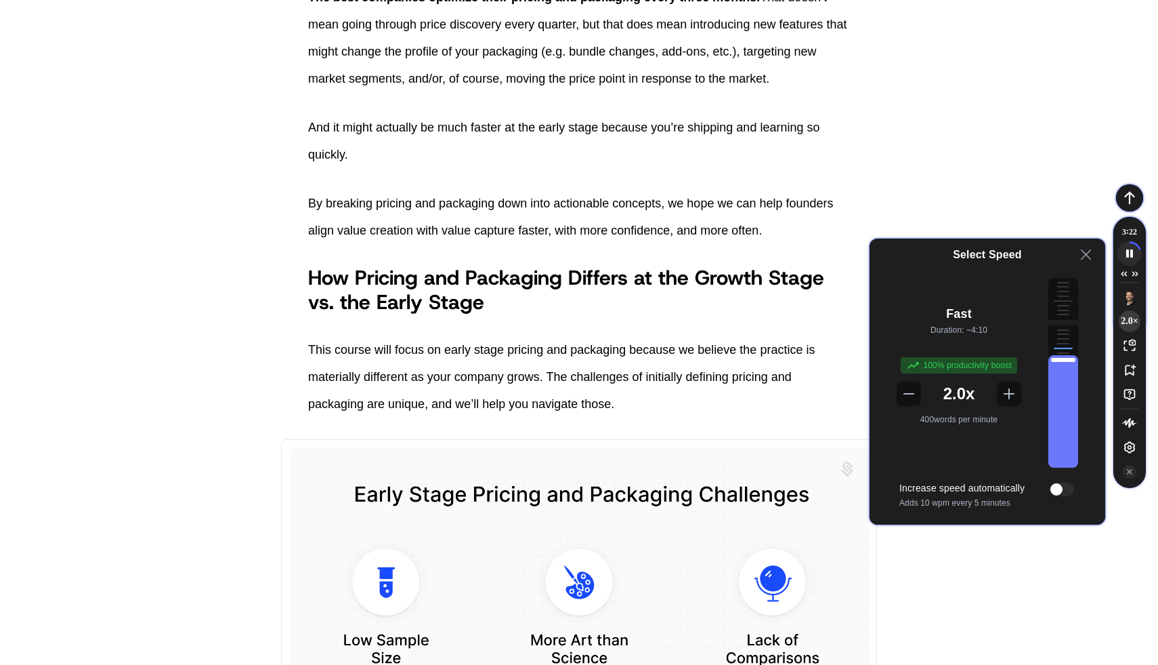
click at [1066, 348] on div "Playback Speed" at bounding box center [1064, 376] width 30 height 183
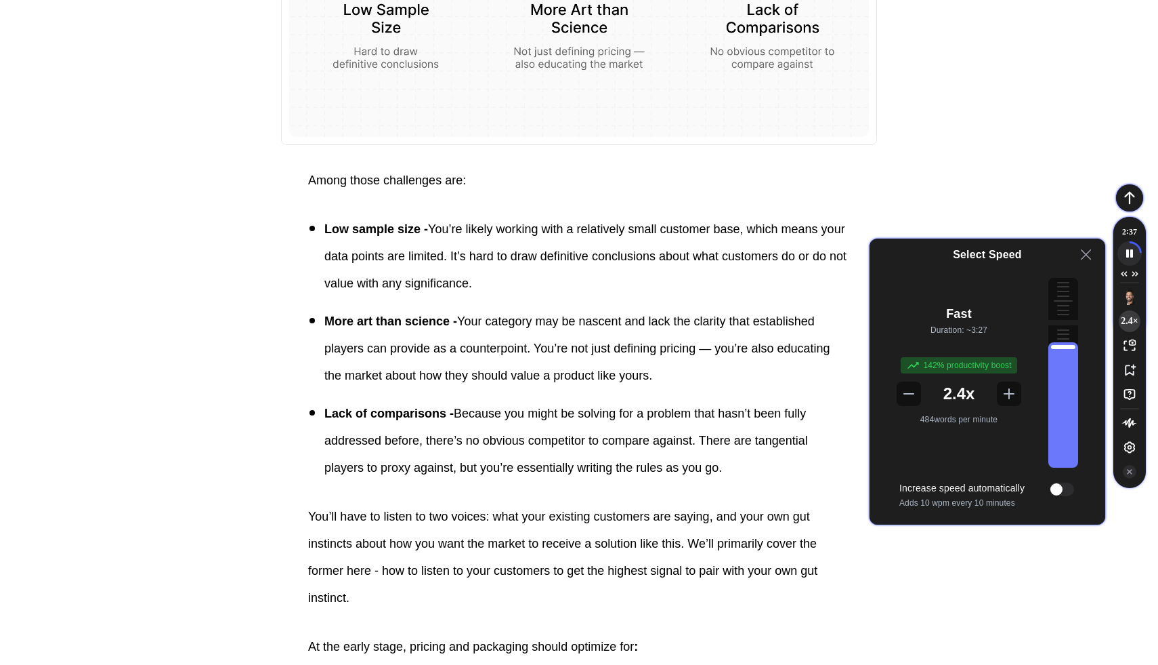
scroll to position [1338, 0]
click at [1084, 254] on icon at bounding box center [1086, 255] width 16 height 16
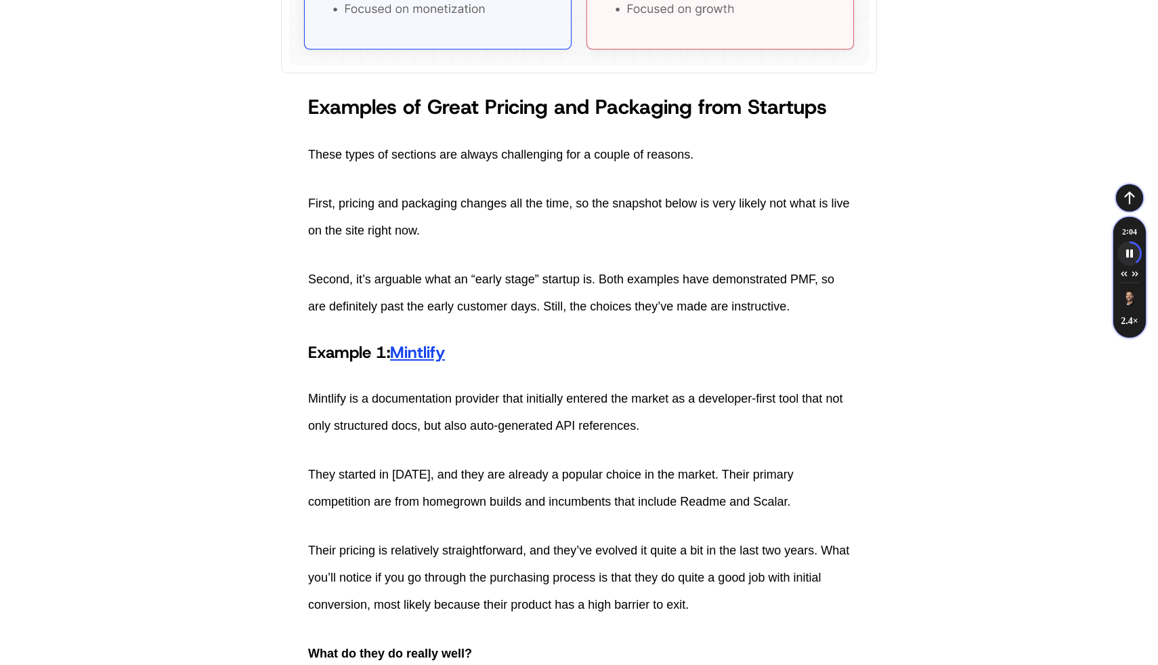
scroll to position [2611, 0]
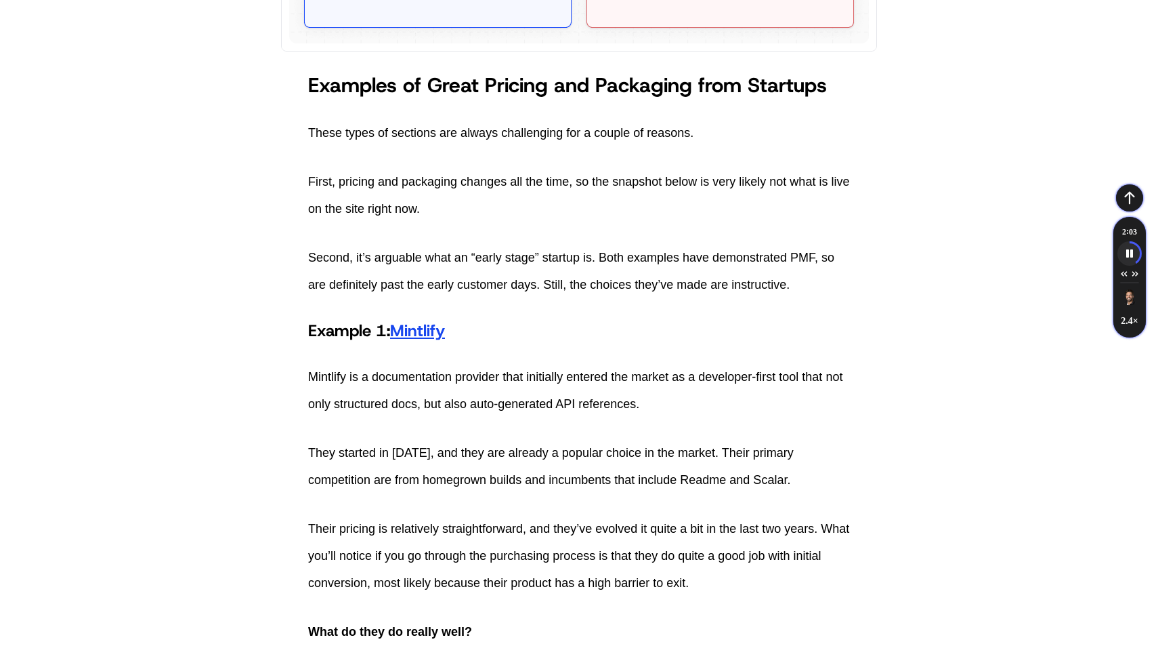
click at [333, 402] on p "Mintlify is a documentation provider that initially entered the market as a dev…" at bounding box center [579, 390] width 542 height 54
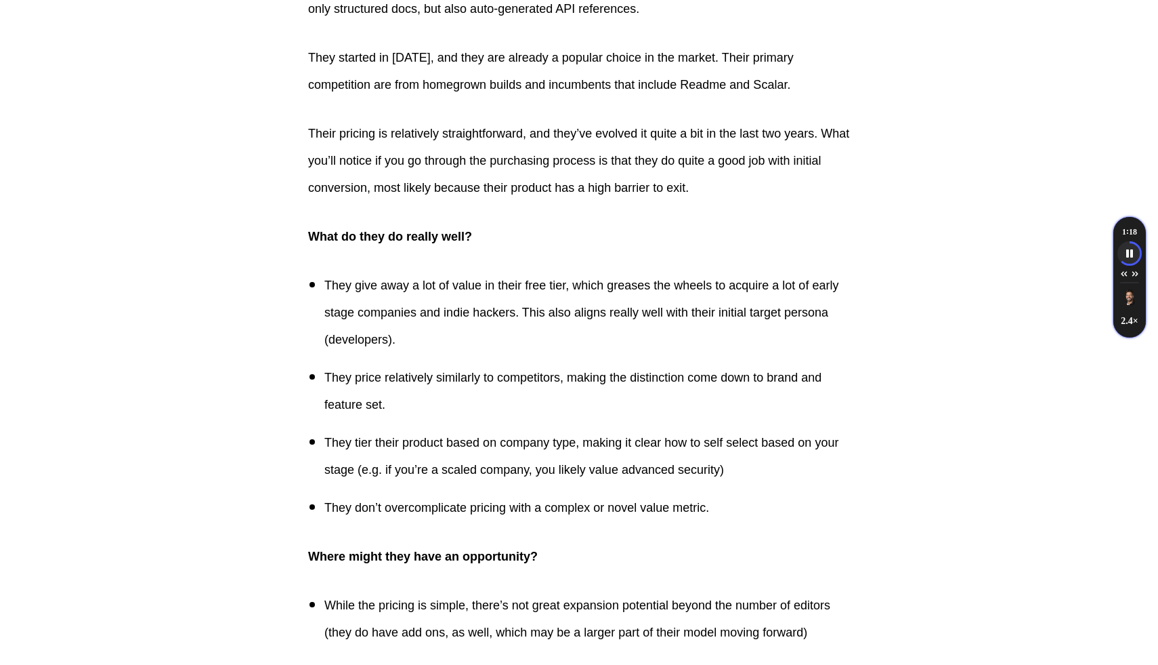
scroll to position [3071, 0]
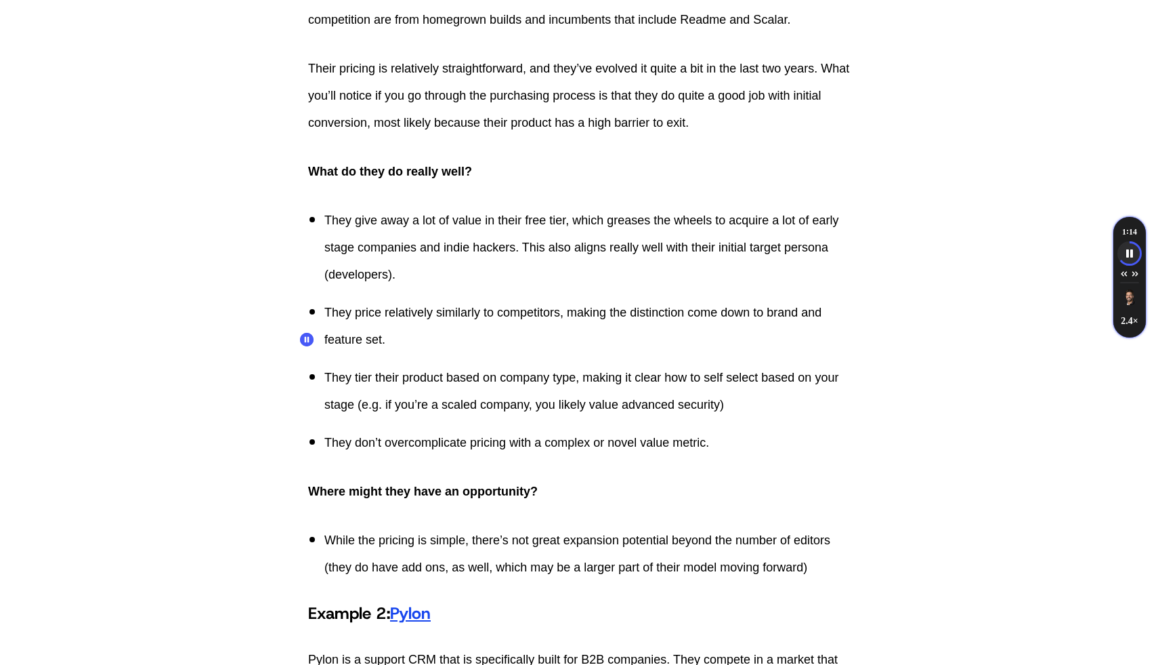
click at [309, 339] on icon "Speechify Inline player Pause button" at bounding box center [307, 338] width 5 height 5
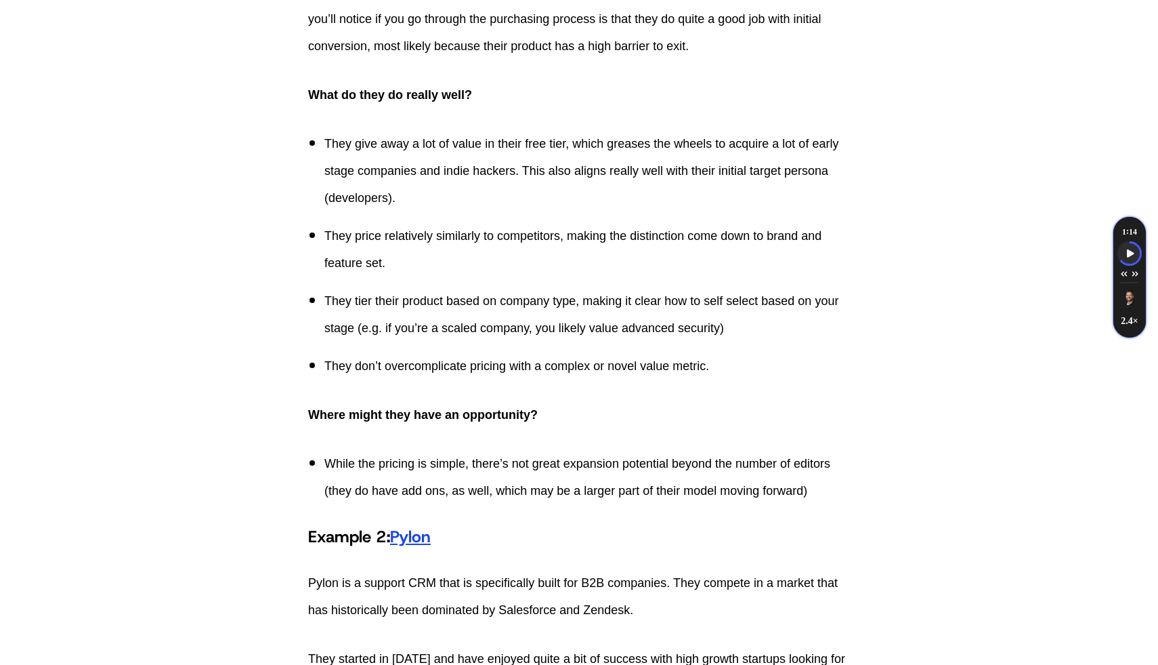
scroll to position [3231, 0]
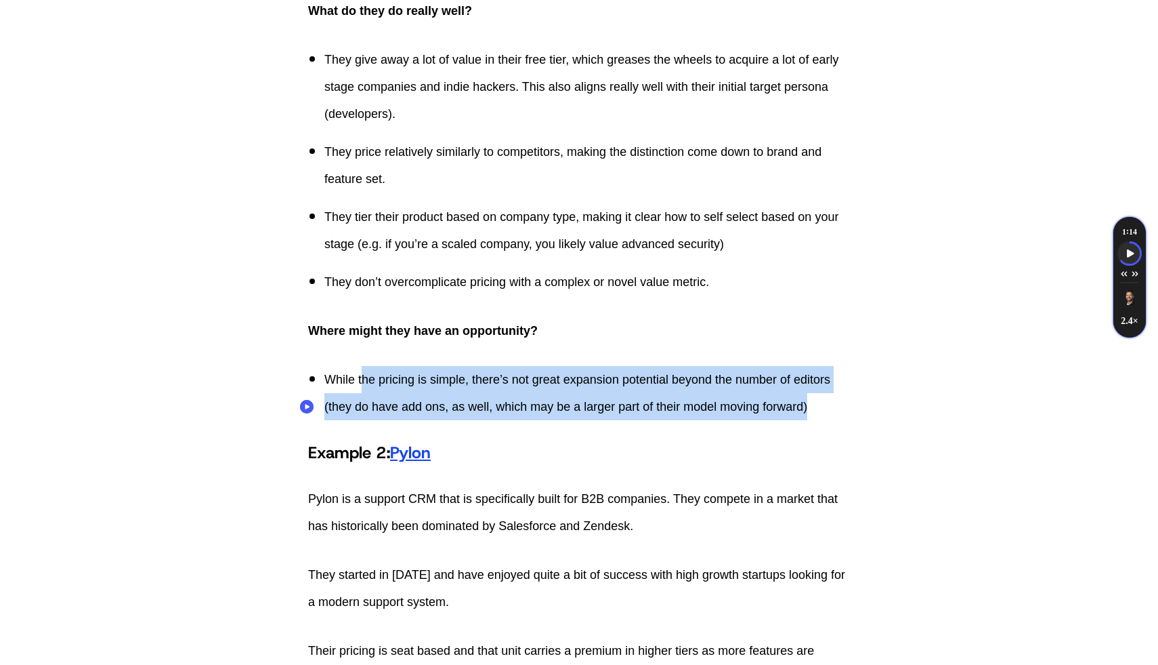
drag, startPoint x: 366, startPoint y: 407, endPoint x: 626, endPoint y: 455, distance: 264.5
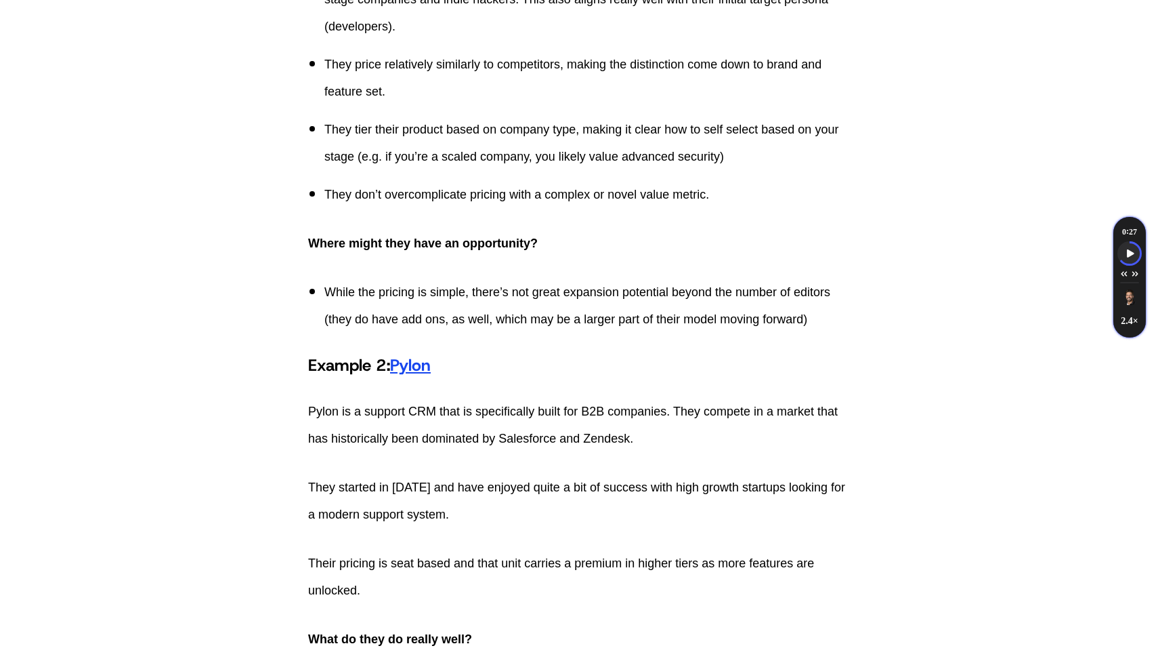
scroll to position [3443, 0]
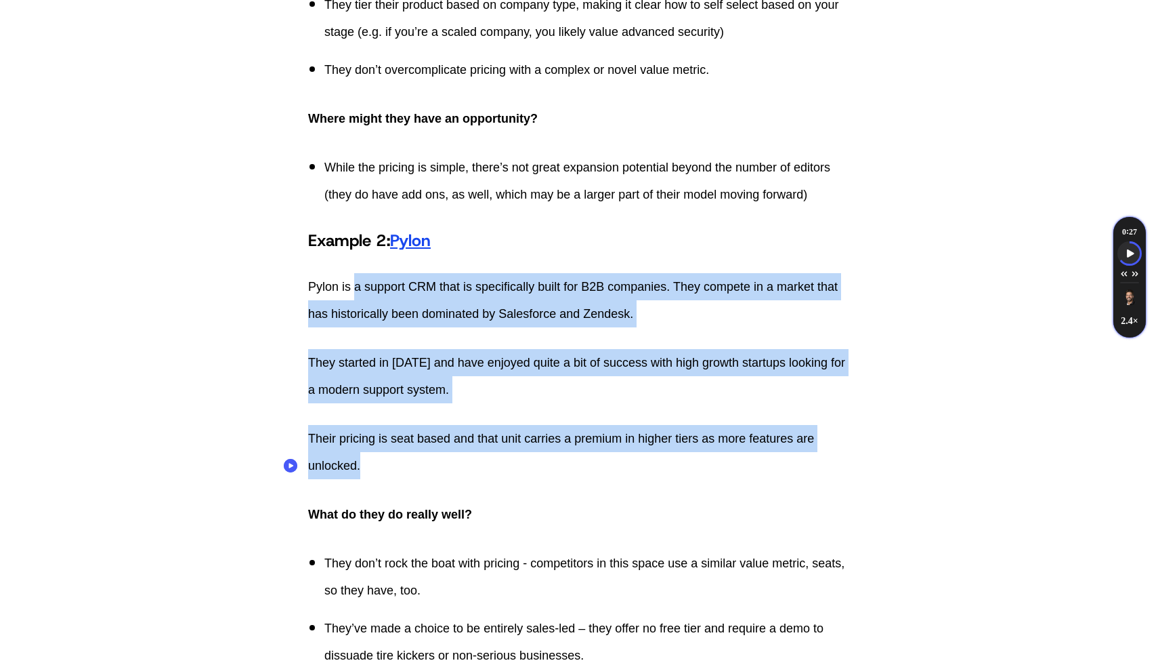
drag, startPoint x: 356, startPoint y: 316, endPoint x: 543, endPoint y: 488, distance: 253.6
click at [543, 479] on p "Their pricing is seat based and that unit carries a premium in higher tiers as …" at bounding box center [579, 452] width 542 height 54
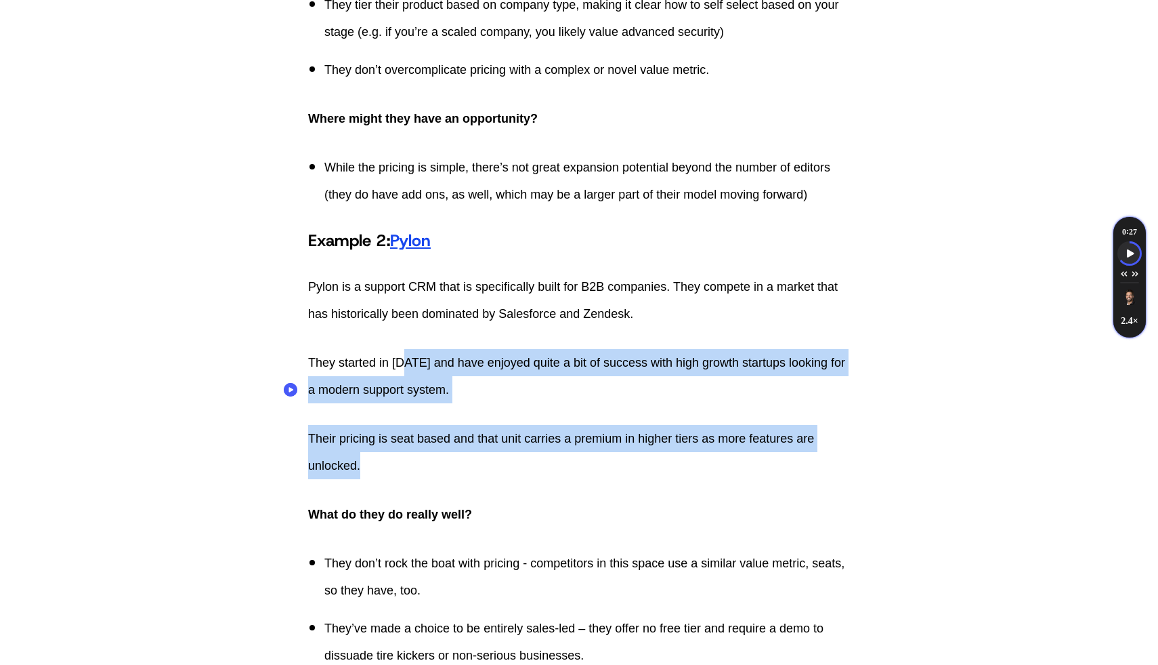
drag, startPoint x: 543, startPoint y: 488, endPoint x: 408, endPoint y: 385, distance: 169.6
click at [408, 385] on p "They started in 2023 and have enjoyed quite a bit of success with high growth s…" at bounding box center [579, 376] width 542 height 54
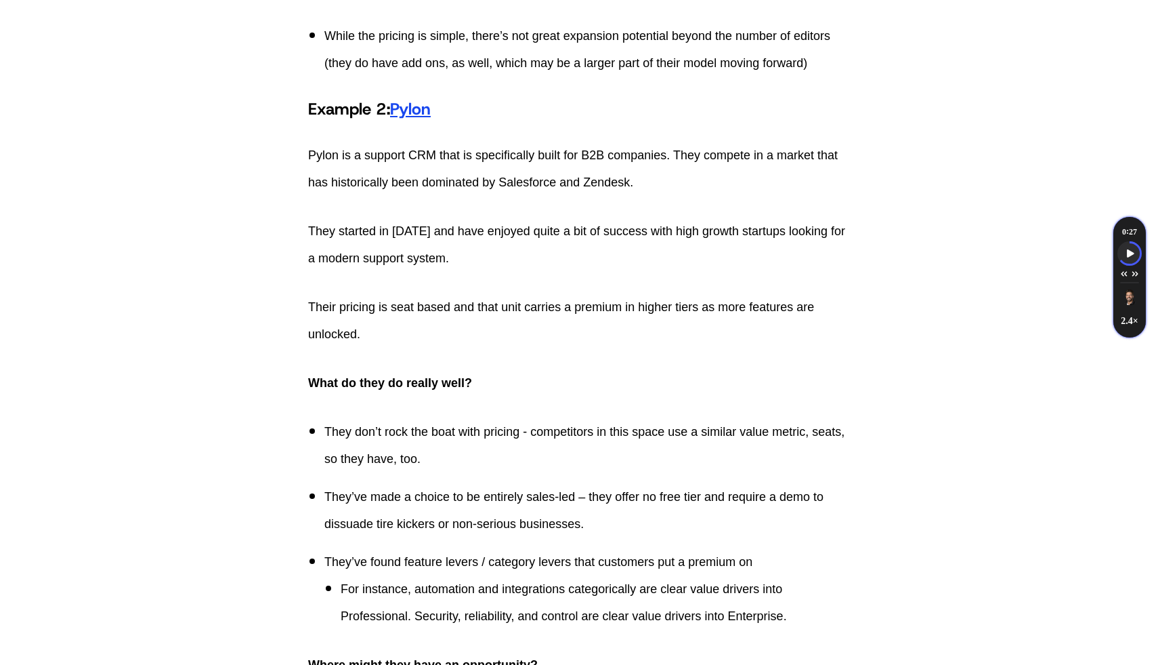
scroll to position [3742, 0]
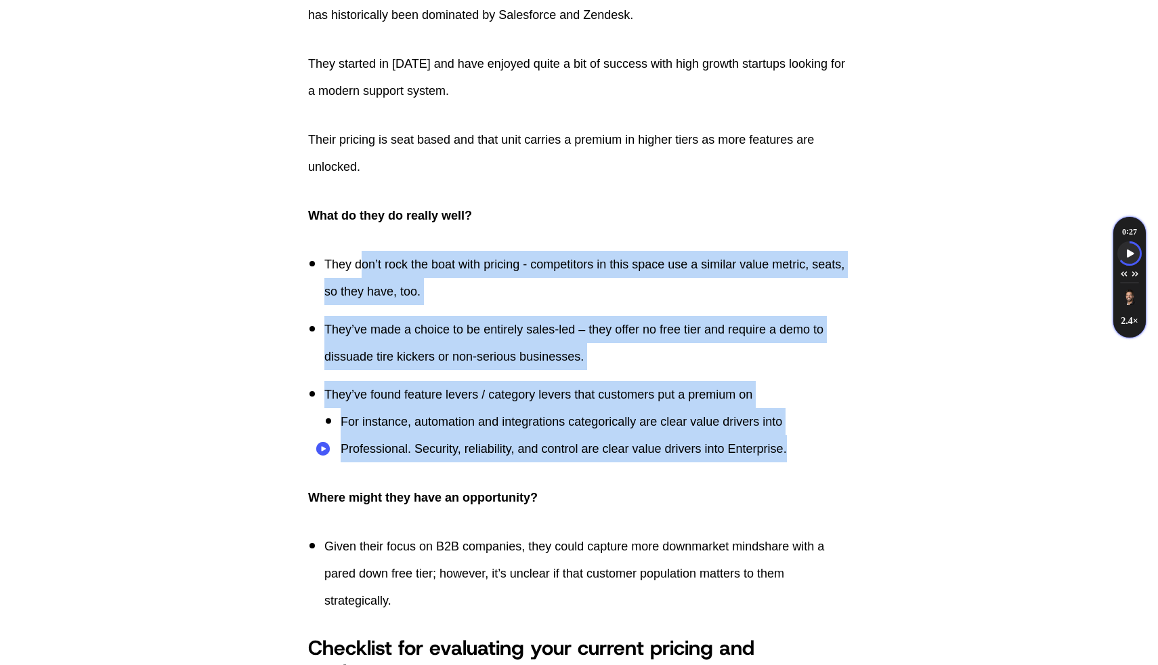
drag, startPoint x: 367, startPoint y: 297, endPoint x: 813, endPoint y: 474, distance: 479.5
click at [813, 462] on ul "They don’t rock the boat with pricing - competitors in this space use a similar…" at bounding box center [579, 356] width 542 height 211
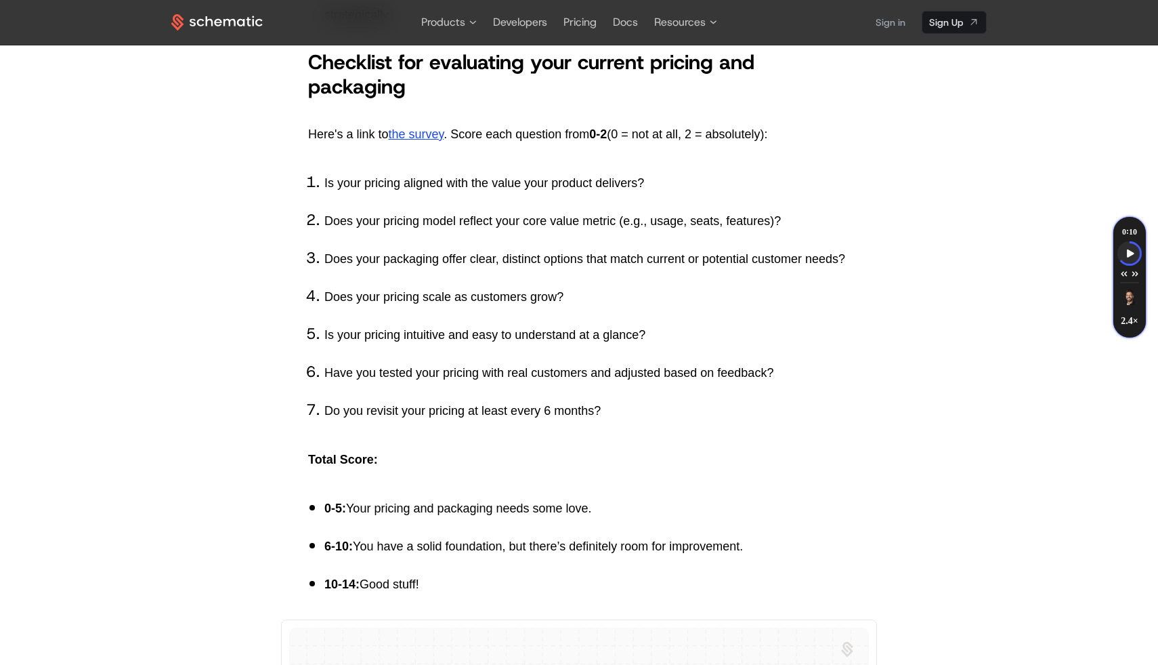
scroll to position [4324, 0]
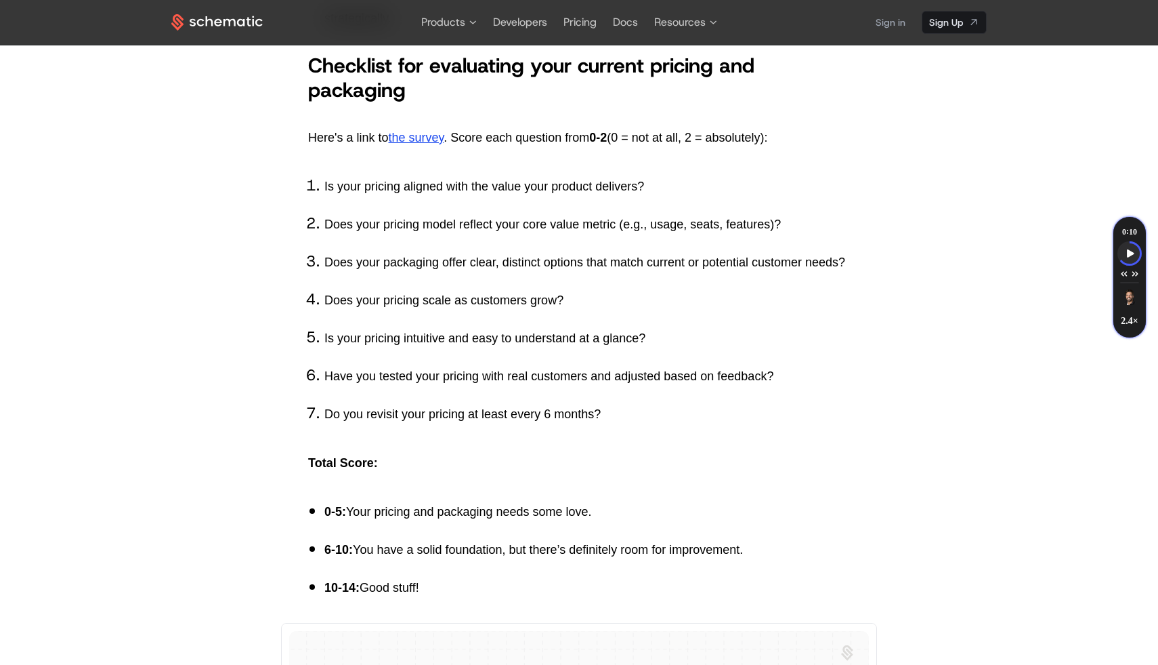
click at [402, 314] on p "Does your pricing scale as customers grow?" at bounding box center [587, 300] width 526 height 27
click at [400, 352] on p "Is your pricing intuitive and easy to understand at a glance?" at bounding box center [587, 337] width 526 height 27
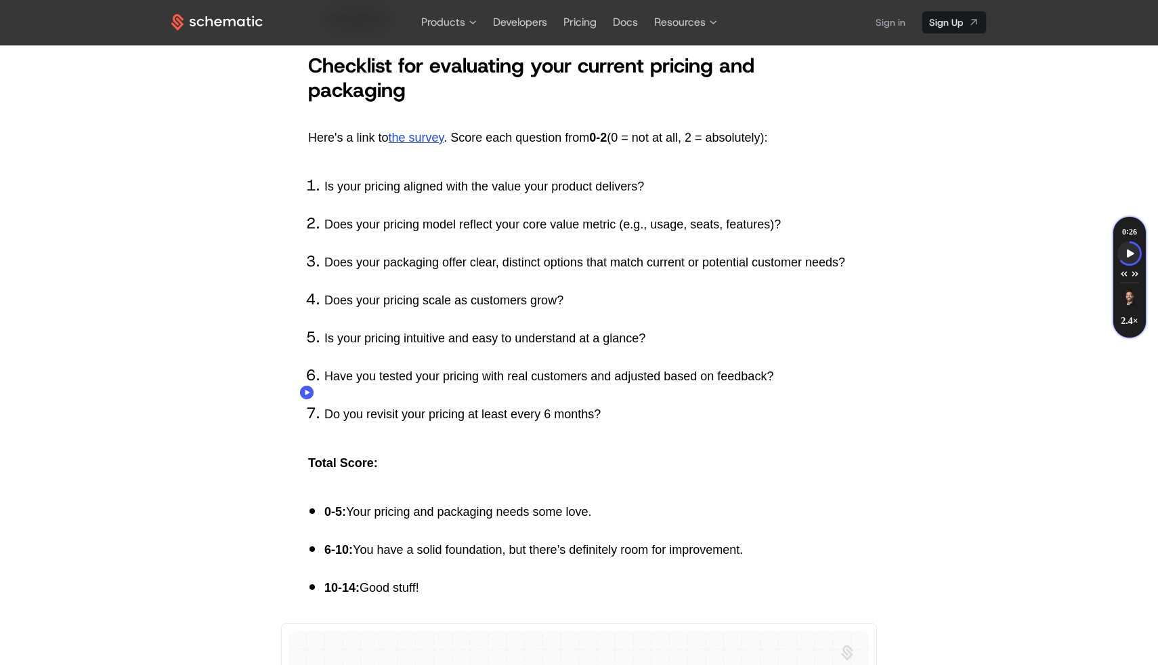
click at [400, 352] on p "Is your pricing intuitive and easy to understand at a glance?" at bounding box center [587, 337] width 526 height 27
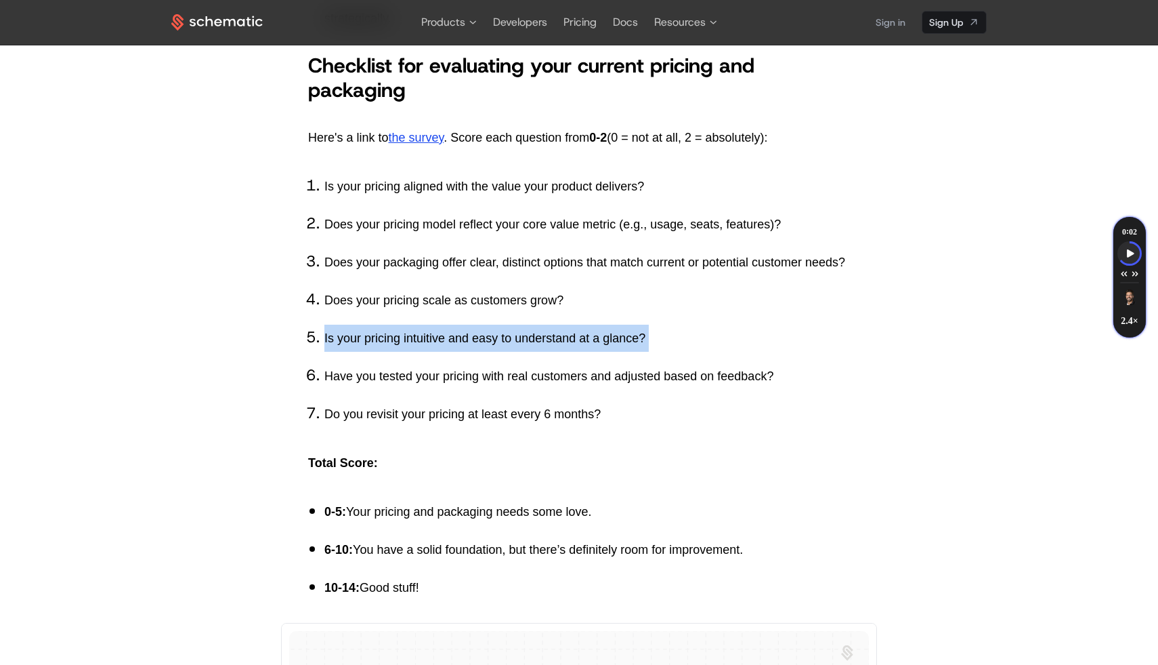
click at [407, 390] on p "Have you tested your pricing with real customers and adjusted based on feedback?" at bounding box center [587, 375] width 526 height 27
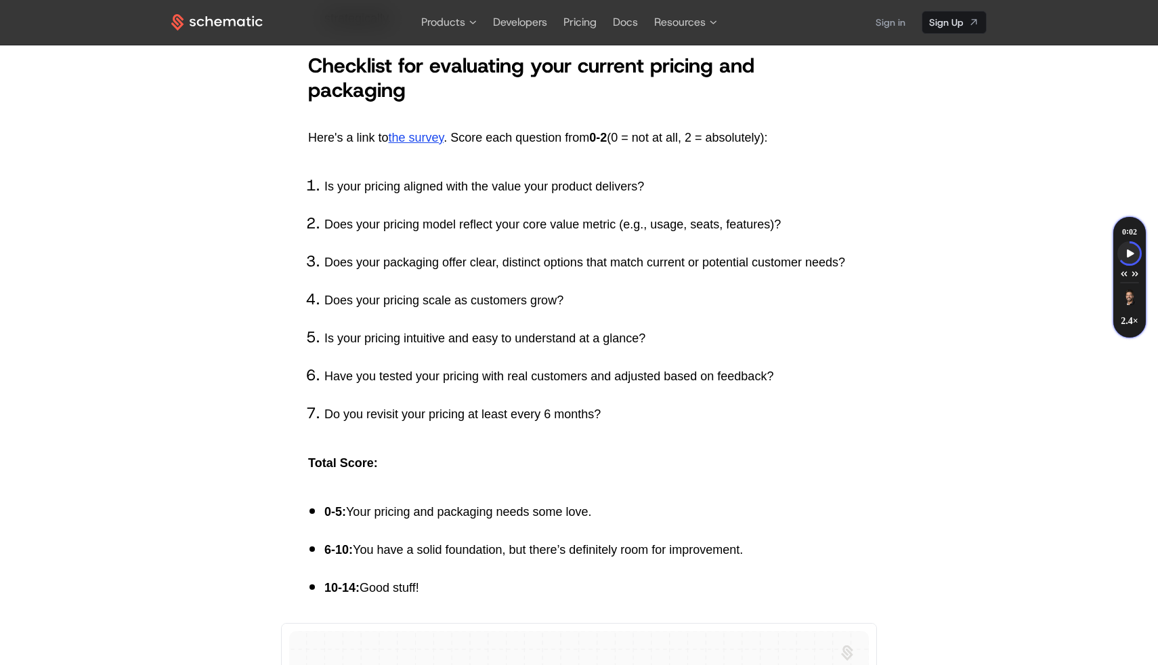
click at [407, 390] on p "Have you tested your pricing with real customers and adjusted based on feedback?" at bounding box center [587, 375] width 526 height 27
click at [407, 427] on p "Do you revisit your pricing at least every 6 months?" at bounding box center [587, 413] width 526 height 27
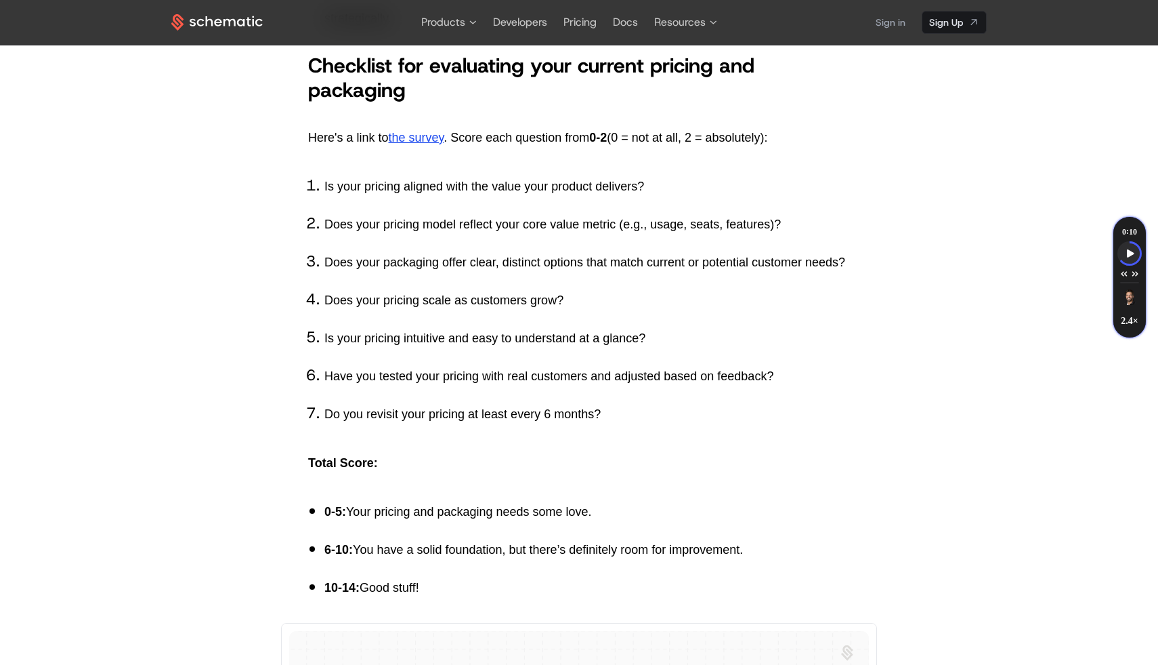
click at [432, 476] on p "Total Score:" at bounding box center [579, 462] width 542 height 27
drag, startPoint x: 368, startPoint y: 361, endPoint x: 686, endPoint y: 526, distance: 358.7
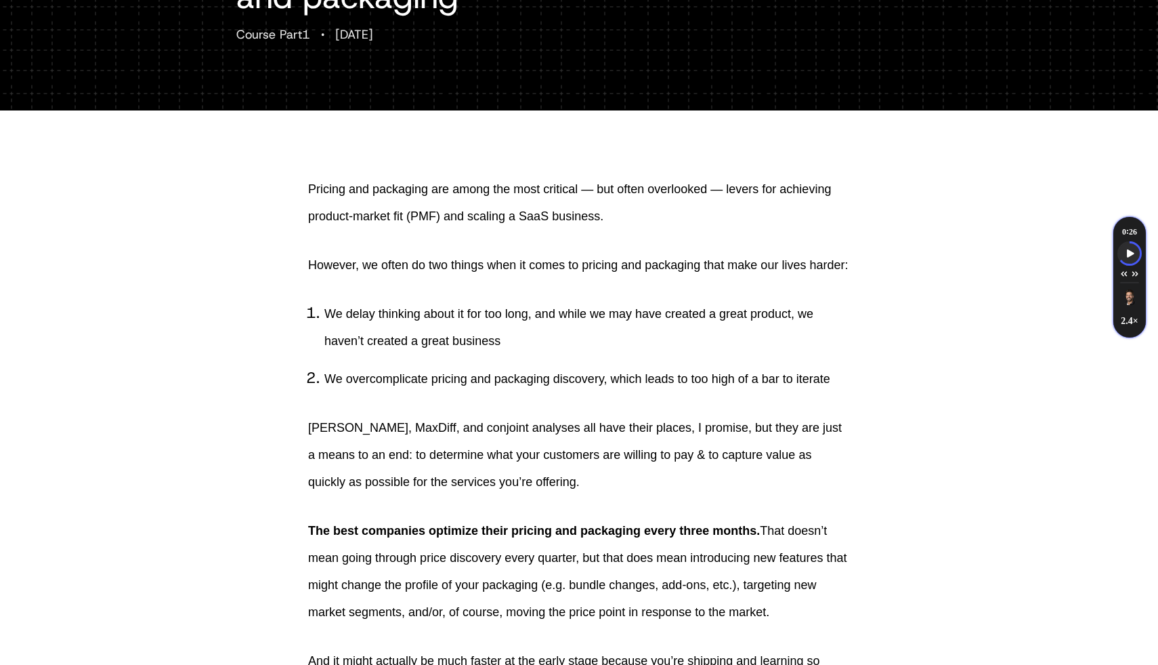
scroll to position [0, 0]
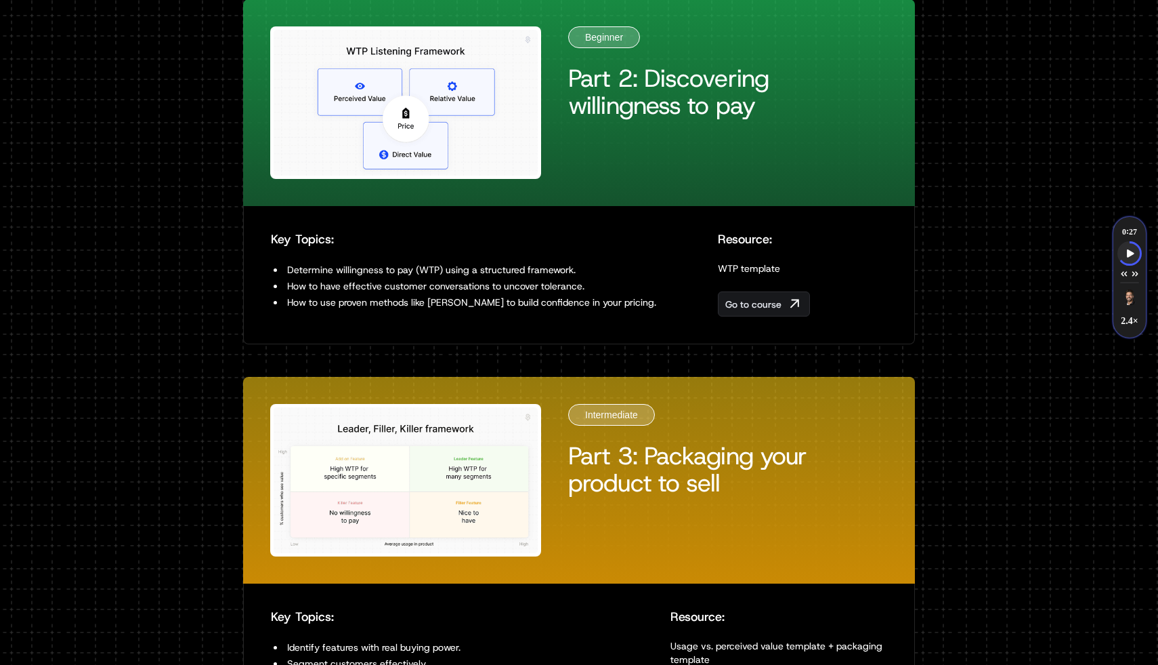
scroll to position [856, 0]
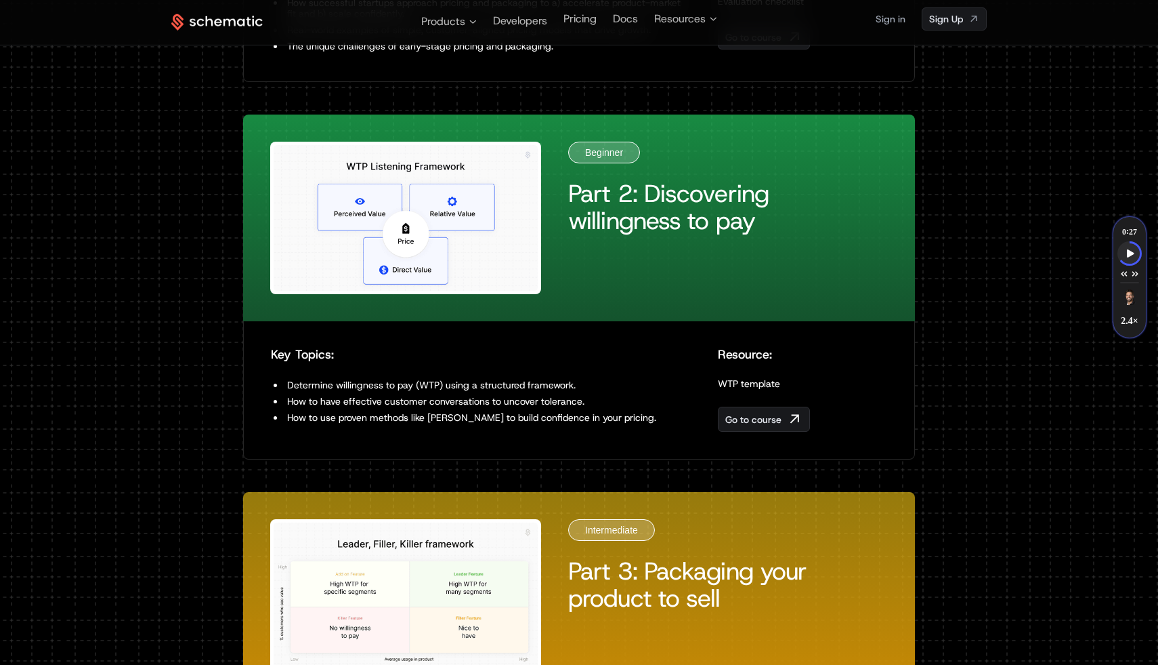
click at [516, 214] on img at bounding box center [405, 218] width 271 height 152
click at [735, 415] on span "Go to course" at bounding box center [754, 420] width 56 height 14
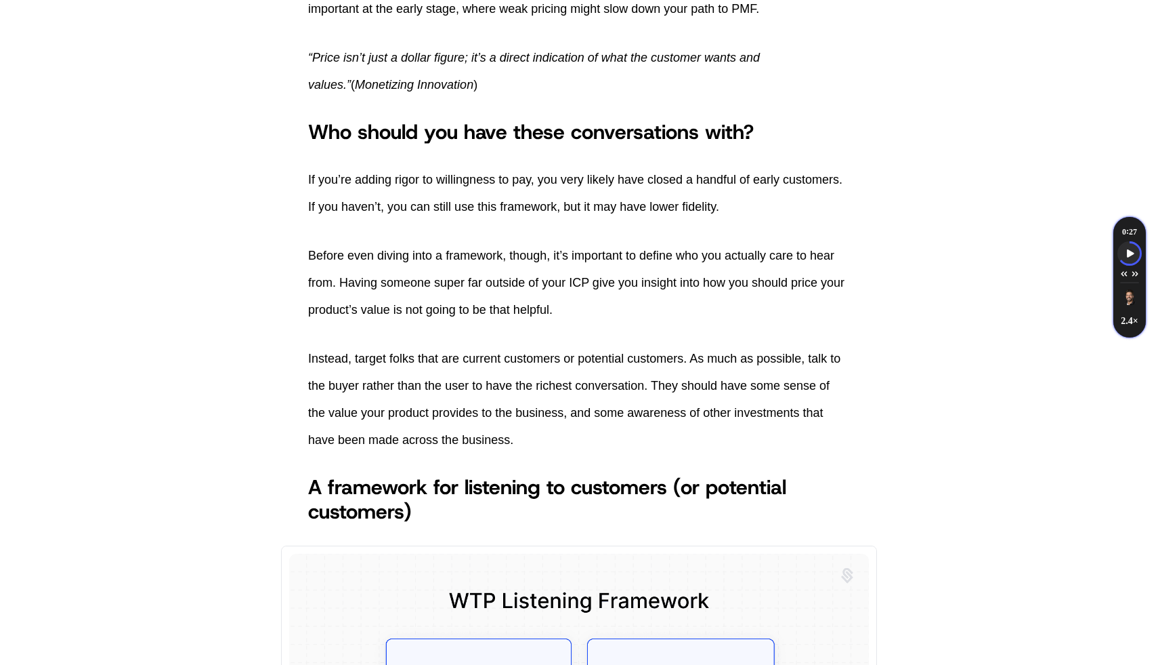
scroll to position [683, 0]
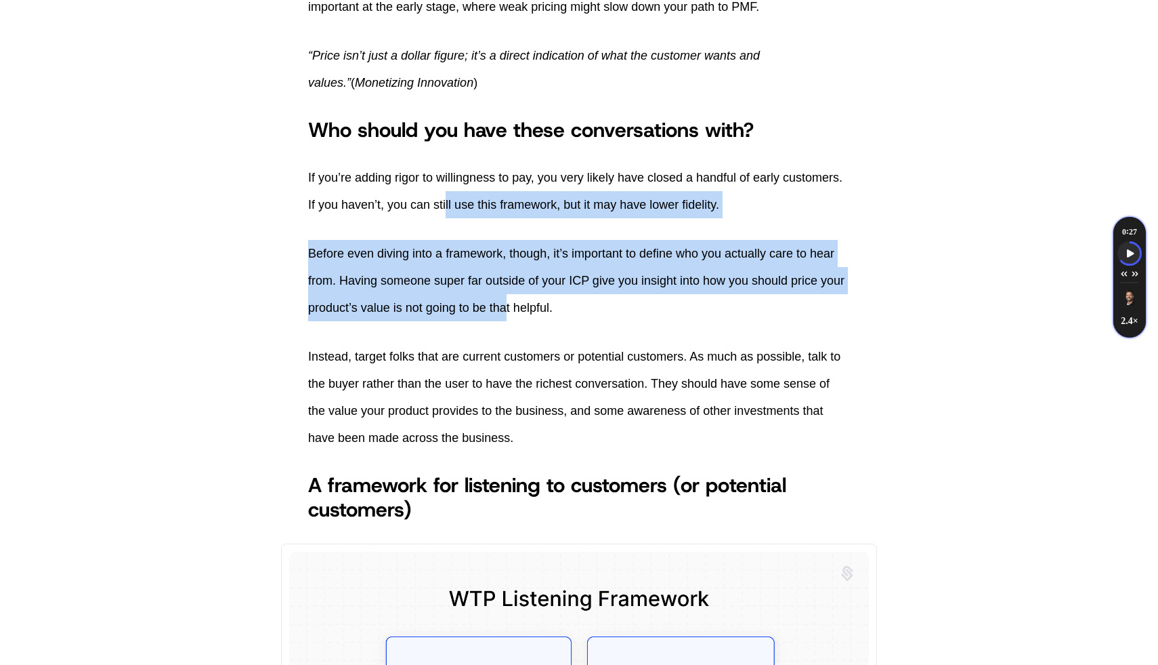
drag, startPoint x: 445, startPoint y: 194, endPoint x: 506, endPoint y: 314, distance: 134.5
click at [506, 314] on p "Before even diving into a framework, though, it’s important to define who you a…" at bounding box center [579, 280] width 542 height 81
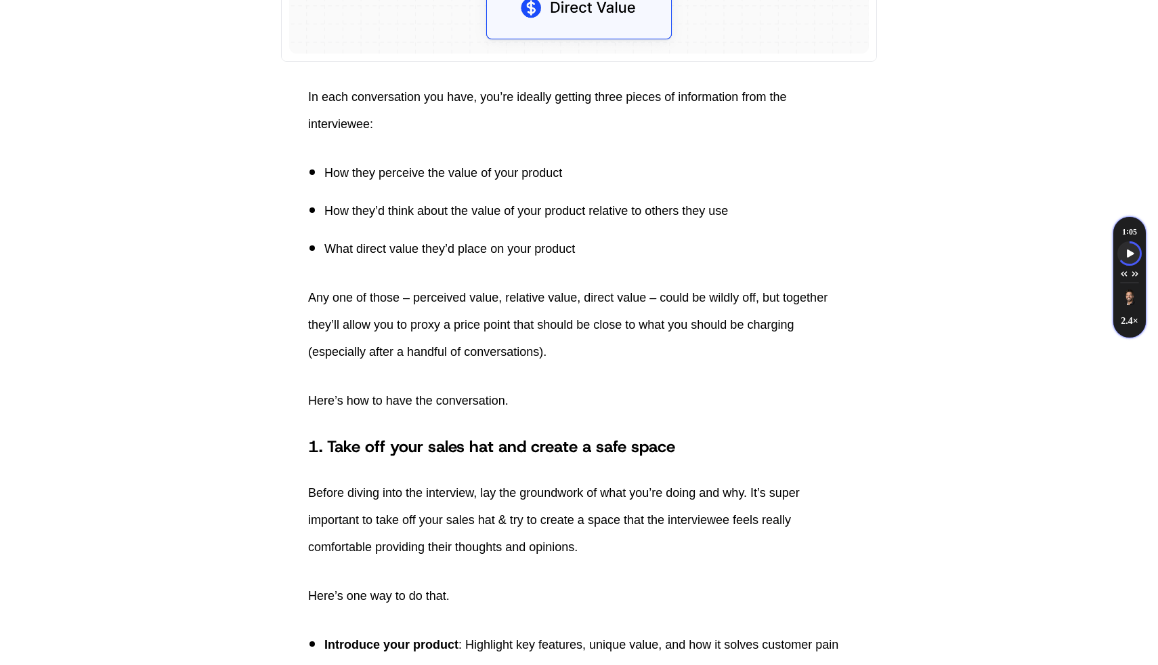
scroll to position [1572, 0]
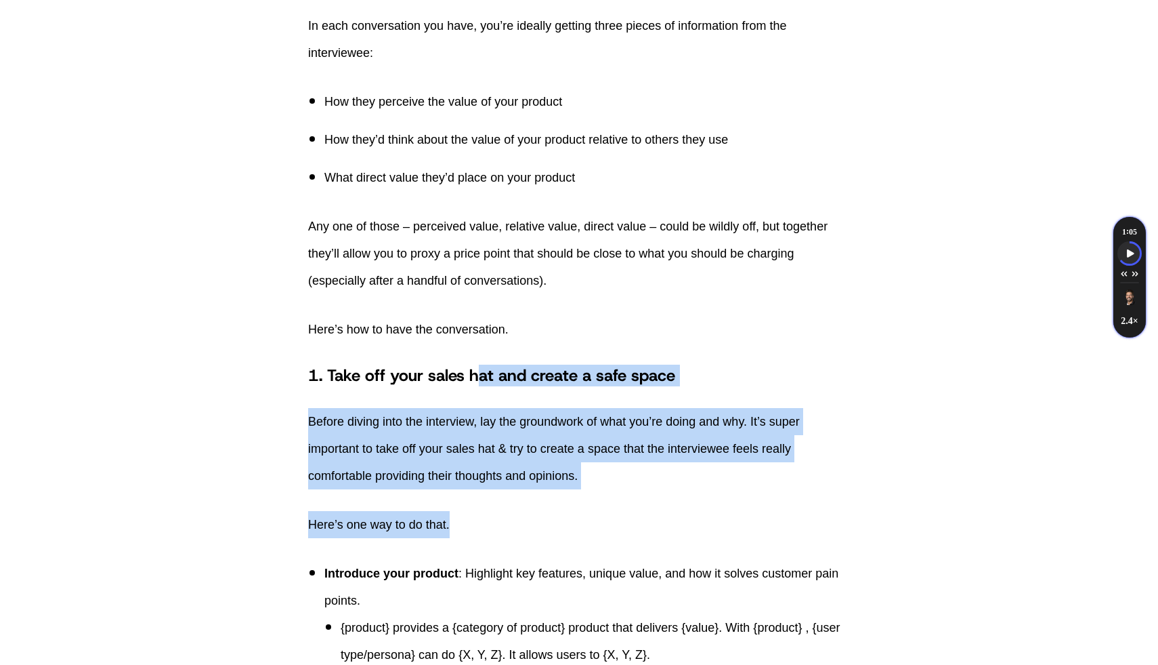
drag, startPoint x: 484, startPoint y: 382, endPoint x: 577, endPoint y: 520, distance: 166.3
click at [577, 520] on p "Here’s one way to do that." at bounding box center [579, 524] width 542 height 27
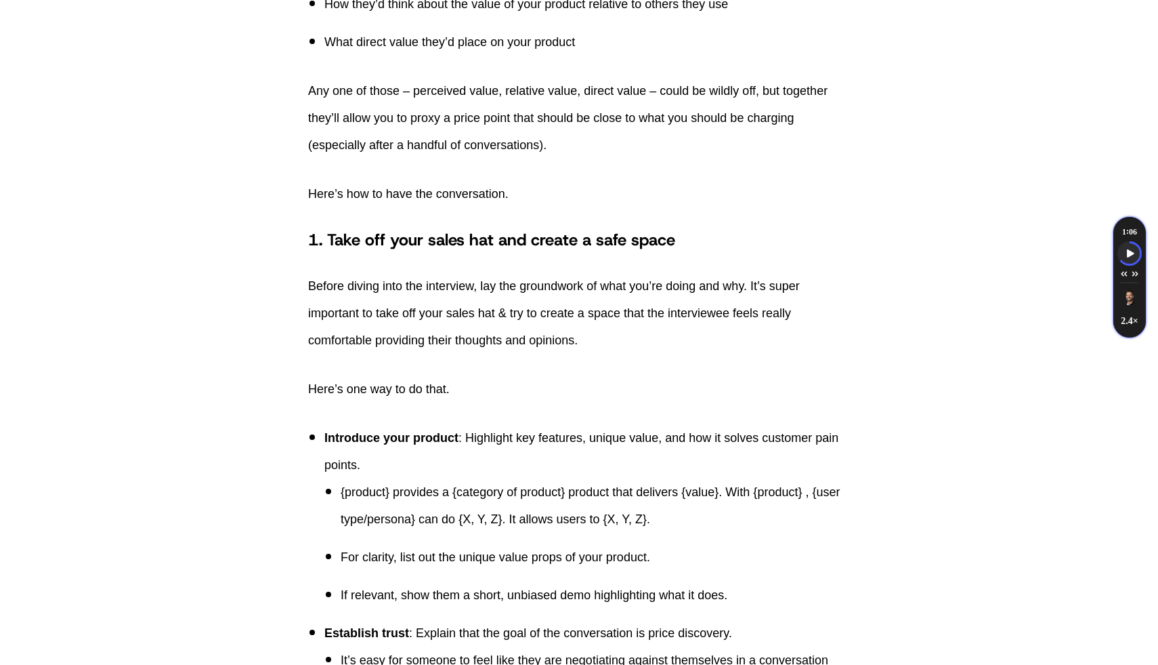
scroll to position [1813, 0]
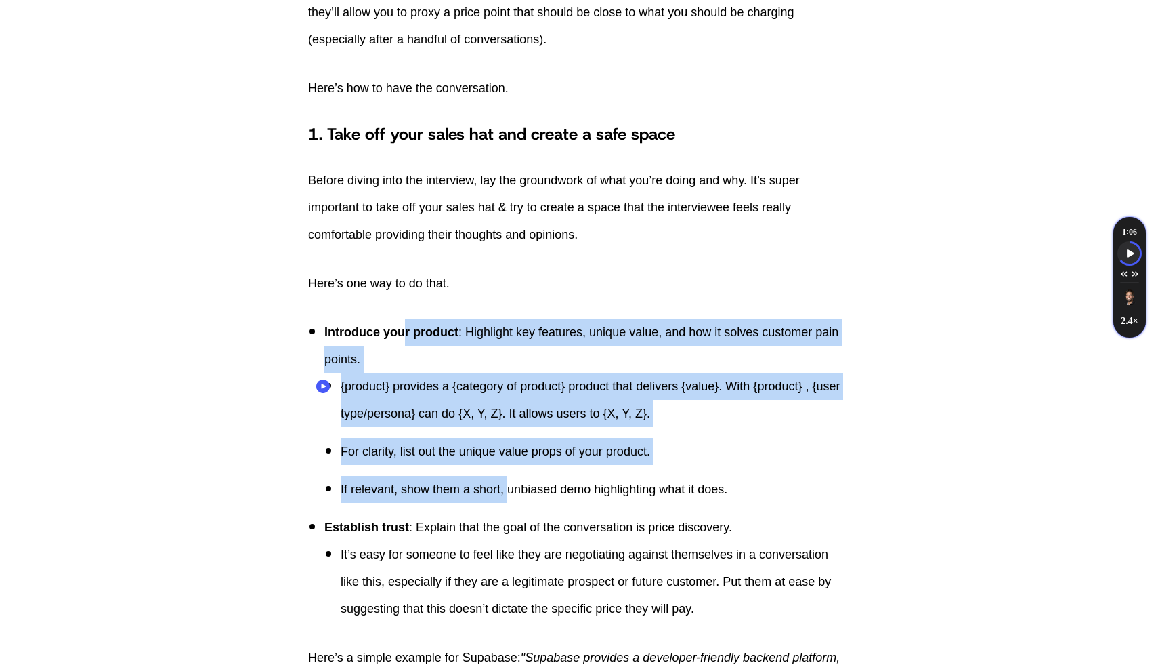
drag, startPoint x: 404, startPoint y: 334, endPoint x: 508, endPoint y: 490, distance: 187.5
click at [508, 490] on li "Introduce your product : Highlight key features, unique value, and how it solve…" at bounding box center [587, 410] width 526 height 184
click at [508, 490] on p "If relevant, show them a short, unbiased demo highlighting what it does." at bounding box center [595, 489] width 509 height 27
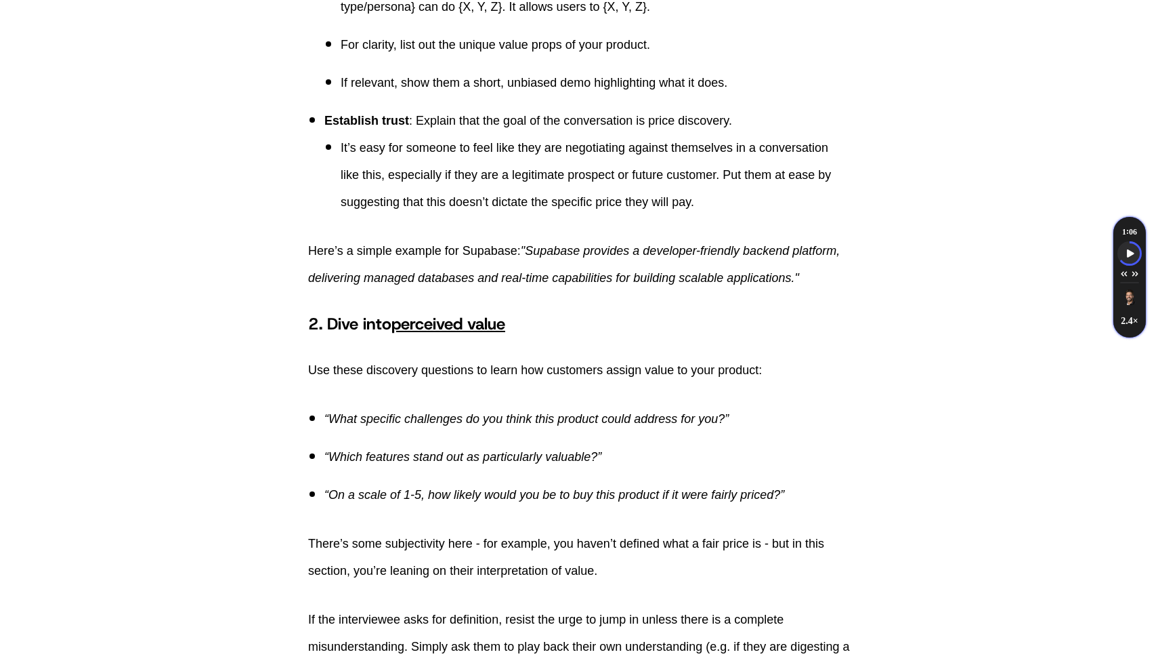
scroll to position [2464, 0]
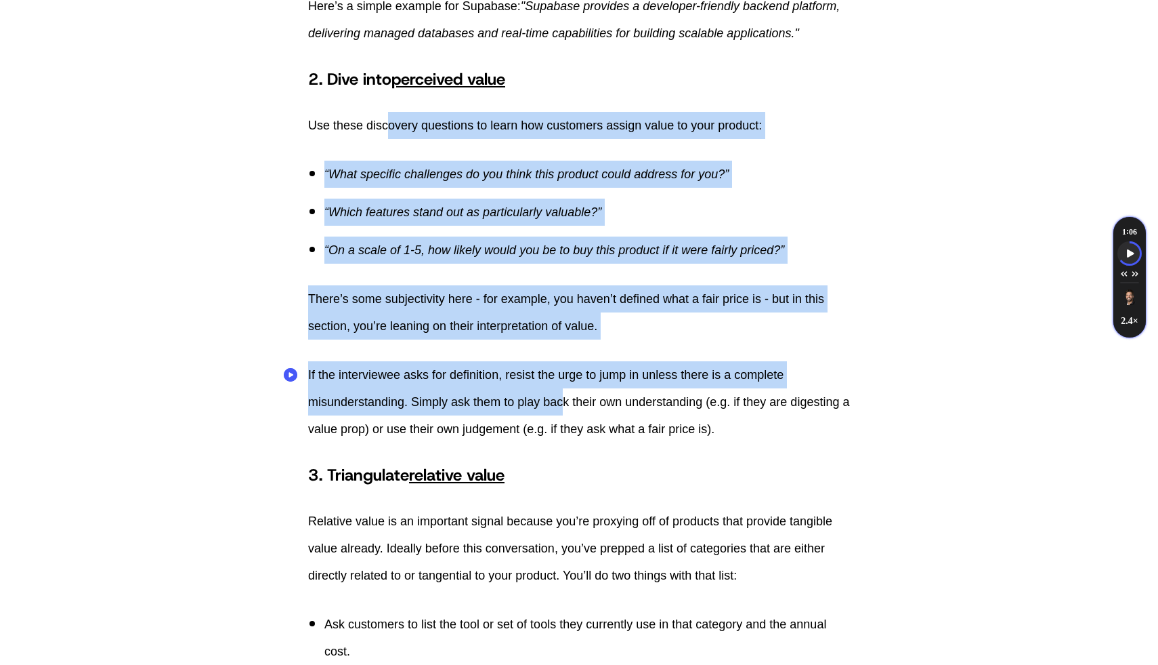
drag, startPoint x: 392, startPoint y: 120, endPoint x: 567, endPoint y: 402, distance: 332.5
click at [567, 402] on p "If the interviewee asks for definition, resist the urge to jump in unless there…" at bounding box center [579, 401] width 542 height 81
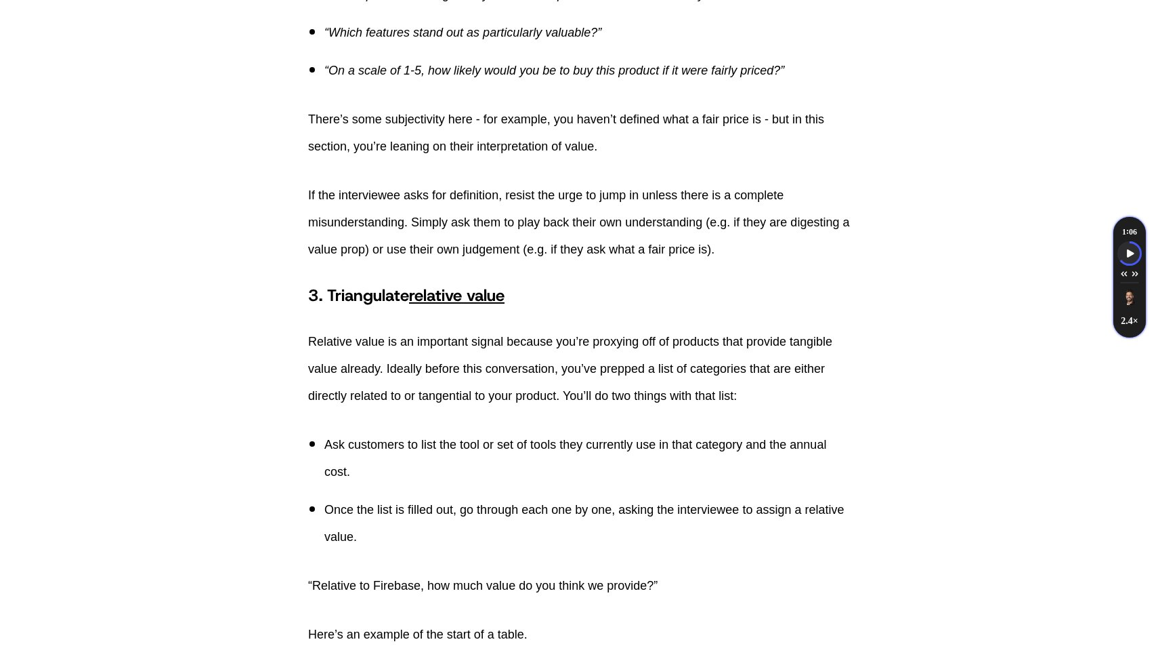
scroll to position [2835, 0]
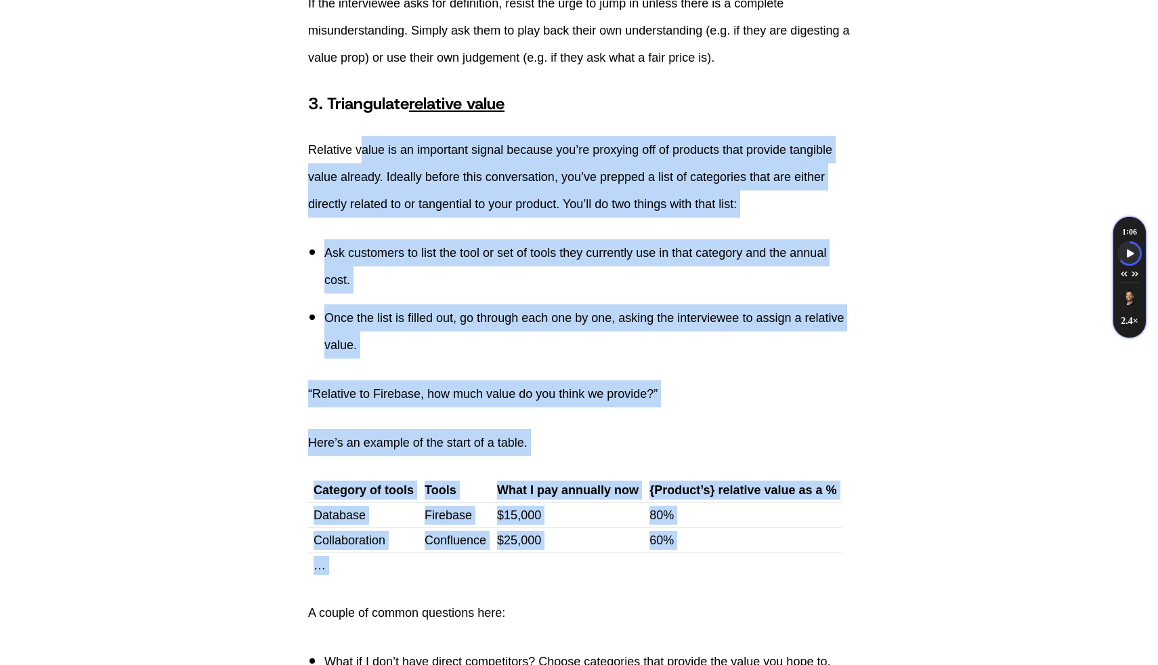
drag, startPoint x: 421, startPoint y: 213, endPoint x: 800, endPoint y: 587, distance: 532.7
click at [800, 587] on div "Pricing doesn’t have to be guesswork — it can be informed and iterative. In par…" at bounding box center [579, 412] width 542 height 5862
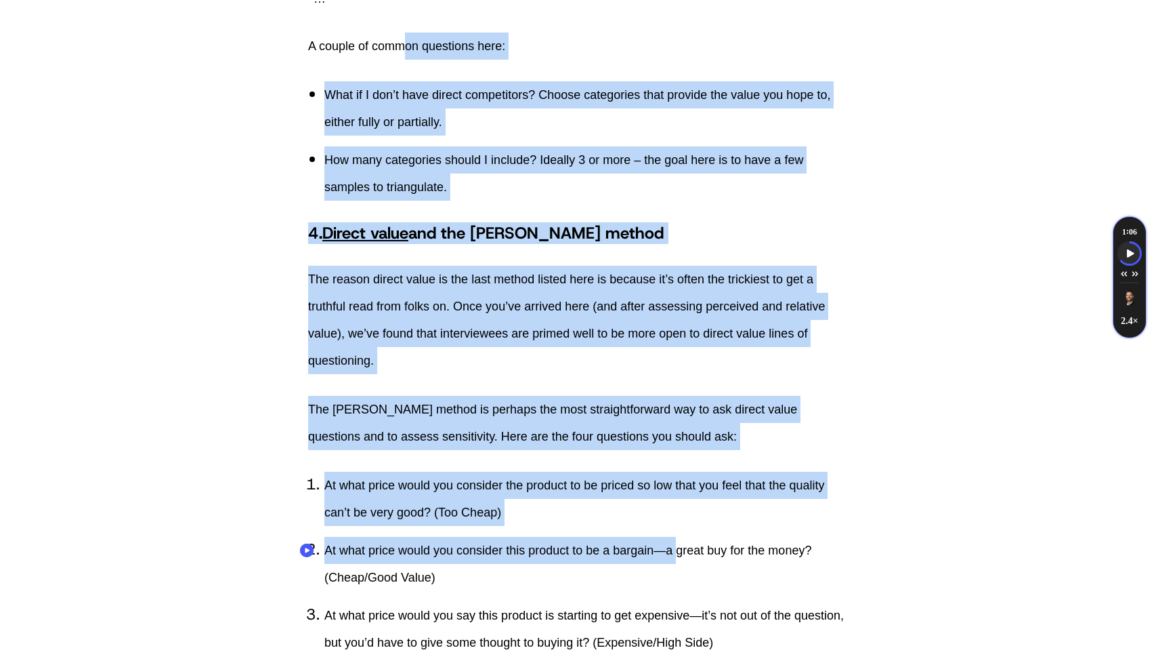
scroll to position [3529, 0]
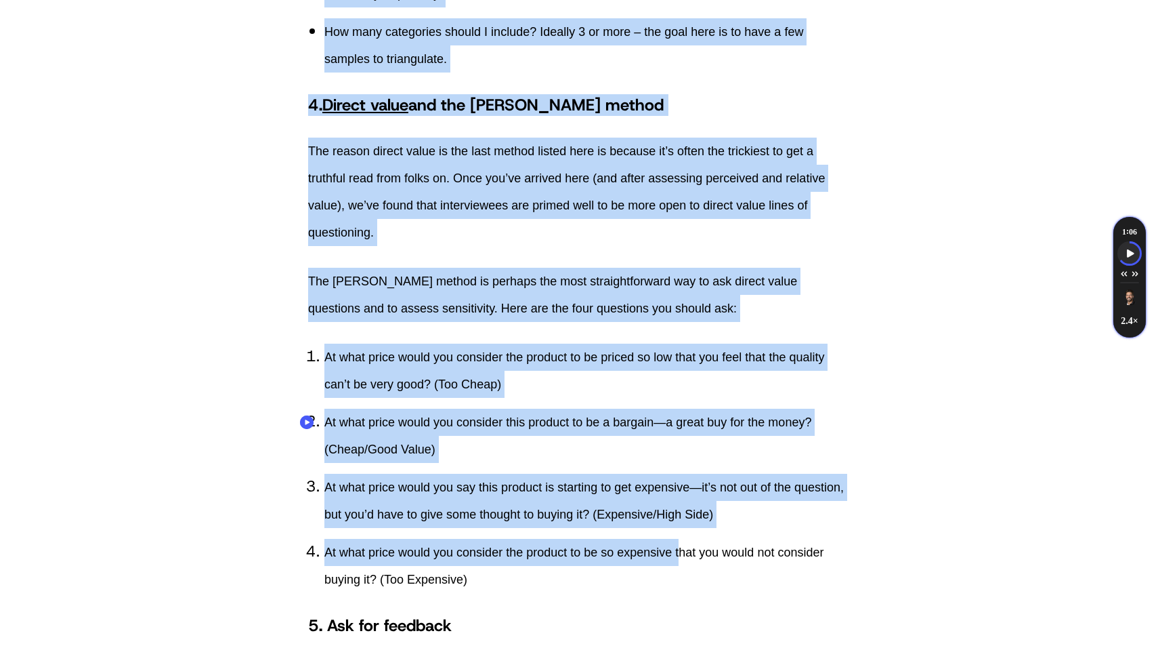
drag, startPoint x: 419, startPoint y: 352, endPoint x: 685, endPoint y: 551, distance: 331.9
click at [526, 294] on p "The Van Westendorp method is perhaps the most straightforward way to ask direct…" at bounding box center [579, 295] width 542 height 54
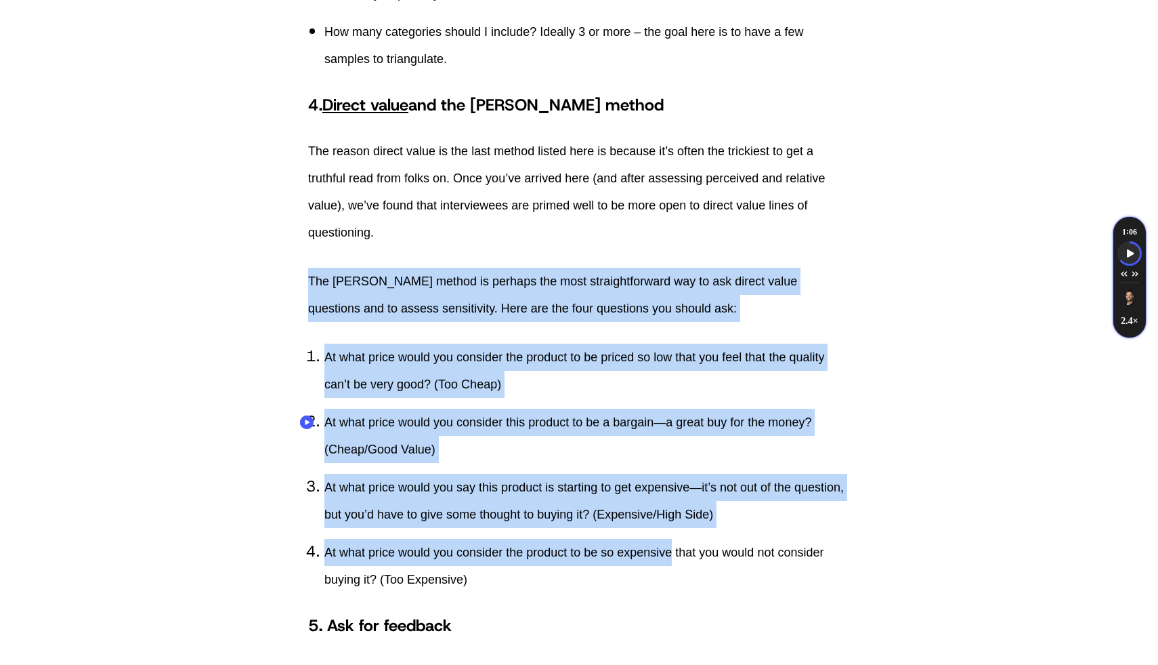
drag, startPoint x: 439, startPoint y: 257, endPoint x: 677, endPoint y: 546, distance: 373.9
click at [677, 546] on p "At what price would you consider the product to be so expensive that you would …" at bounding box center [587, 566] width 526 height 54
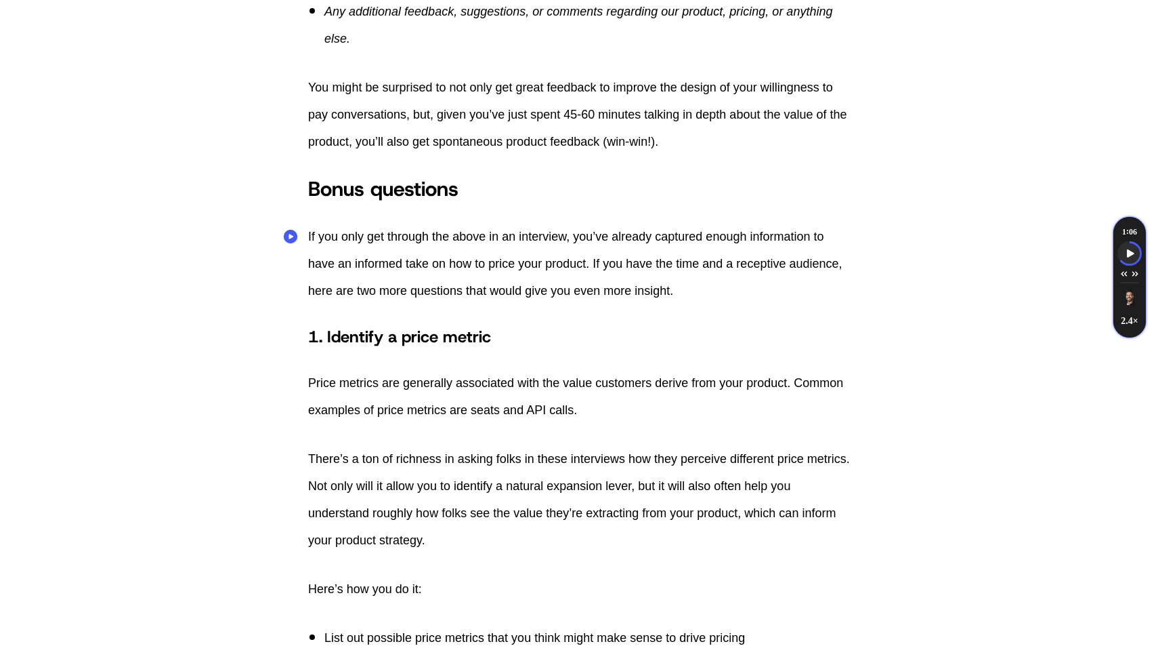
scroll to position [4329, 0]
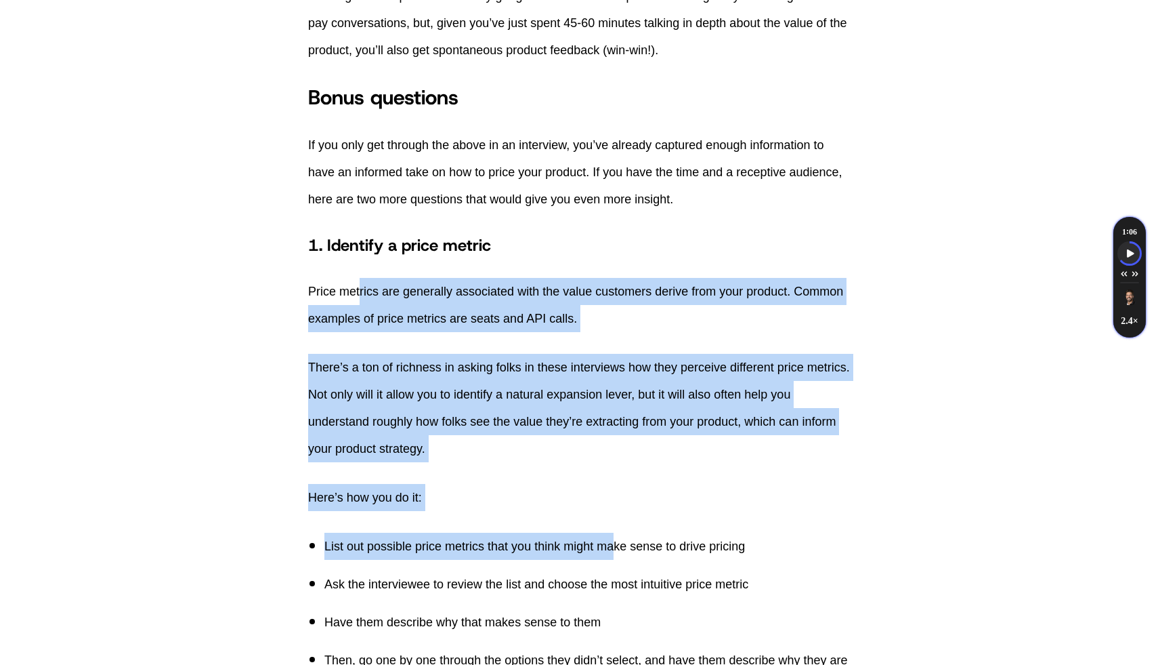
drag, startPoint x: 360, startPoint y: 285, endPoint x: 619, endPoint y: 545, distance: 366.9
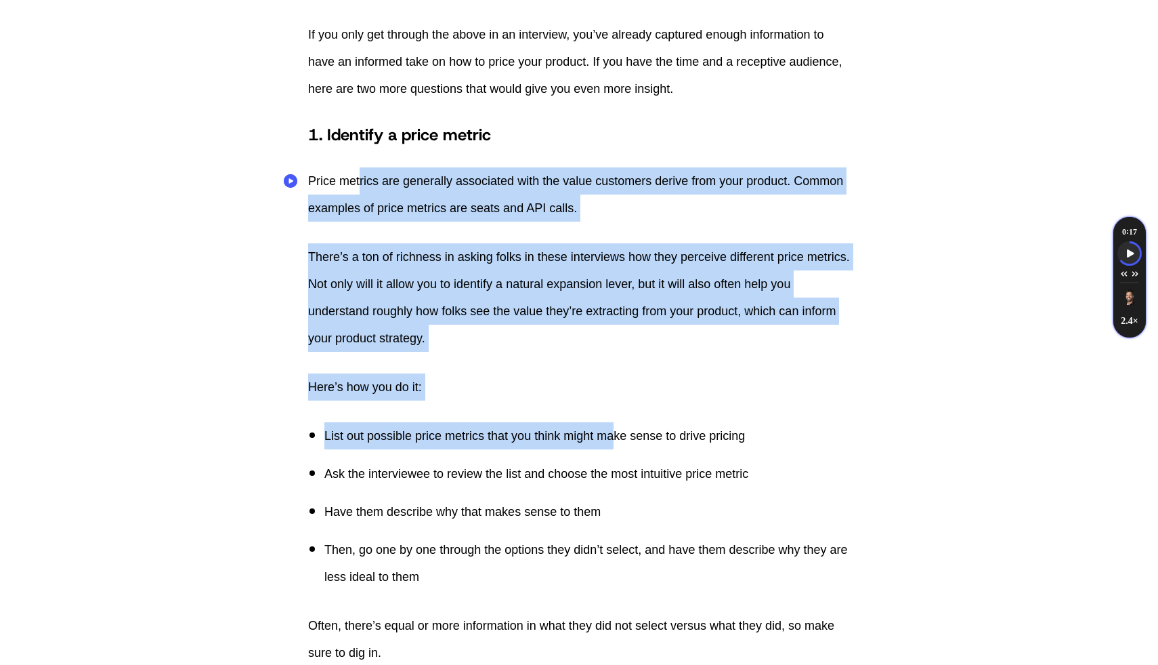
scroll to position [4585, 0]
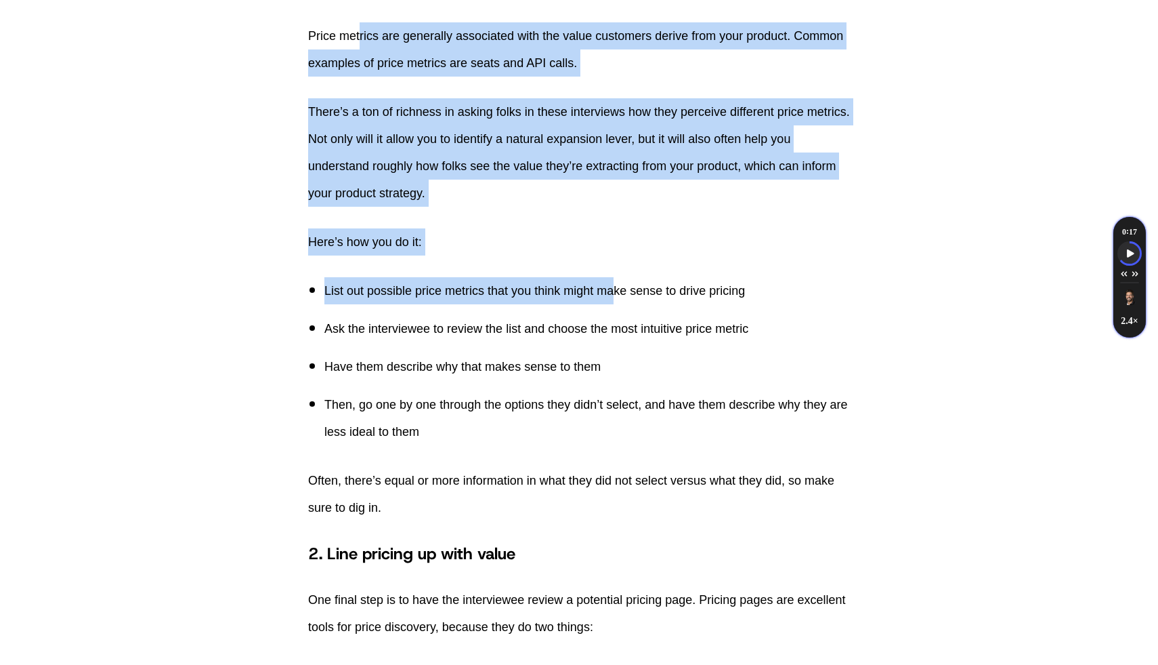
click at [392, 297] on p "List out possible price metrics that you think might make sense to drive pricing" at bounding box center [587, 290] width 526 height 27
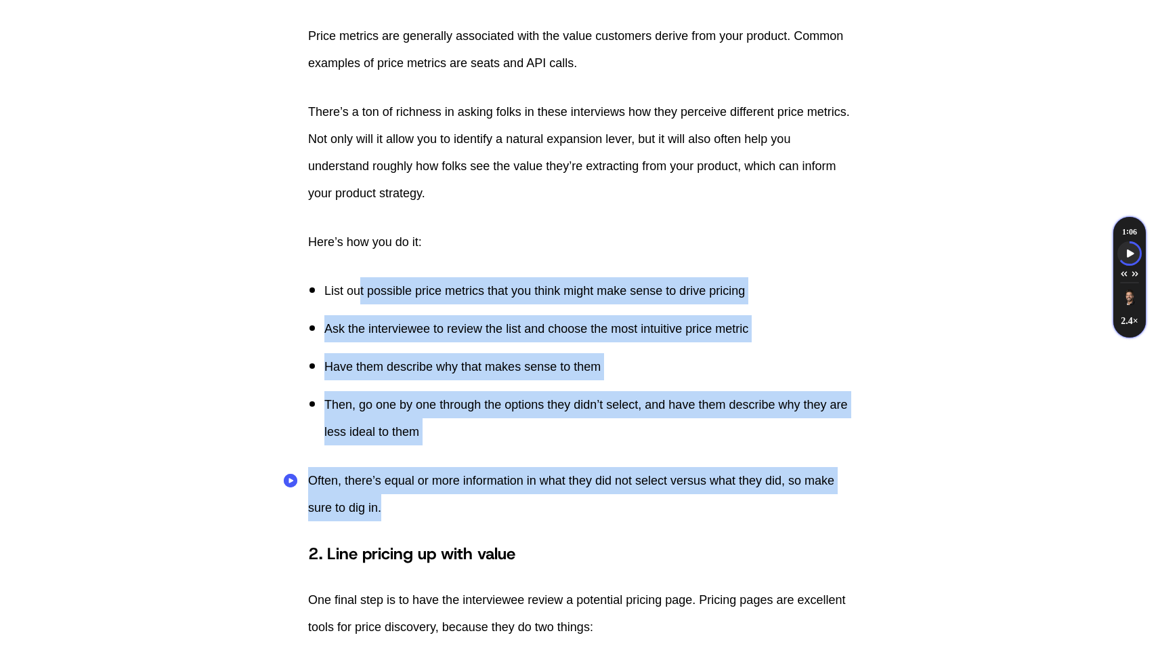
drag, startPoint x: 359, startPoint y: 287, endPoint x: 580, endPoint y: 520, distance: 321.0
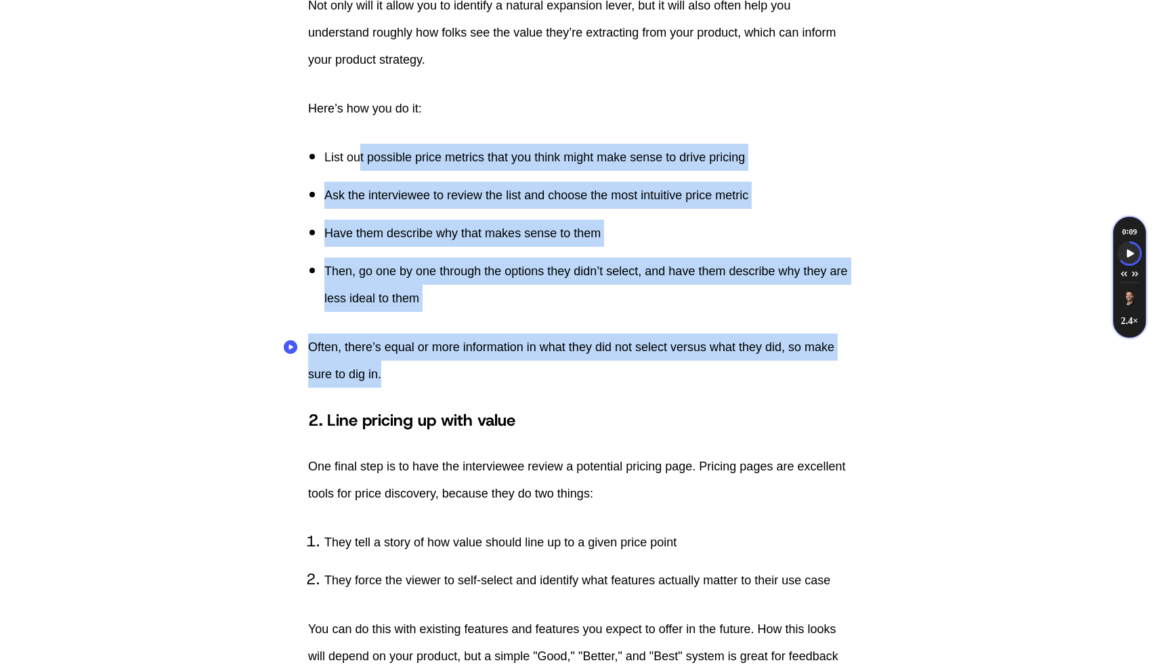
scroll to position [4827, 0]
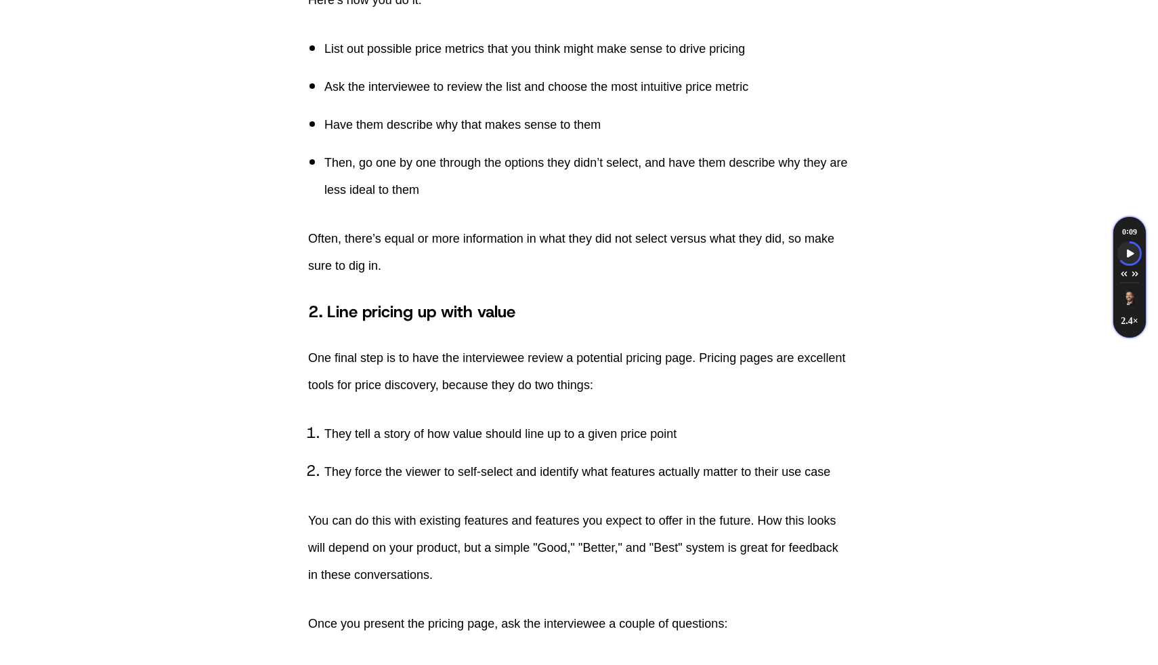
click at [352, 346] on p "One final step is to have the interviewee review a potential pricing page. Pric…" at bounding box center [579, 371] width 542 height 54
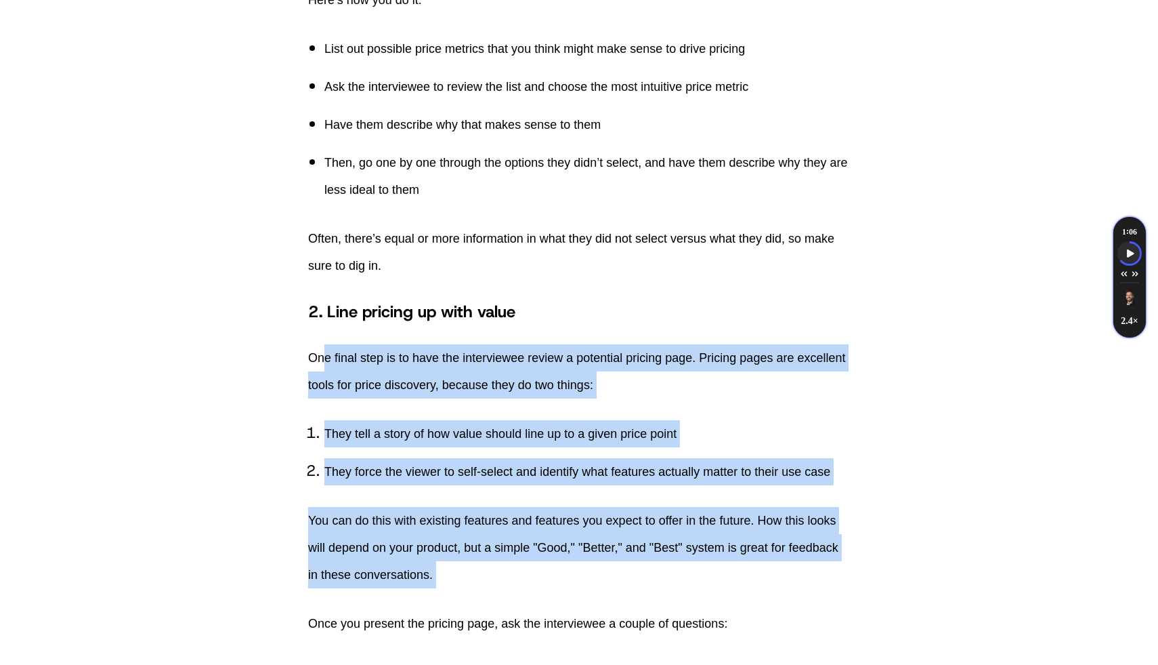
drag, startPoint x: 323, startPoint y: 354, endPoint x: 639, endPoint y: 594, distance: 396.8
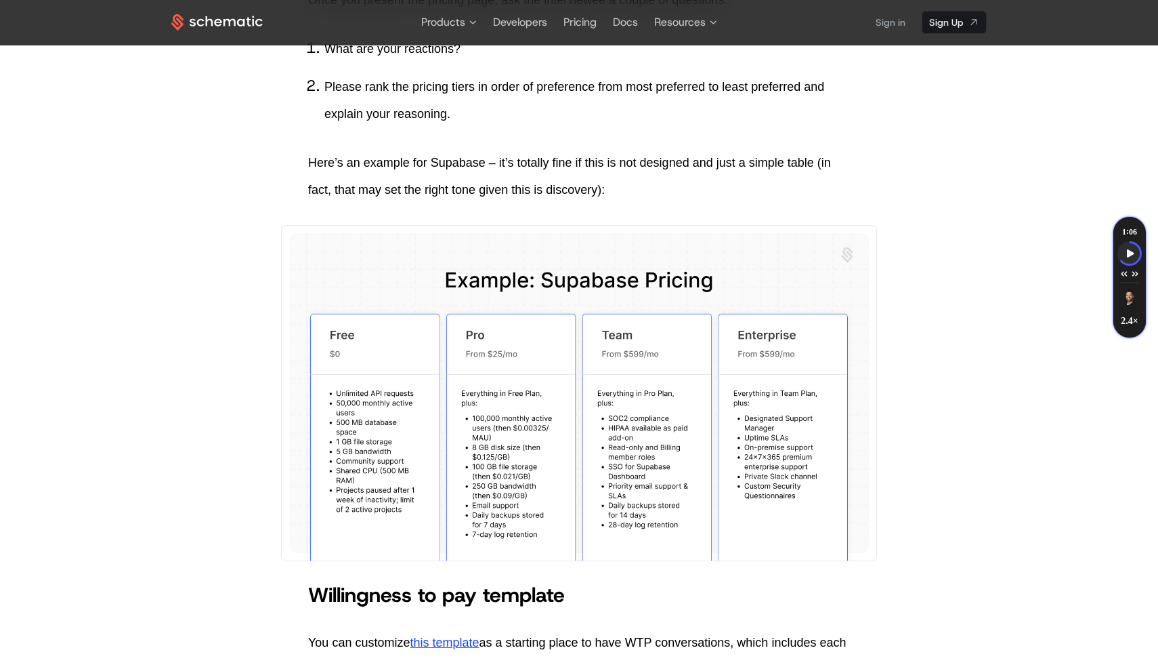
scroll to position [5366, 0]
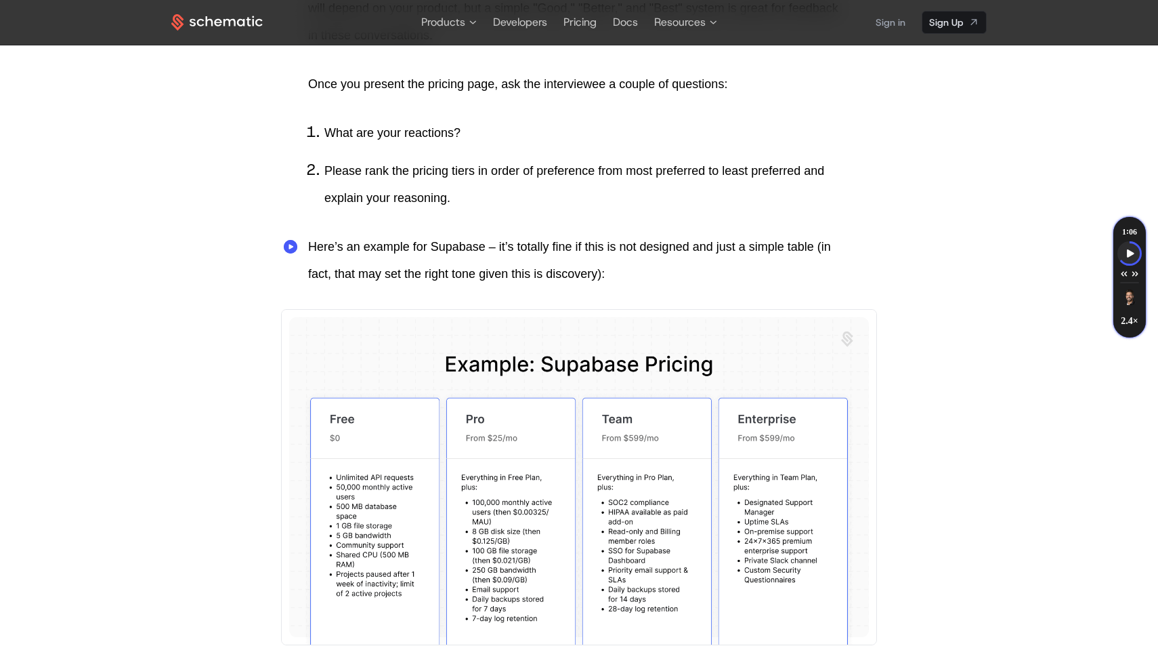
click at [388, 249] on p "Here’s an example for Supabase – it’s totally fine if this is not designed and …" at bounding box center [579, 260] width 542 height 54
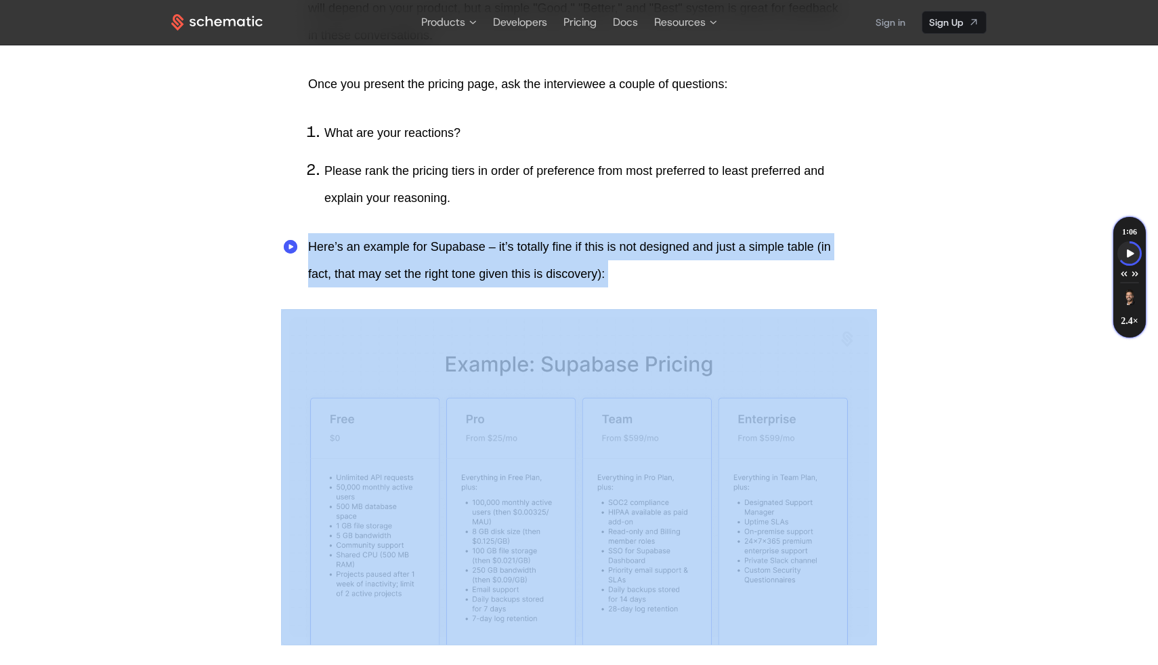
click at [388, 249] on p "Here’s an example for Supabase – it’s totally fine if this is not designed and …" at bounding box center [579, 260] width 542 height 54
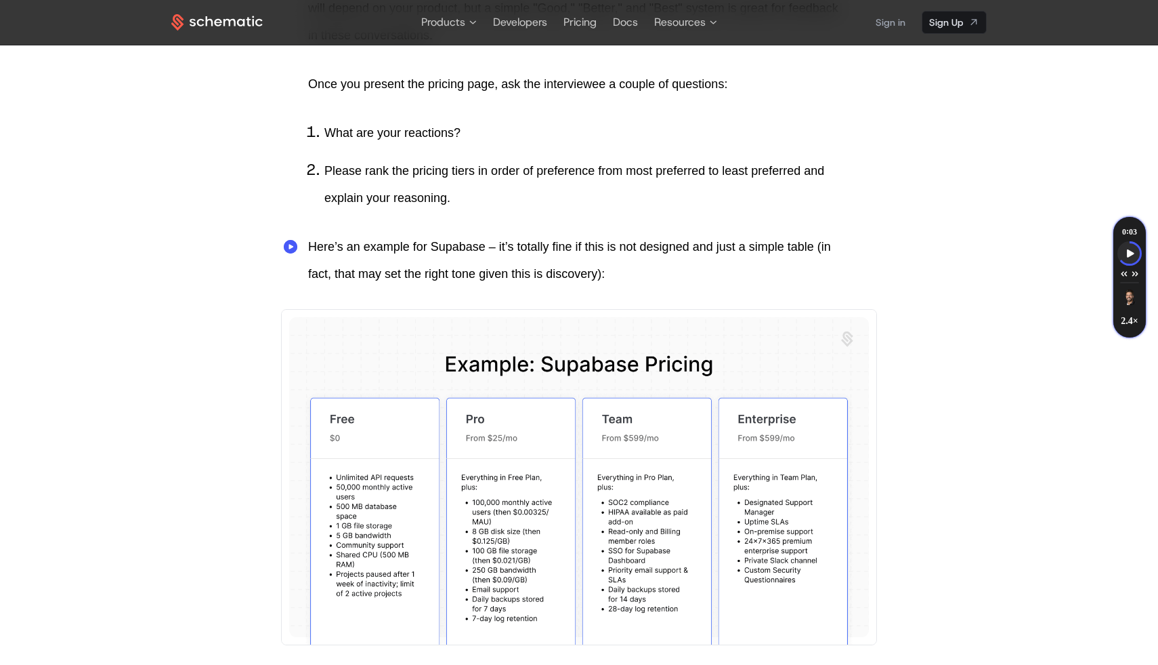
click at [451, 192] on p "Please rank the pricing tiers in order of preference from most preferred to lea…" at bounding box center [587, 184] width 526 height 54
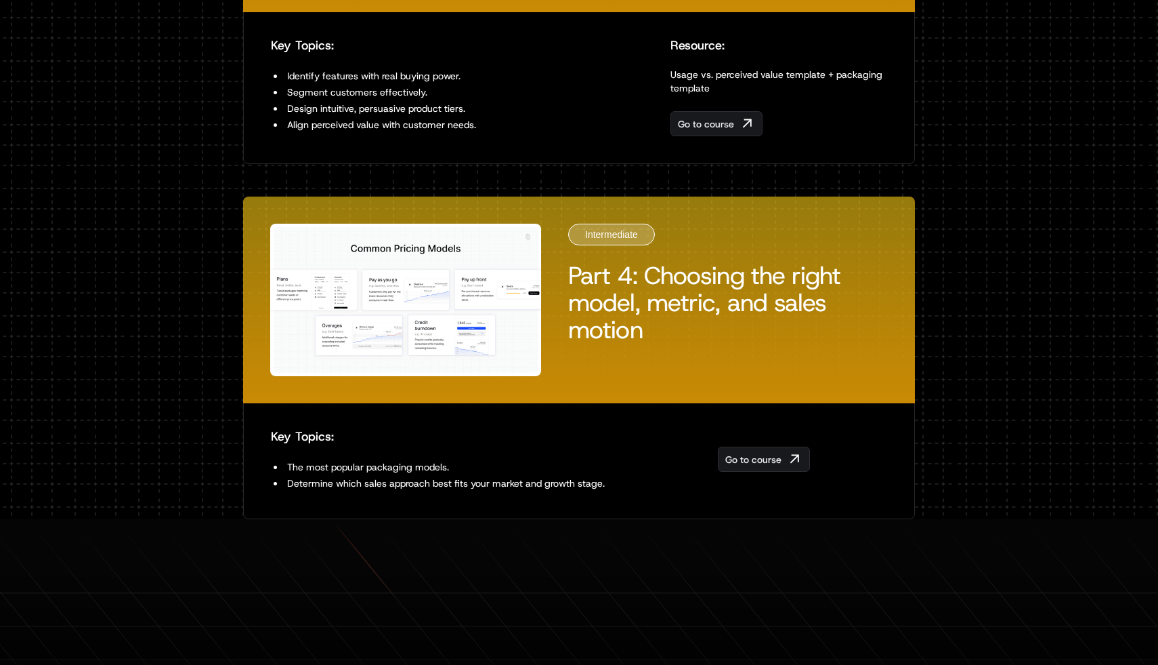
scroll to position [1548, 0]
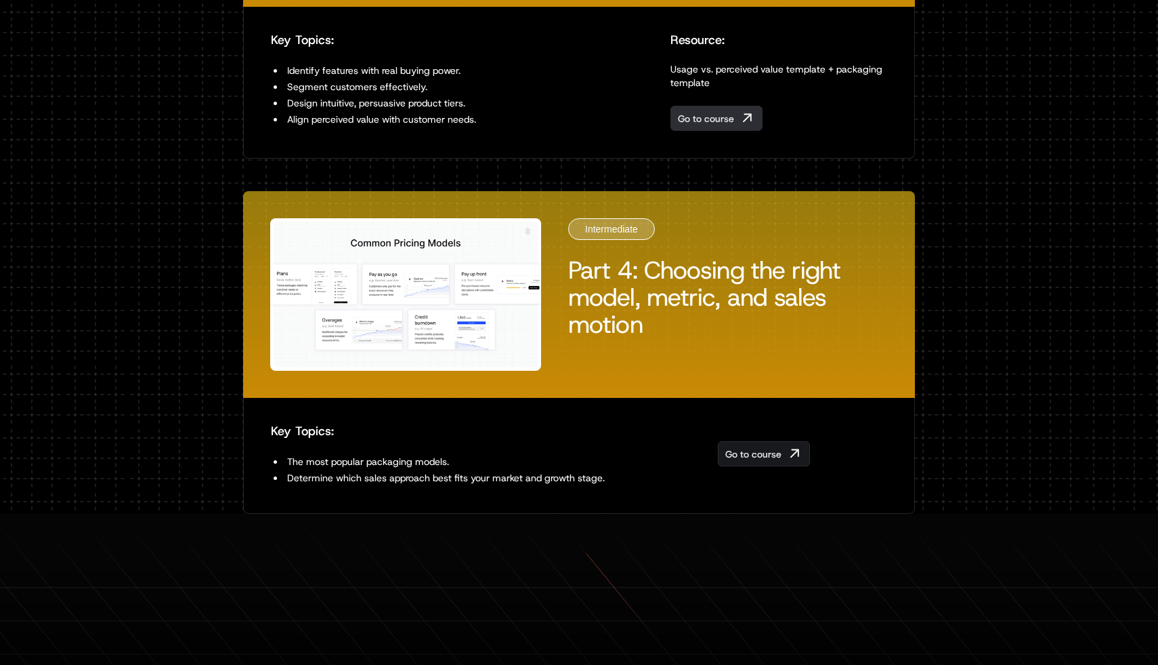
click at [702, 118] on span "Go to course" at bounding box center [706, 119] width 56 height 14
click at [738, 442] on link "Go to course" at bounding box center [764, 453] width 92 height 25
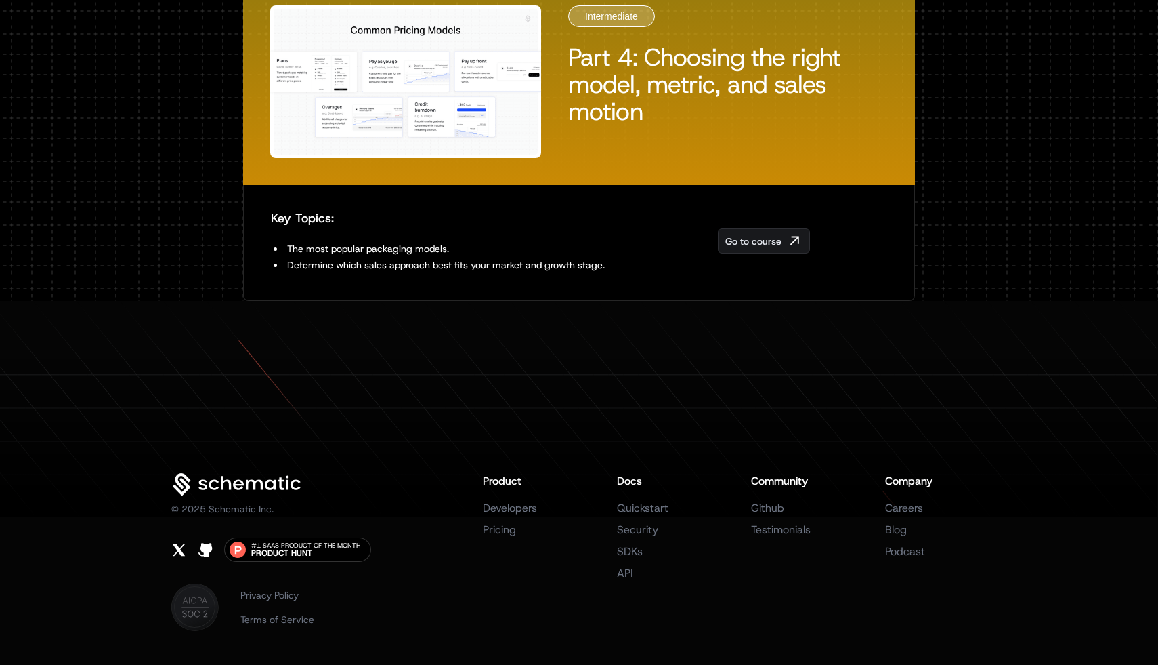
scroll to position [1803, 0]
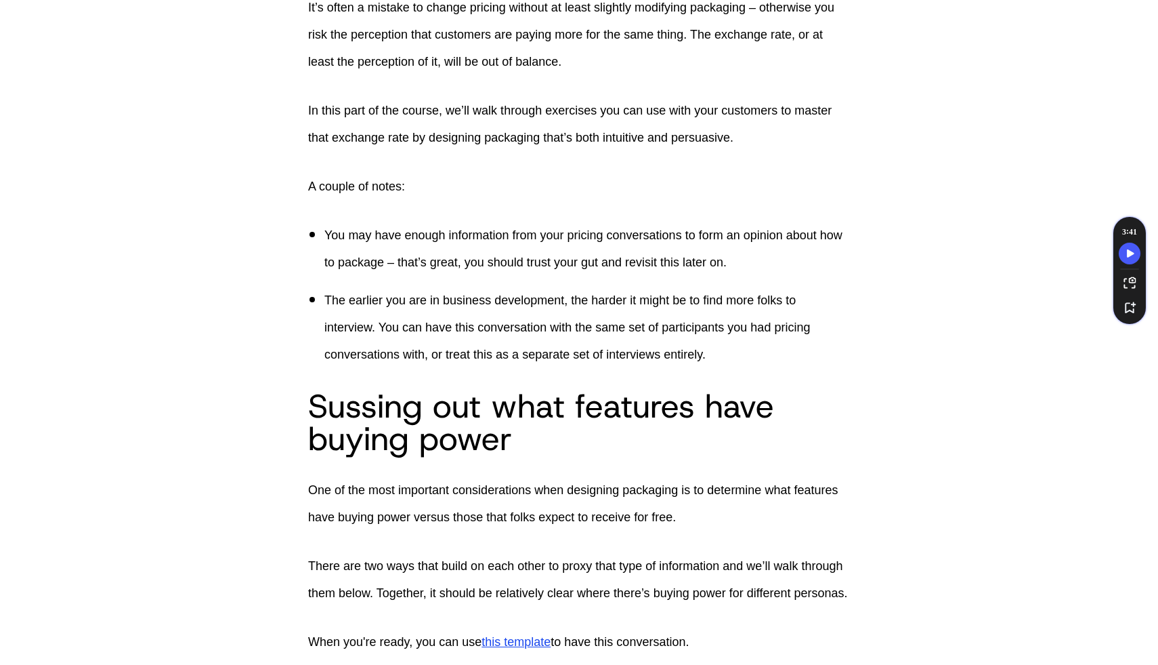
scroll to position [530, 0]
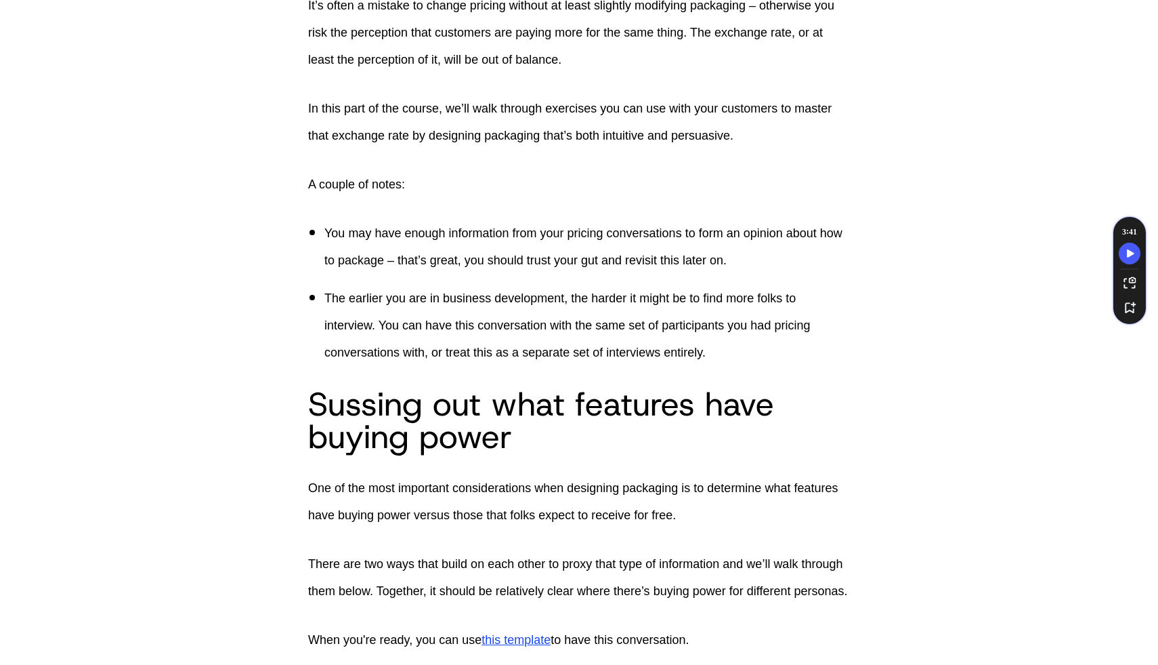
drag, startPoint x: 392, startPoint y: 50, endPoint x: 908, endPoint y: 509, distance: 690.5
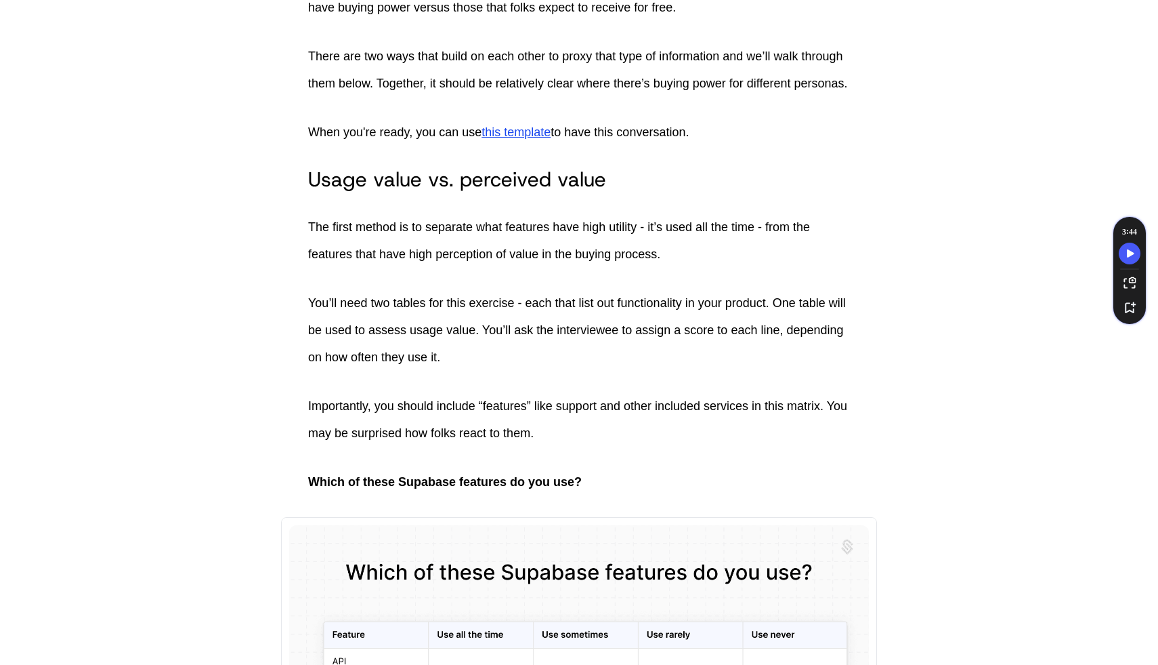
scroll to position [1101, 0]
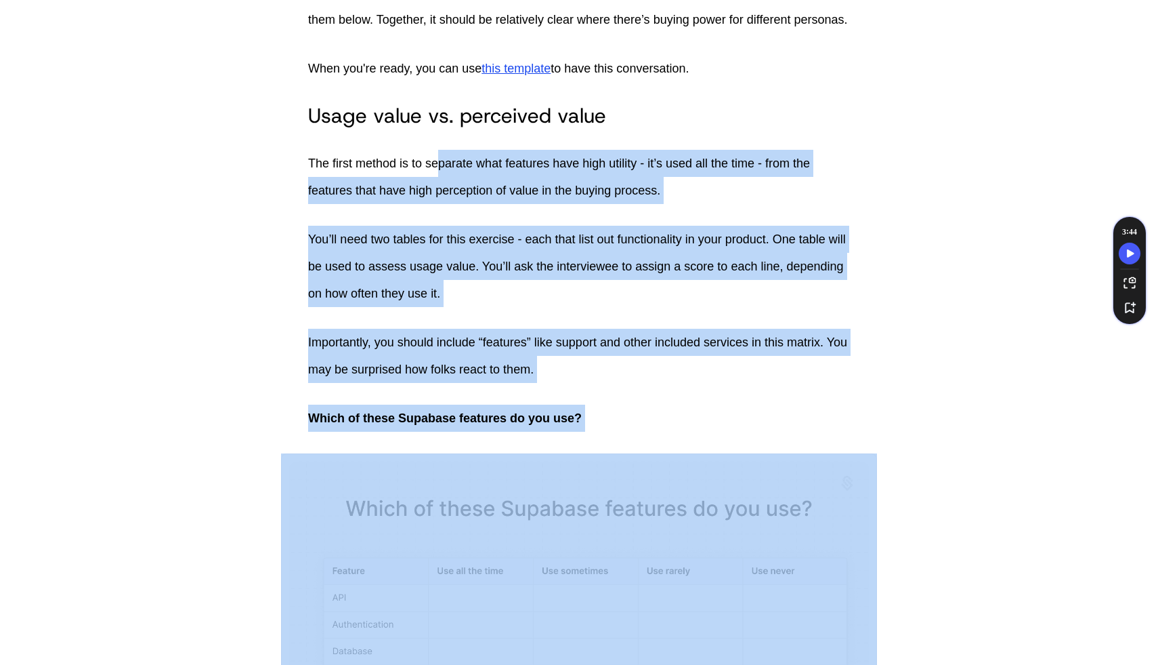
drag, startPoint x: 457, startPoint y: 215, endPoint x: 731, endPoint y: 493, distance: 390.9
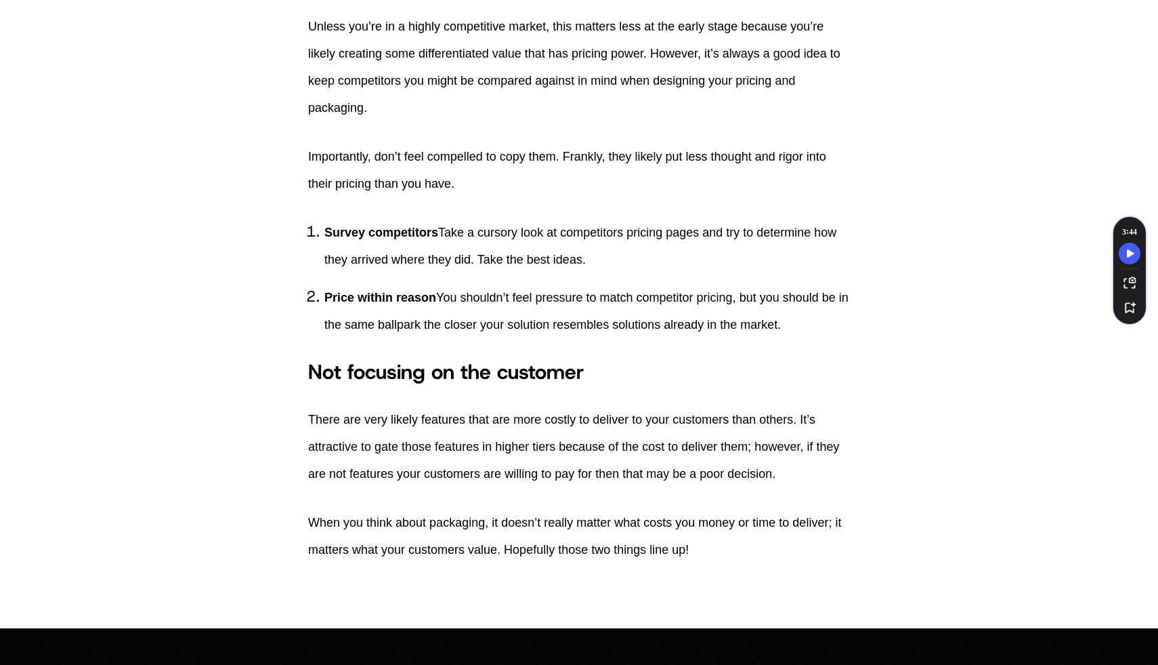
scroll to position [6699, 0]
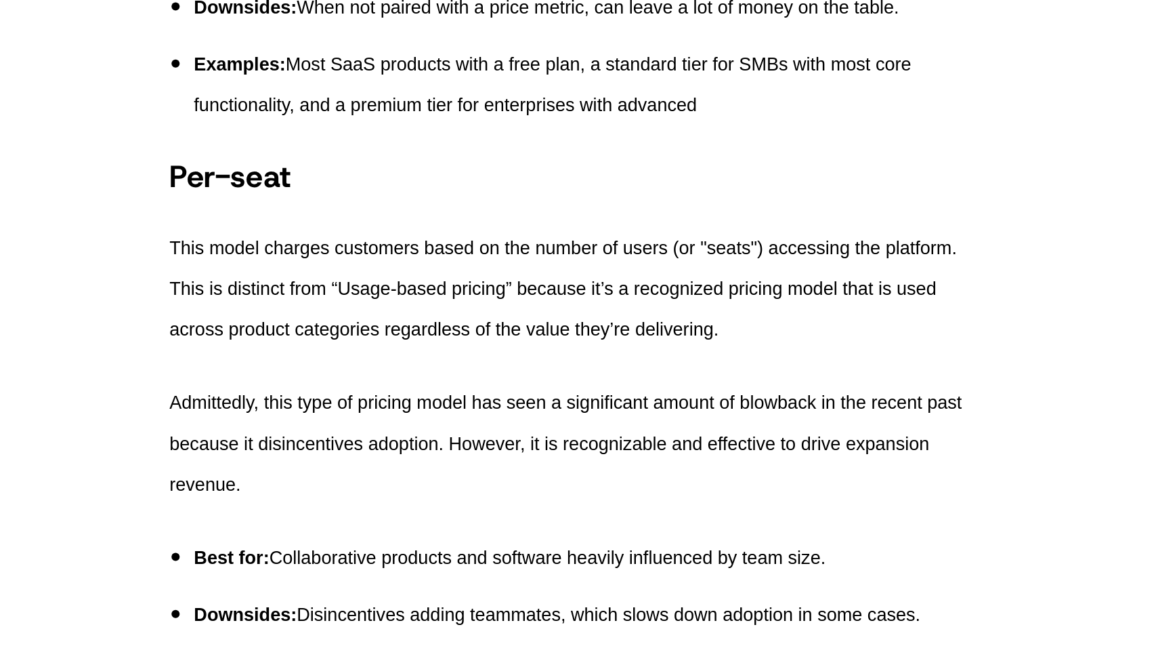
scroll to position [1225, 0]
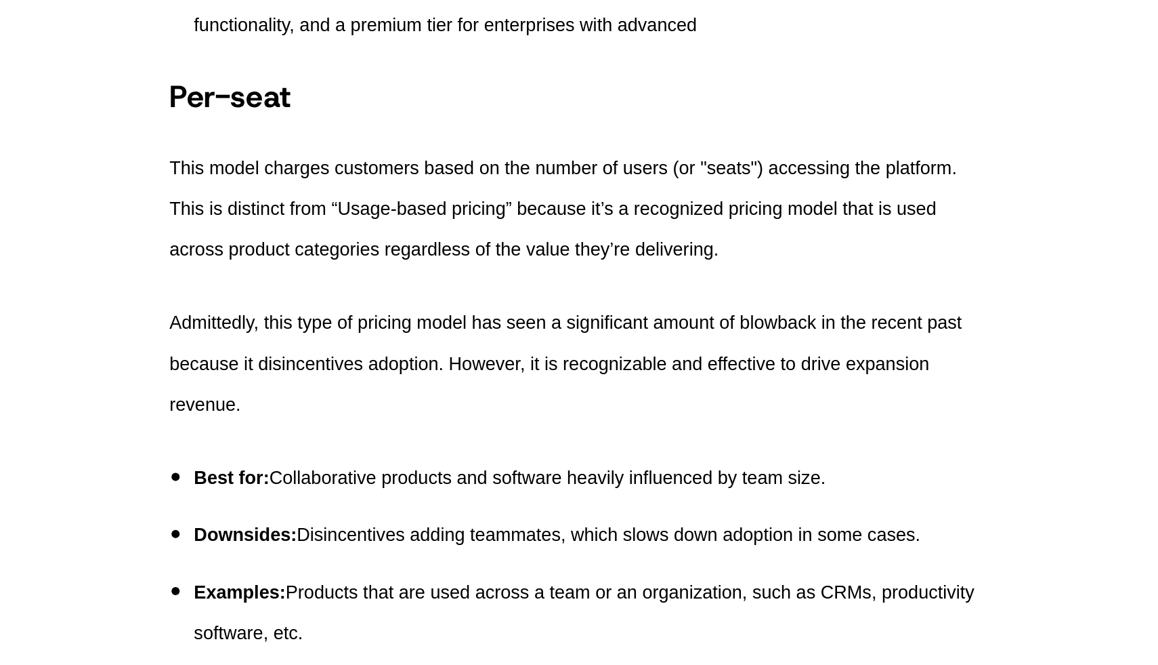
drag, startPoint x: 632, startPoint y: 333, endPoint x: 635, endPoint y: 343, distance: 11.4
click at [635, 343] on p "This model charges customers based on the number of users (or "seats") accessin…" at bounding box center [579, 360] width 542 height 81
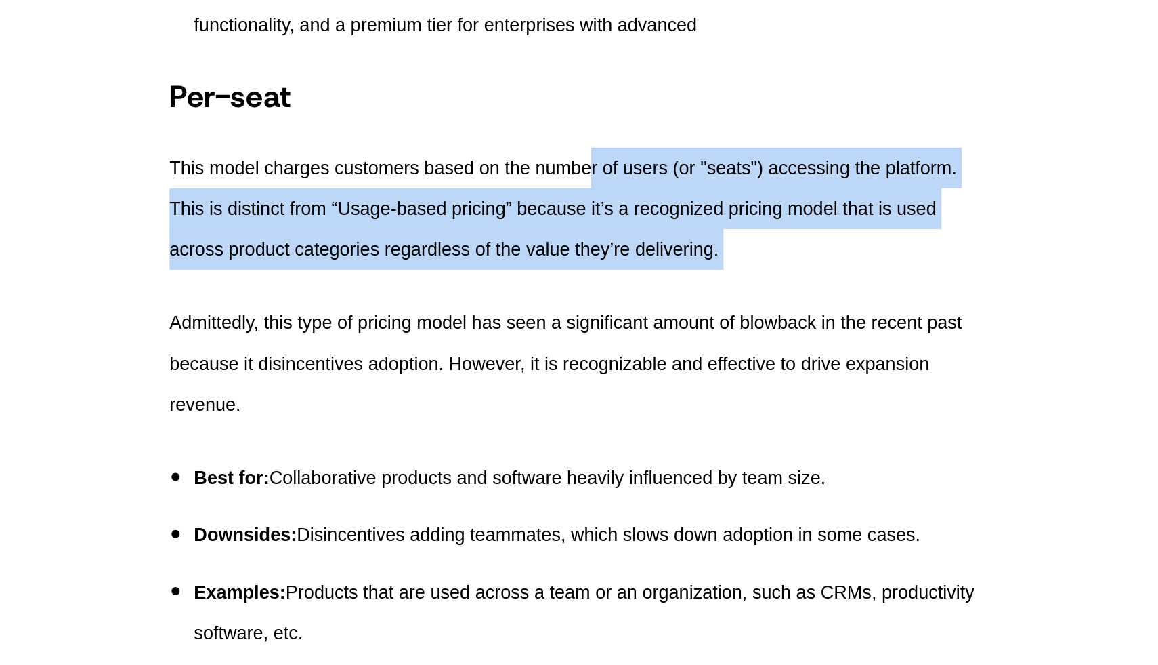
drag, startPoint x: 590, startPoint y: 334, endPoint x: 591, endPoint y: 405, distance: 71.1
click at [702, 393] on p "This model charges customers based on the number of users (or "seats") accessin…" at bounding box center [579, 360] width 542 height 81
drag, startPoint x: 702, startPoint y: 393, endPoint x: 500, endPoint y: 332, distance: 210.9
click at [500, 332] on p "This model charges customers based on the number of users (or "seats") accessin…" at bounding box center [579, 360] width 542 height 81
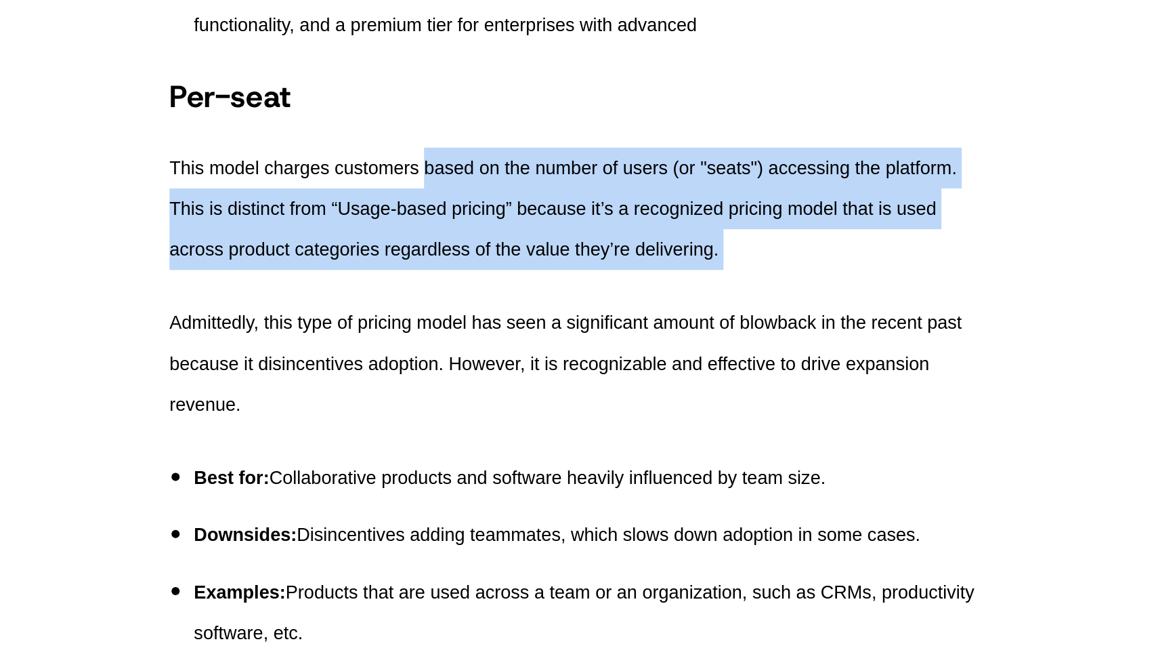
click at [500, 332] on p "This model charges customers based on the number of users (or "seats") accessin…" at bounding box center [579, 360] width 542 height 81
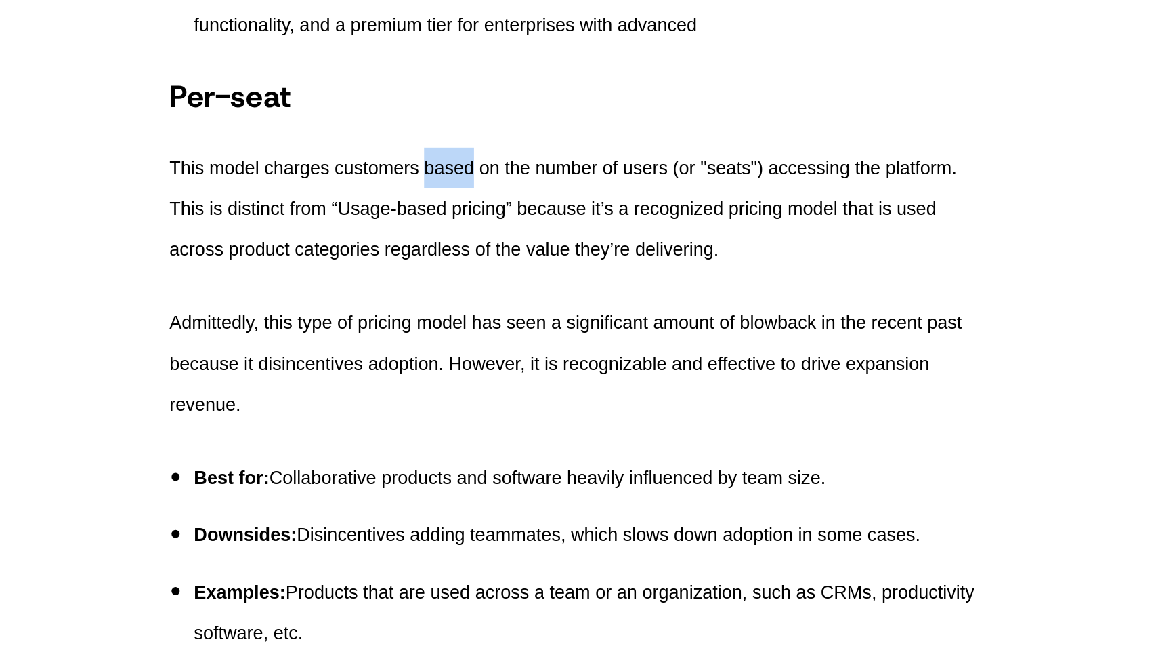
click at [500, 332] on p "This model charges customers based on the number of users (or "seats") accessin…" at bounding box center [579, 360] width 542 height 81
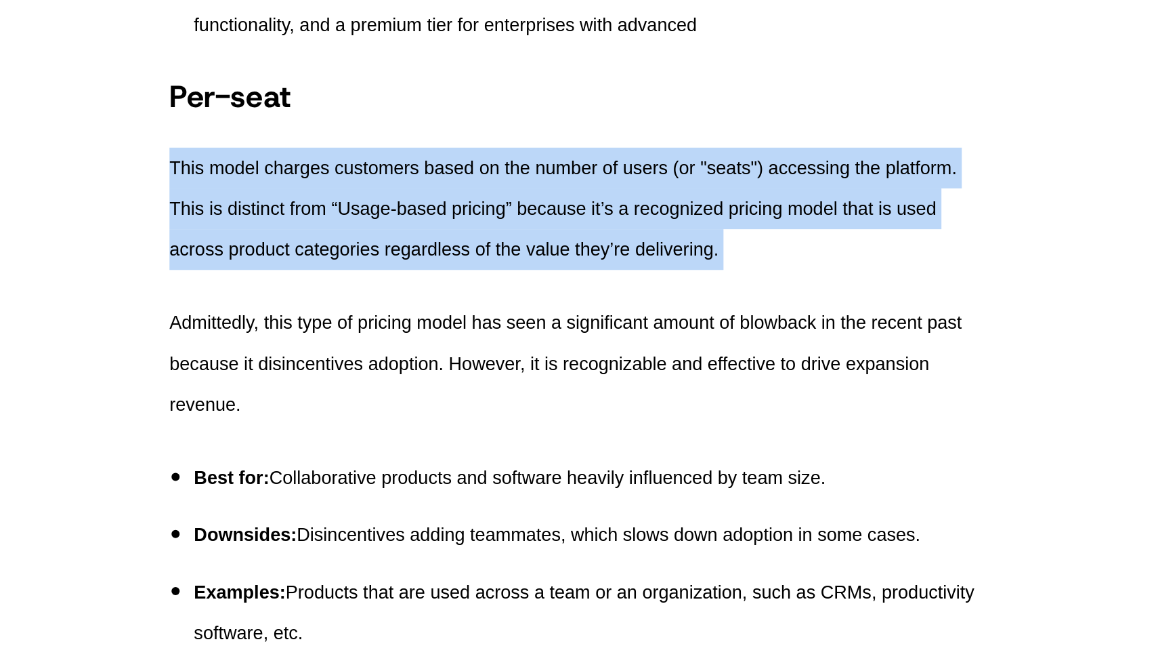
click at [497, 352] on p "This model charges customers based on the number of users (or "seats") accessin…" at bounding box center [579, 360] width 542 height 81
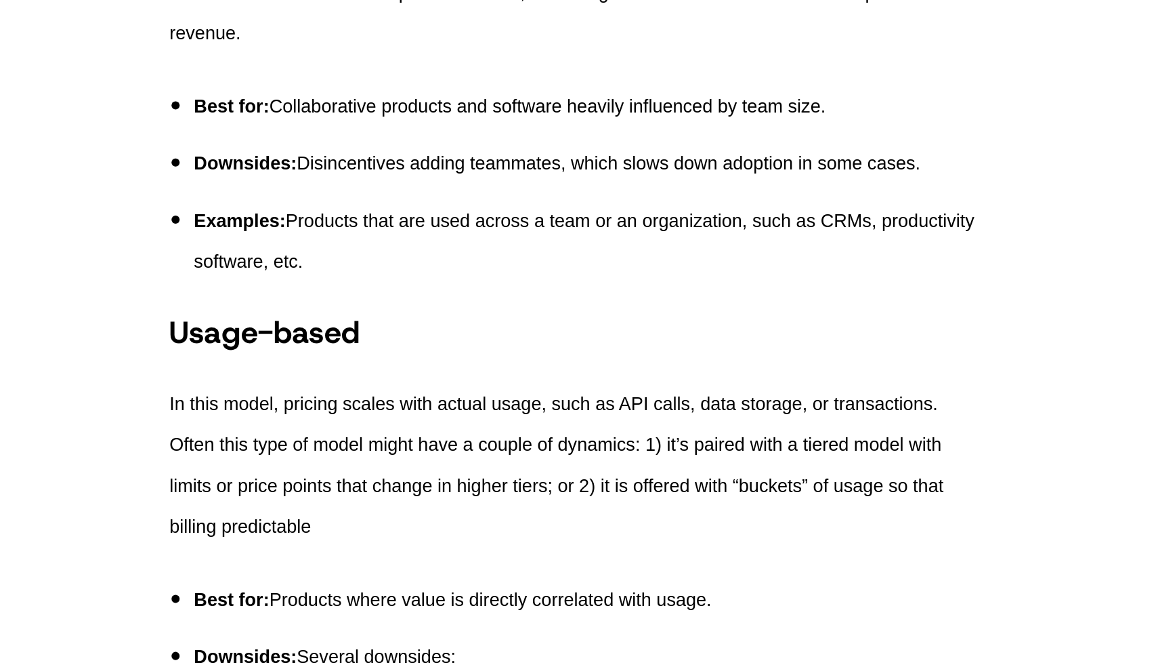
scroll to position [1475, 0]
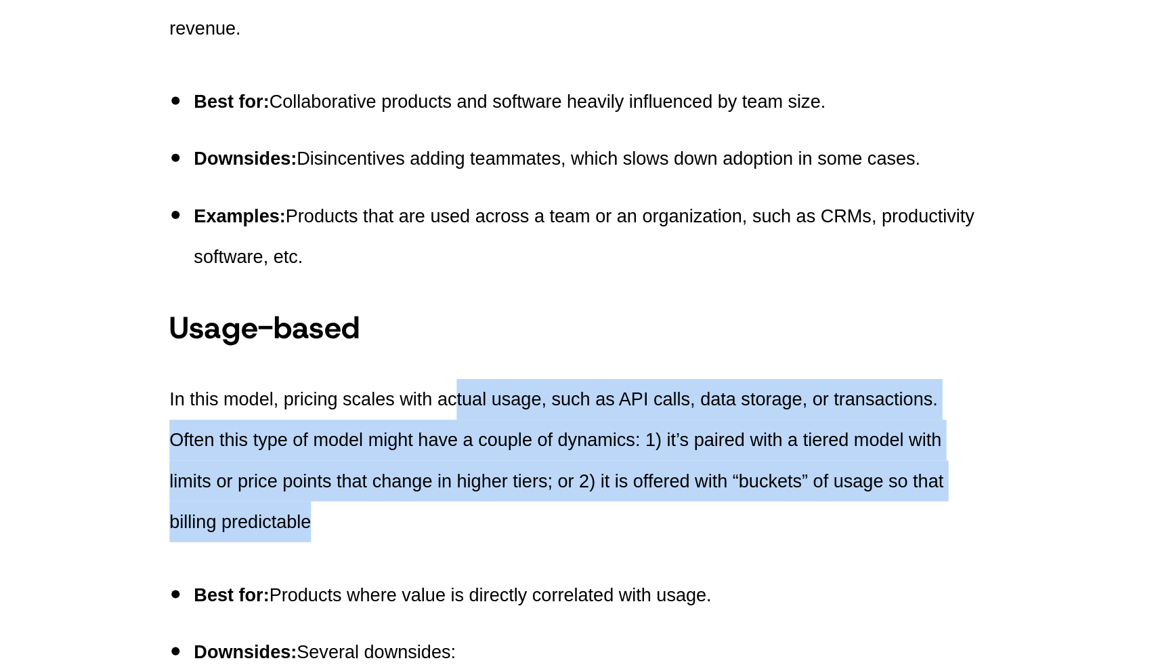
drag, startPoint x: 499, startPoint y: 487, endPoint x: 614, endPoint y: 564, distance: 138.1
click at [614, 564] on p "In this model, pricing scales with actual usage, such as API calls, data storag…" at bounding box center [579, 528] width 542 height 108
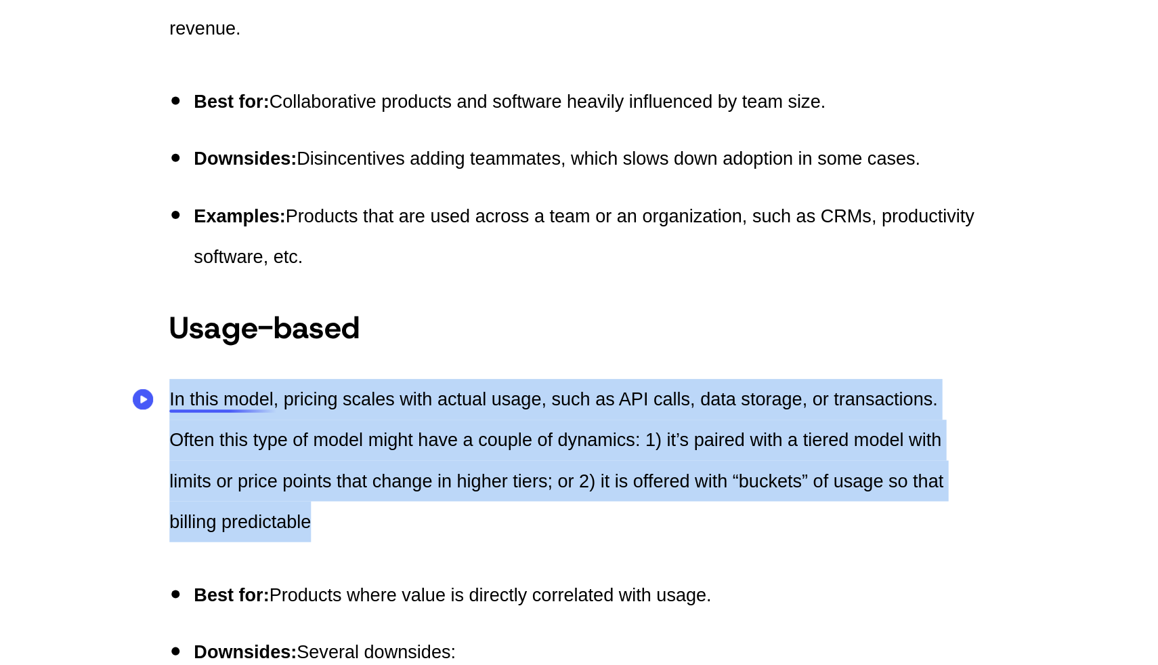
drag, startPoint x: 614, startPoint y: 564, endPoint x: 301, endPoint y: 486, distance: 322.7
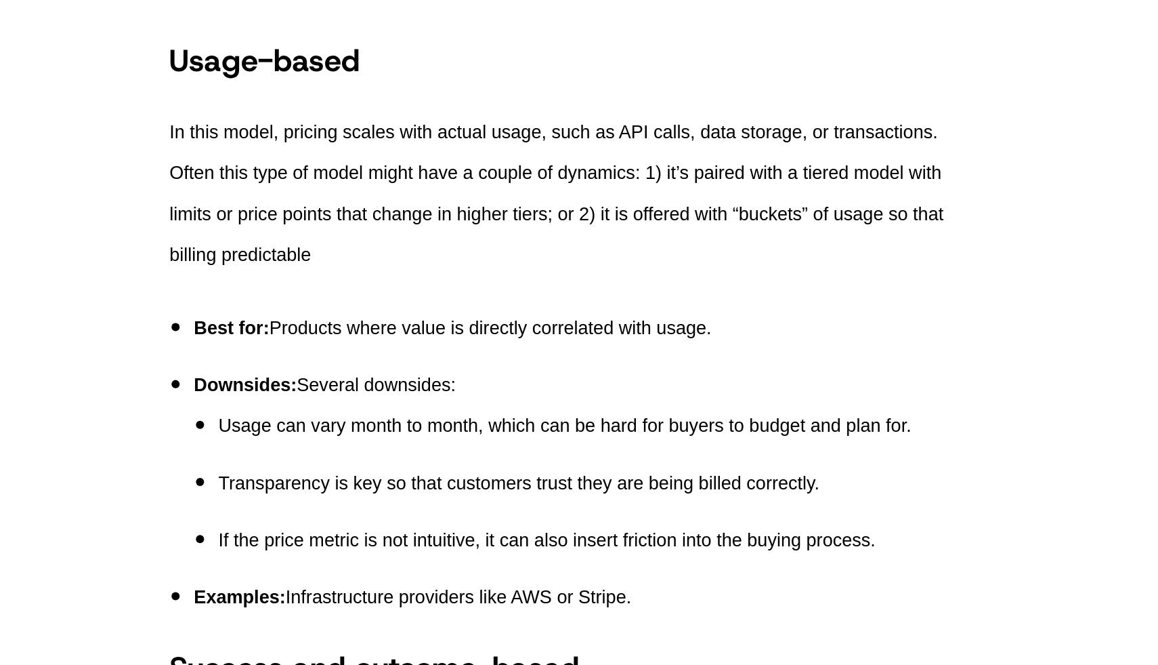
scroll to position [1692, 0]
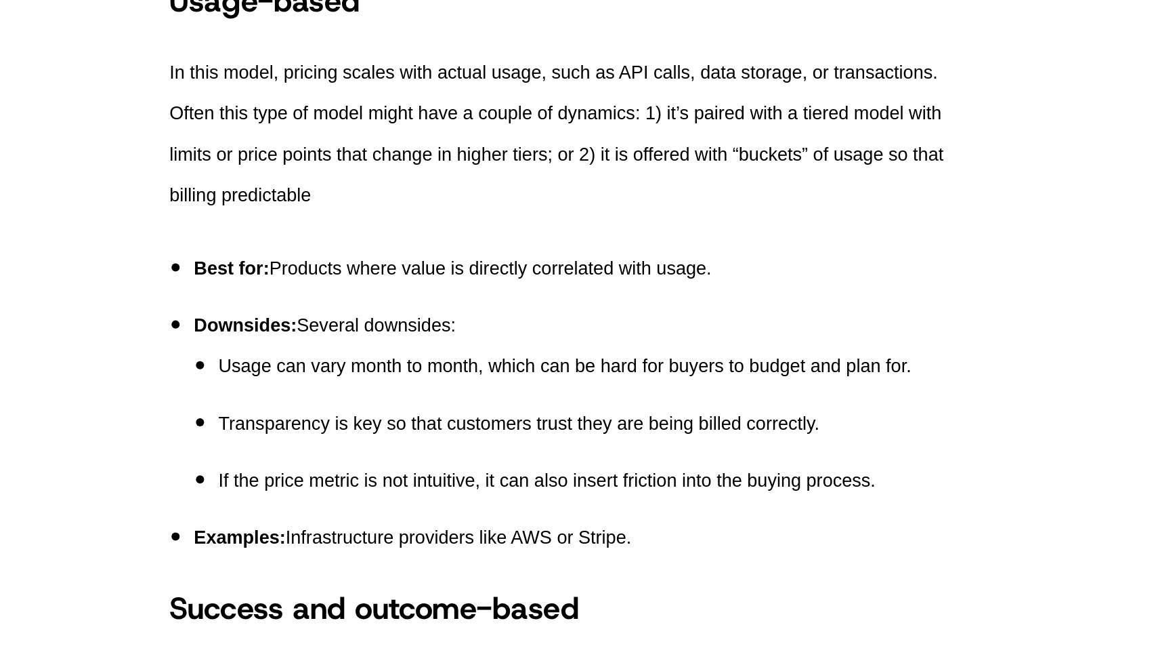
drag, startPoint x: 275, startPoint y: 439, endPoint x: 824, endPoint y: 572, distance: 565.4
click at [824, 572] on p "Examples: Infrastructure providers like AWS or Stripe." at bounding box center [587, 579] width 526 height 27
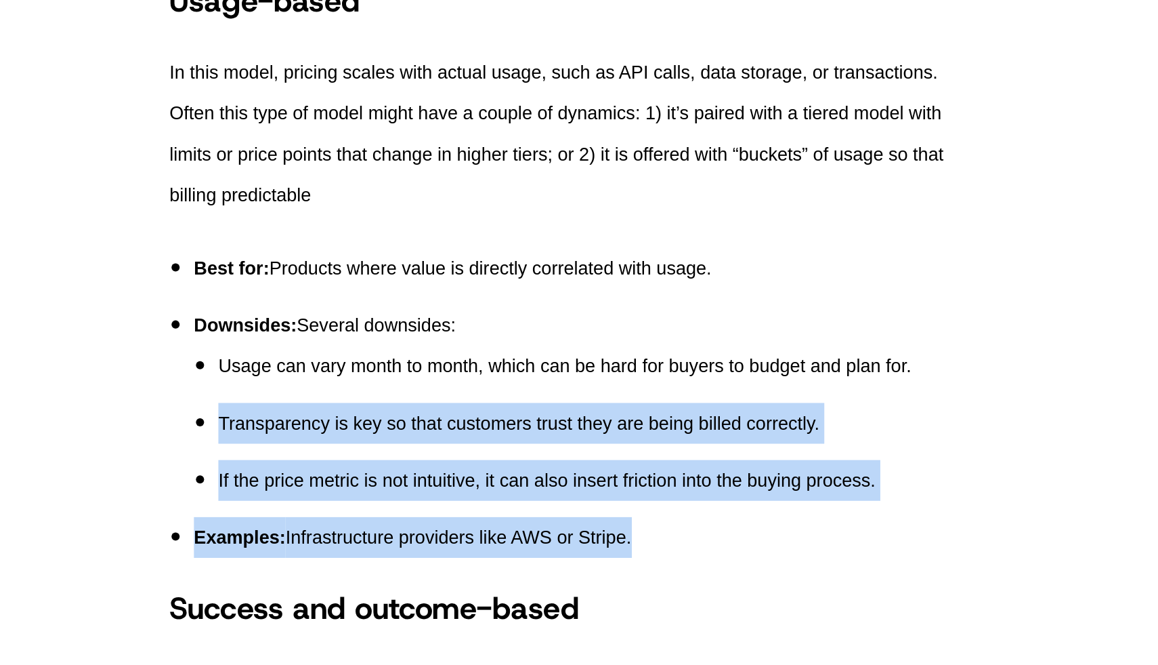
drag, startPoint x: 824, startPoint y: 572, endPoint x: 772, endPoint y: 485, distance: 101.8
click at [772, 485] on ul "Best for: Products where value is directly correlated with usage. Downsides: Se…" at bounding box center [579, 490] width 542 height 206
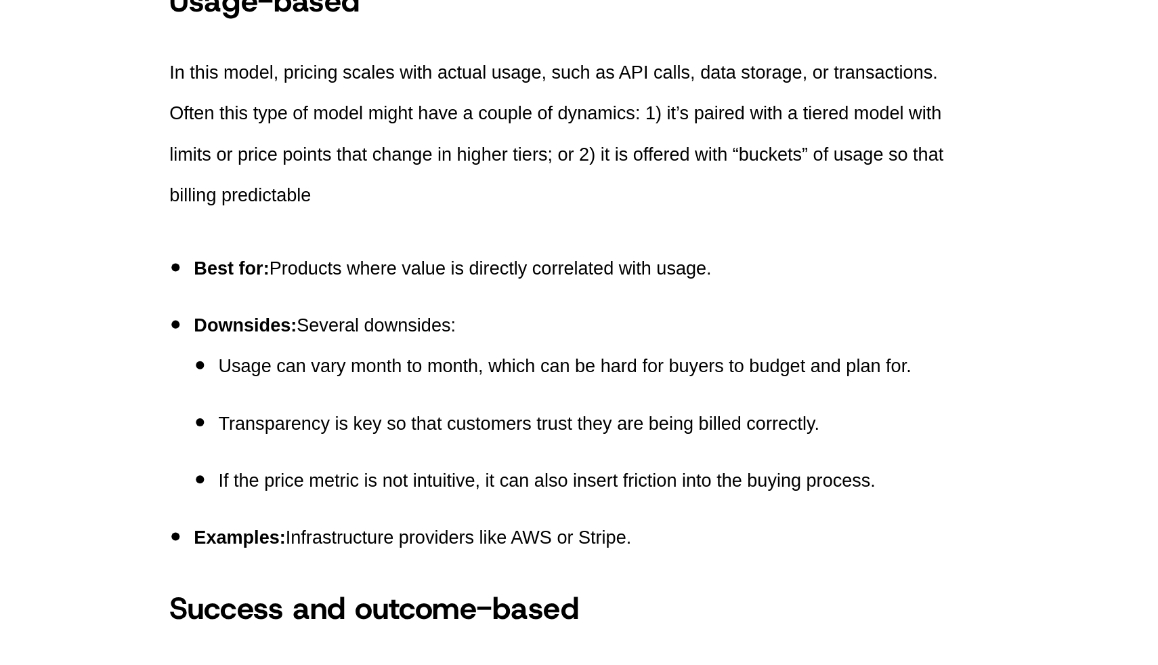
click at [772, 485] on ul "Usage can vary month to month, which can be hard for buyers to budget and plan …" at bounding box center [587, 504] width 526 height 103
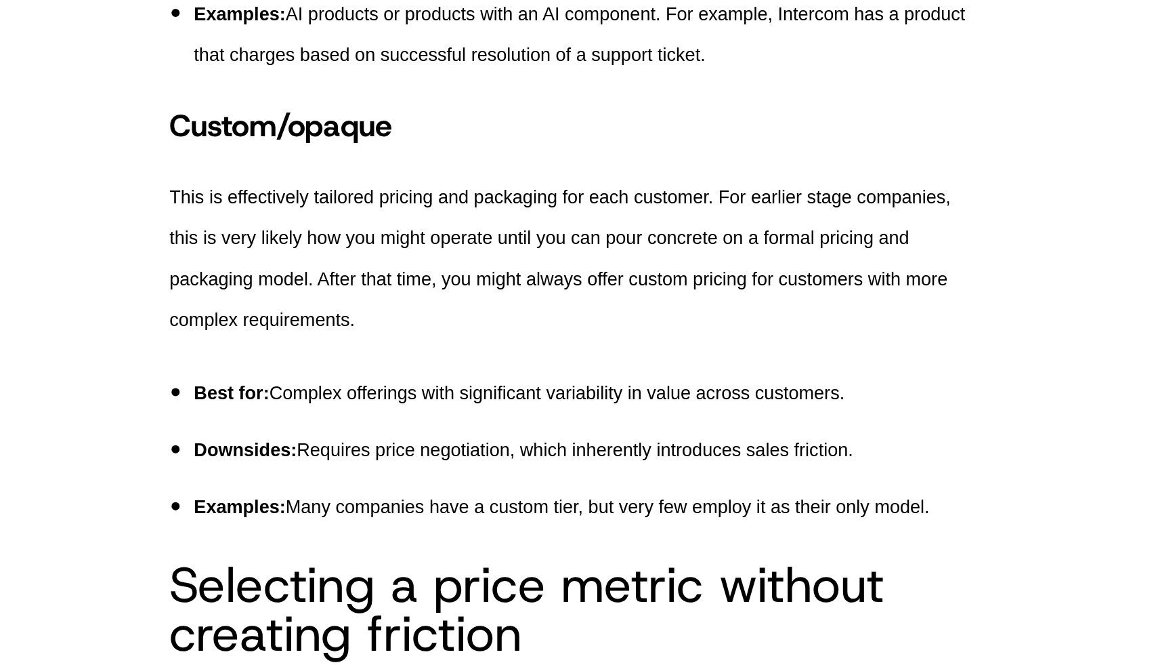
scroll to position [2360, 0]
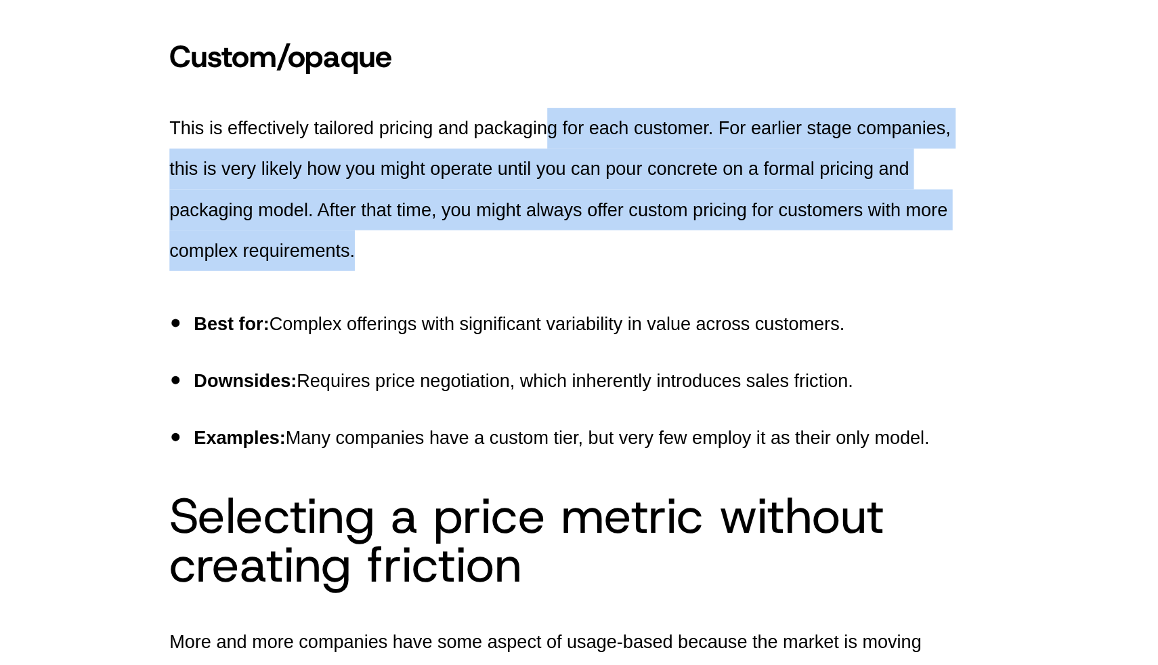
drag, startPoint x: 566, startPoint y: 302, endPoint x: 644, endPoint y: 385, distance: 114.1
click at [644, 385] on p "This is effectively tailored pricing and packaging for each customer. For earli…" at bounding box center [579, 348] width 542 height 108
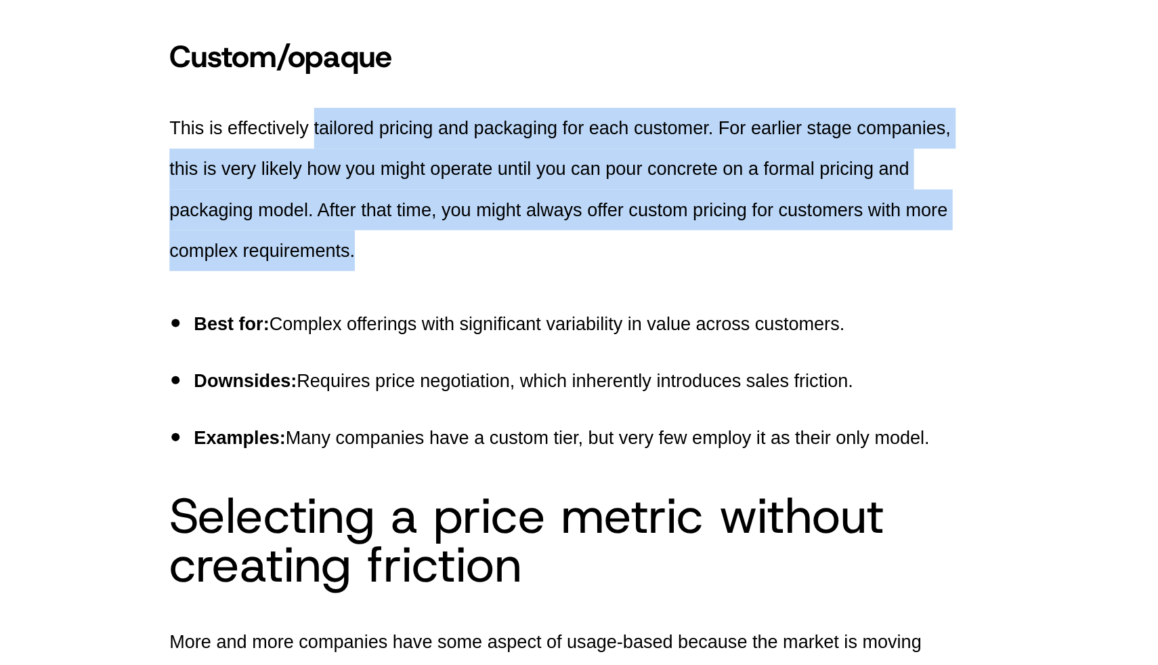
drag, startPoint x: 644, startPoint y: 385, endPoint x: 417, endPoint y: 303, distance: 241.3
click at [417, 303] on p "This is effectively tailored pricing and packaging for each customer. For earli…" at bounding box center [579, 348] width 542 height 108
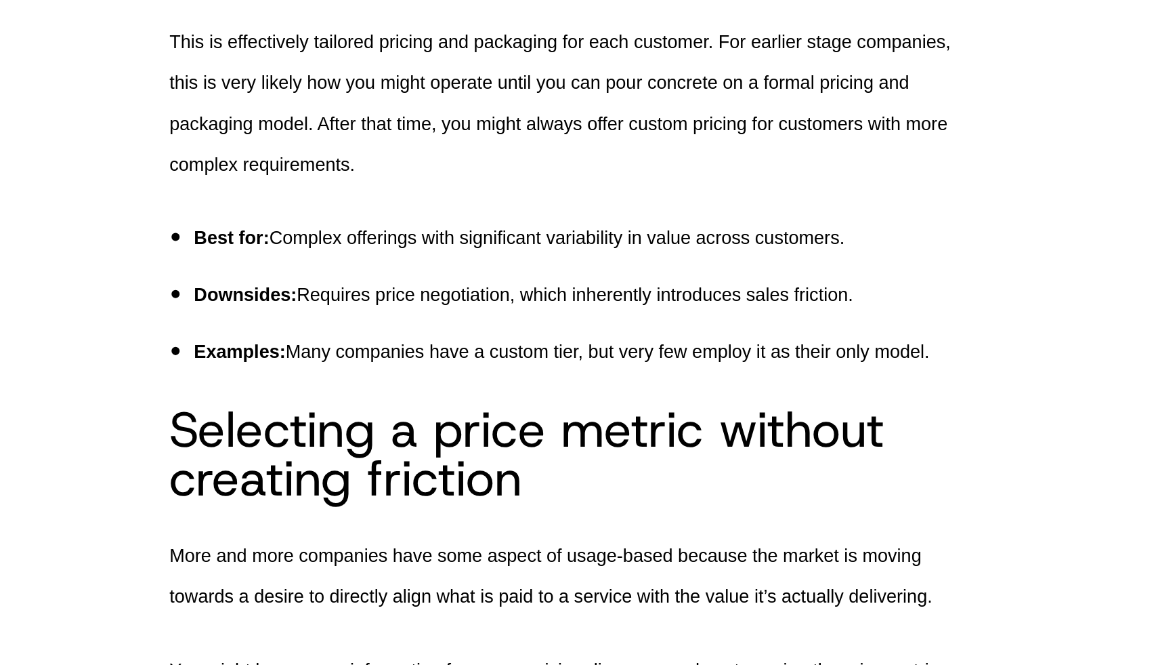
scroll to position [2417, 0]
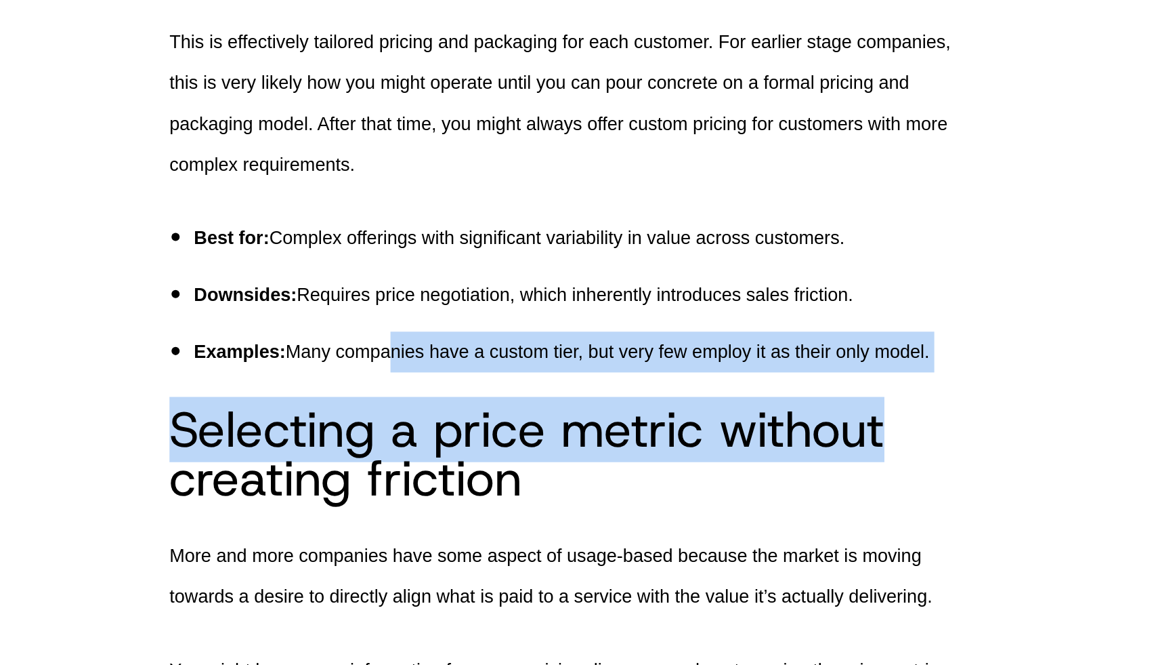
drag, startPoint x: 456, startPoint y: 461, endPoint x: 816, endPoint y: 494, distance: 361.2
click at [816, 494] on div "Congratulations - you’ve done pretty much all of the work already! From here on…" at bounding box center [579, 440] width 542 height 5018
click at [816, 494] on h2 "Selecting a price metric without creating friction" at bounding box center [579, 524] width 542 height 65
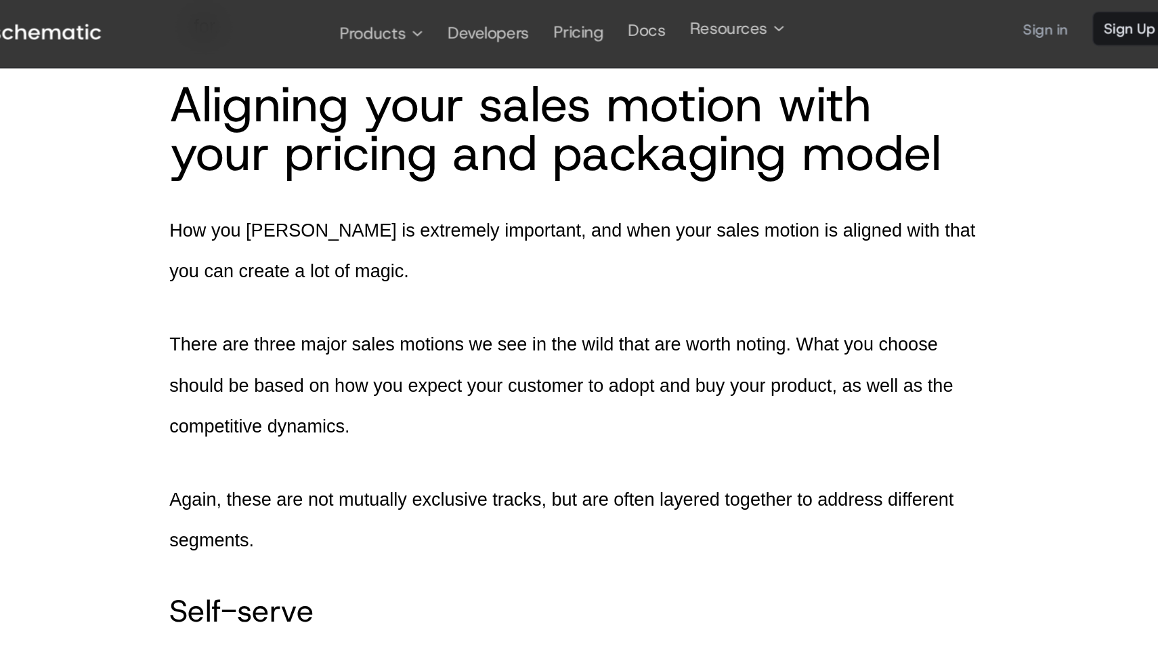
scroll to position [3527, 0]
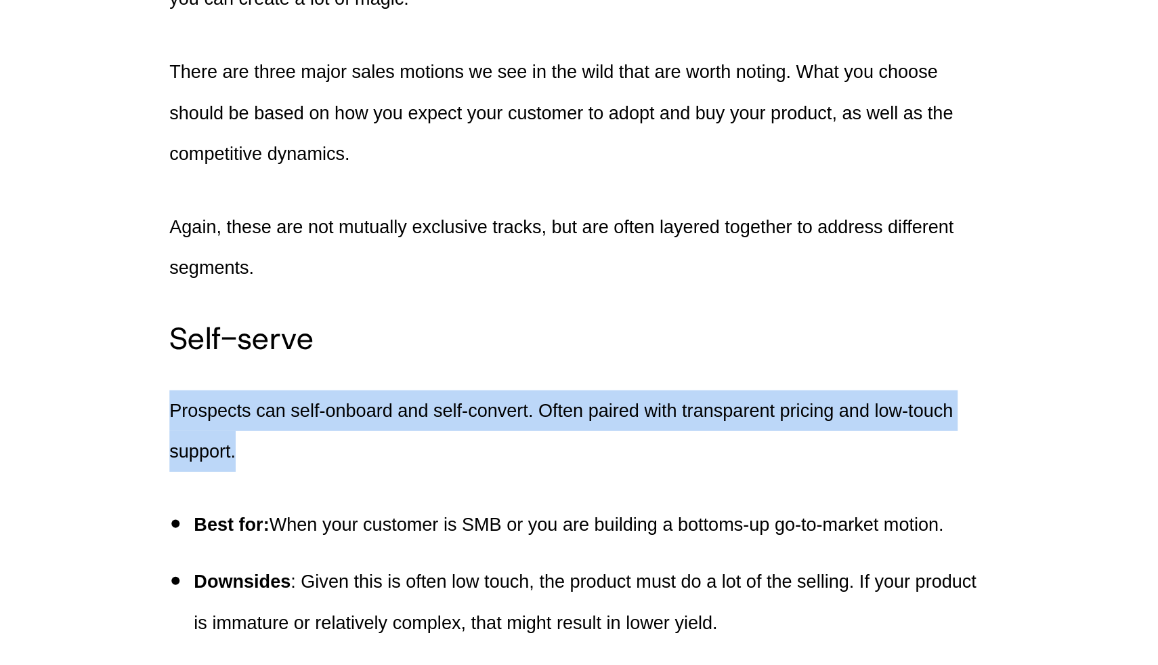
drag, startPoint x: 860, startPoint y: 474, endPoint x: 839, endPoint y: 432, distance: 46.4
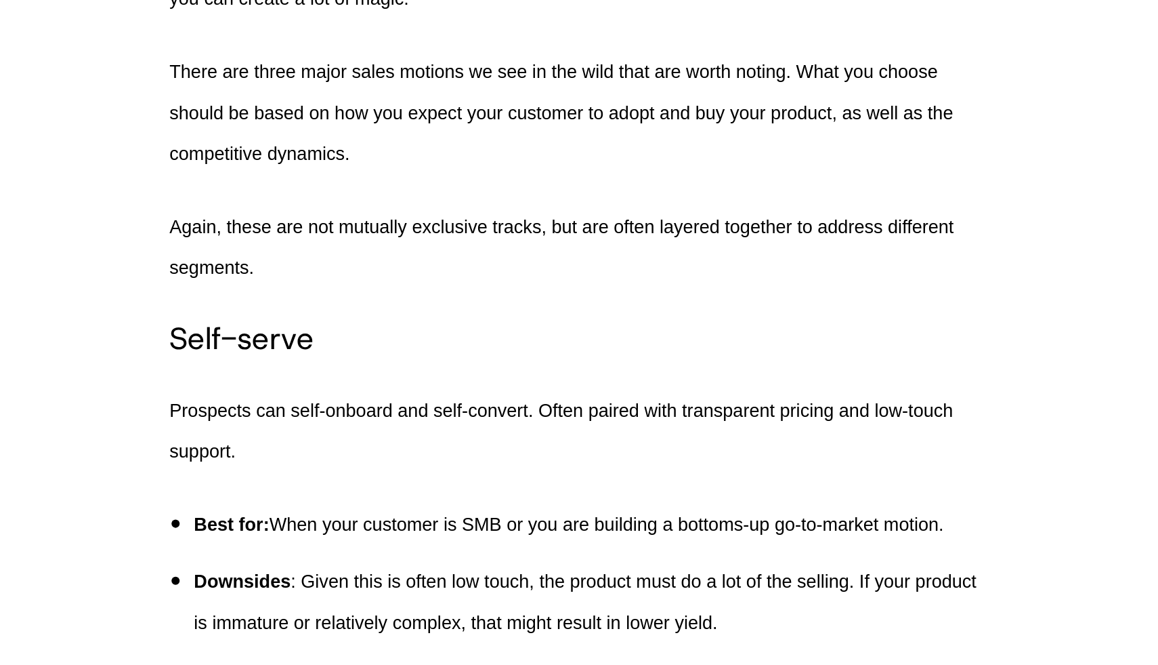
scroll to position [3624, 0]
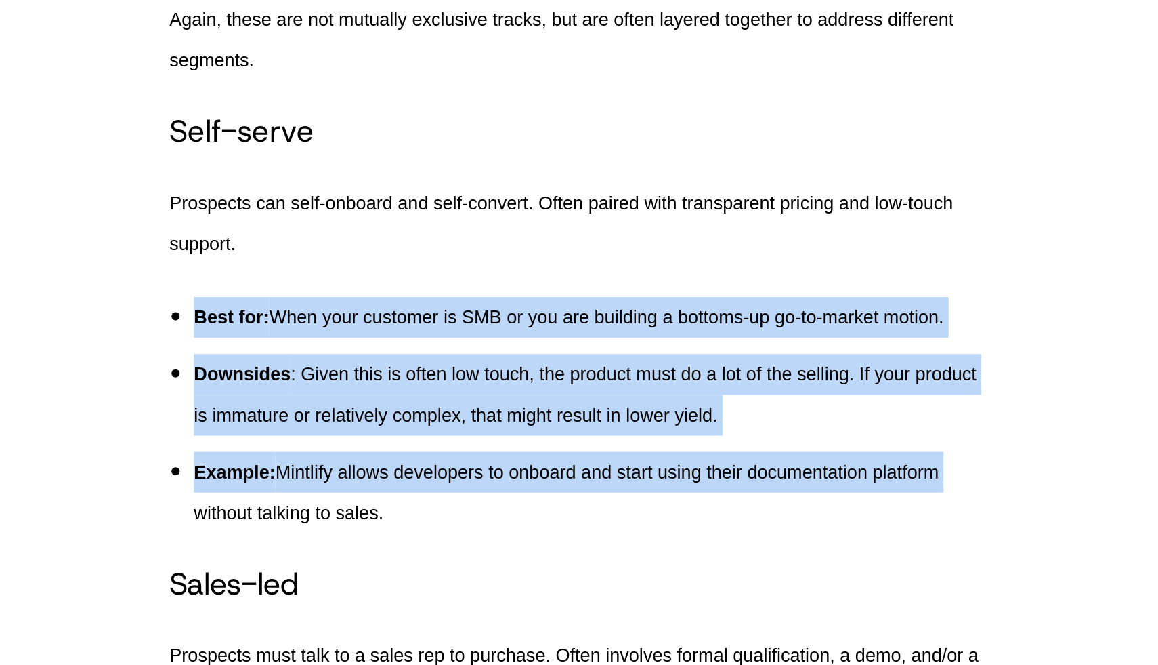
drag, startPoint x: 841, startPoint y: 530, endPoint x: 841, endPoint y: 410, distance: 119.9
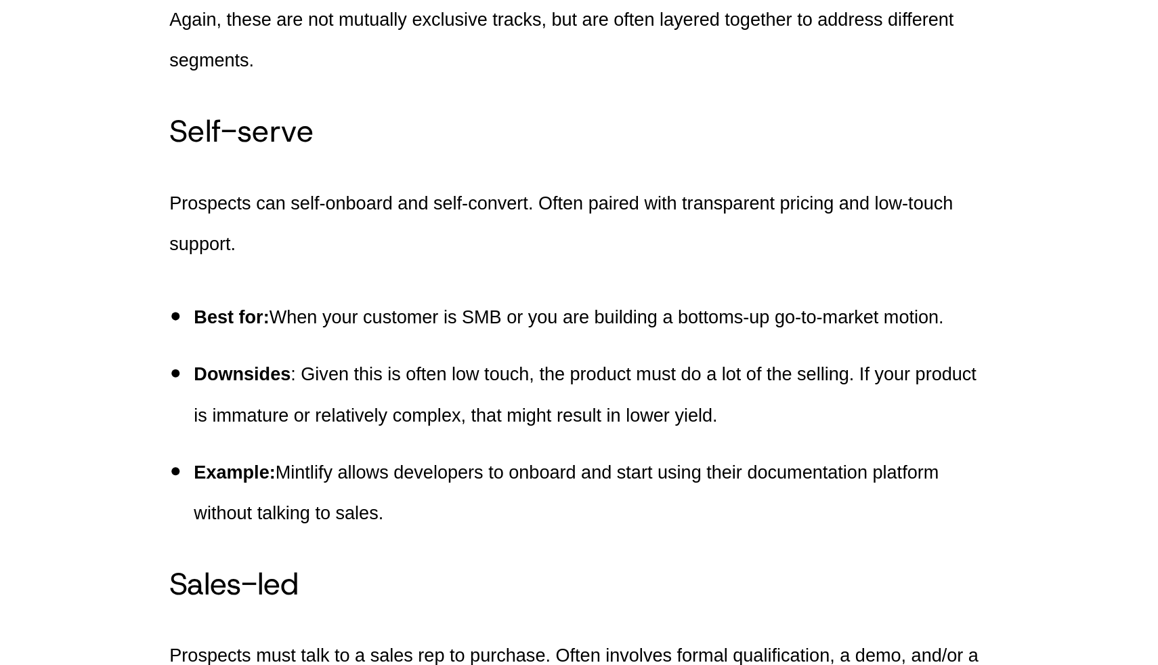
drag, startPoint x: 848, startPoint y: 423, endPoint x: 909, endPoint y: 559, distance: 148.6
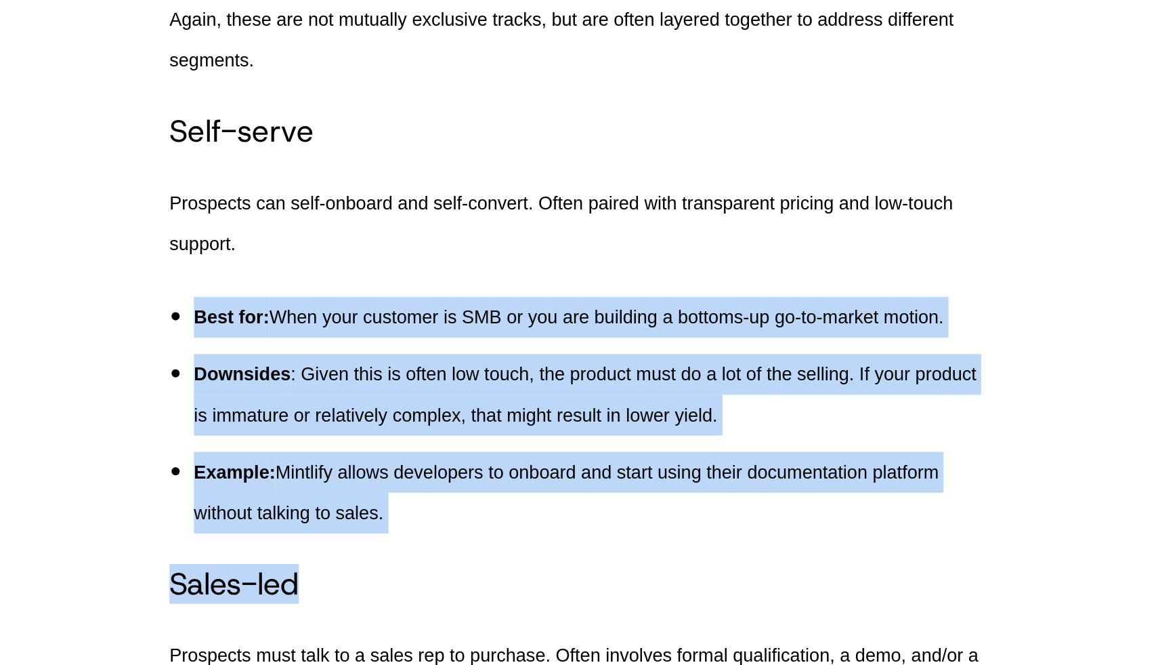
drag, startPoint x: 895, startPoint y: 605, endPoint x: 647, endPoint y: 406, distance: 317.6
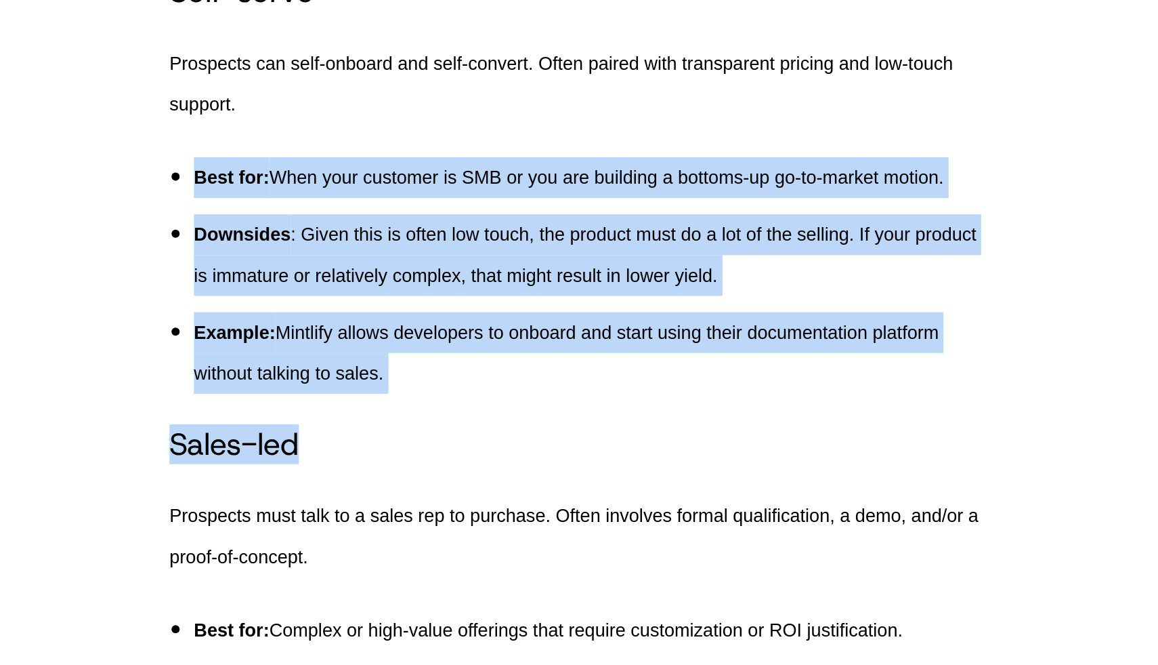
scroll to position [3832, 0]
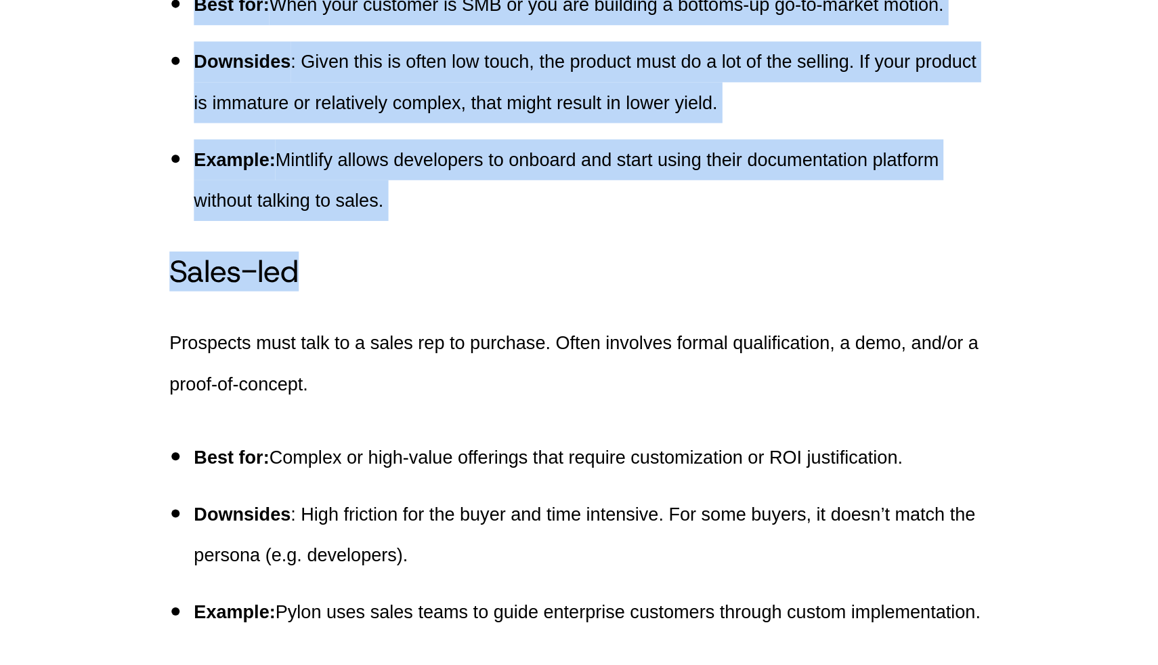
click at [711, 402] on h3 "Sales-led" at bounding box center [579, 403] width 542 height 24
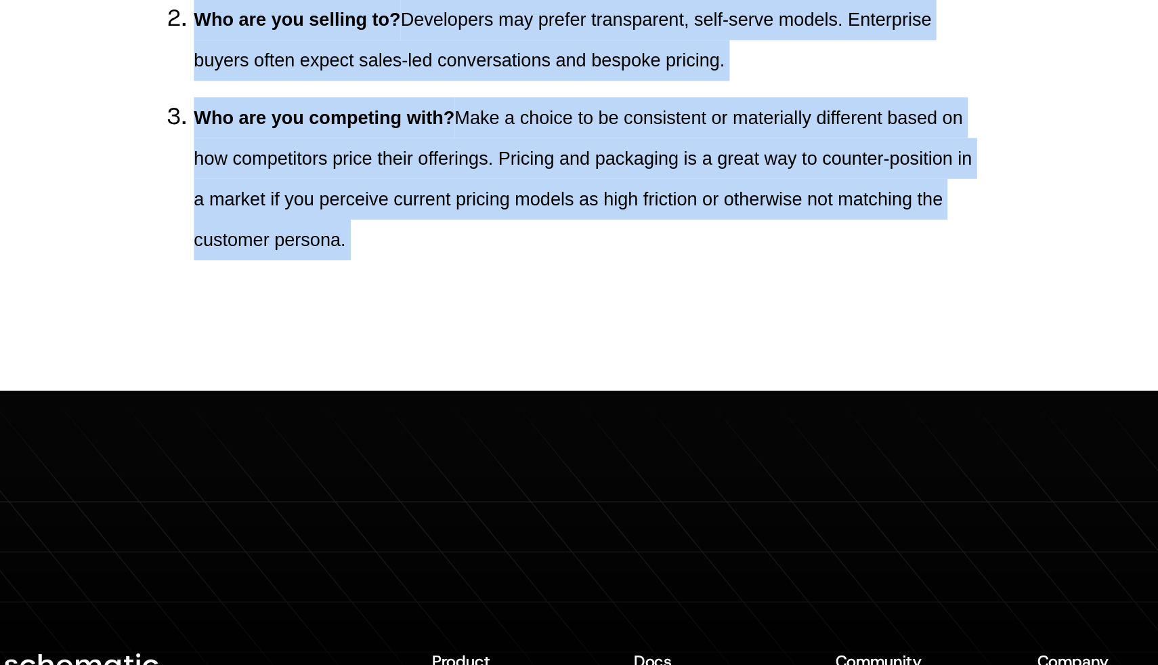
scroll to position [4925, 0]
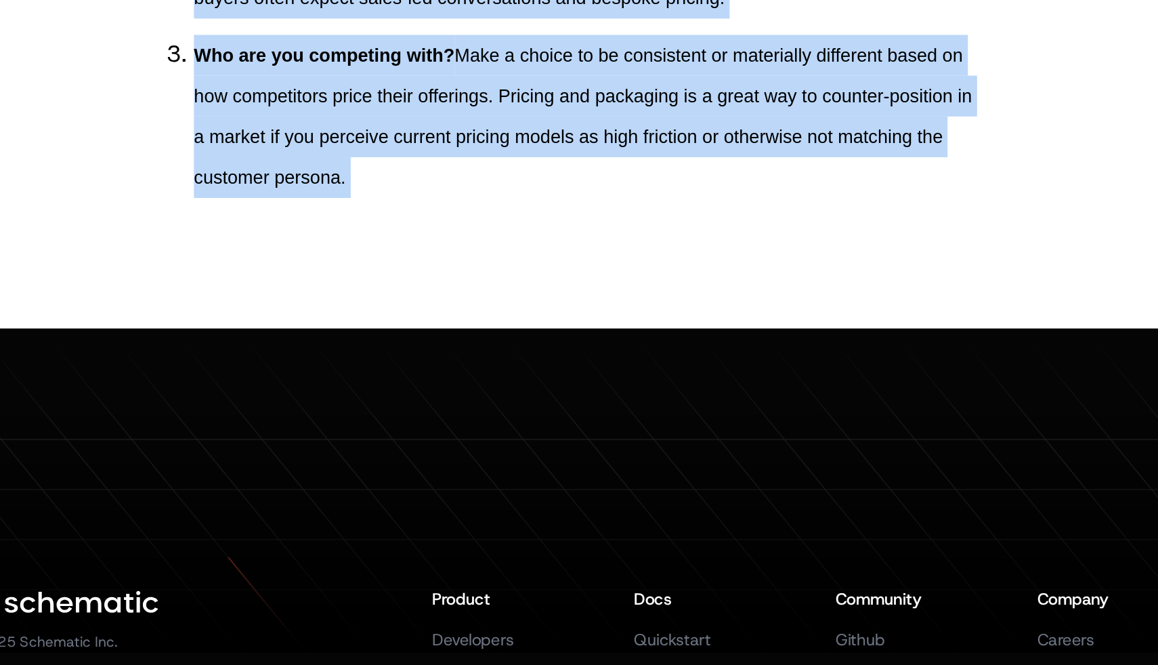
drag, startPoint x: 582, startPoint y: 425, endPoint x: 911, endPoint y: 628, distance: 386.5
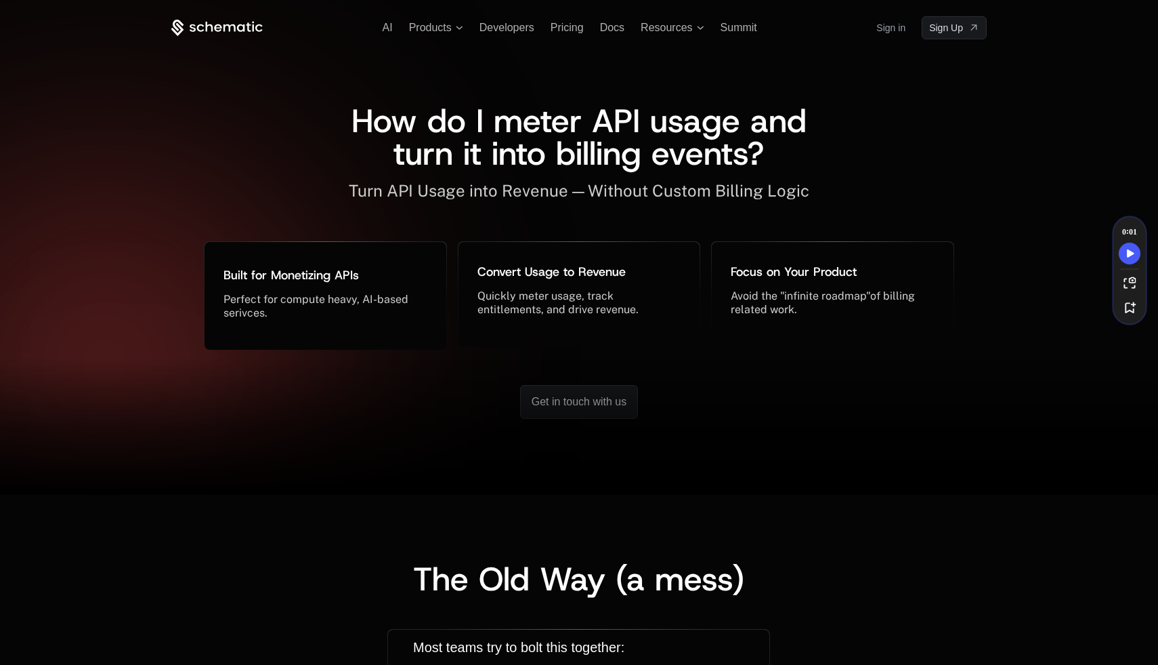
click at [483, 124] on span "How do I meter API usage and turn it into billing events?" at bounding box center [584, 137] width 465 height 76
